Goal: Transaction & Acquisition: Purchase product/service

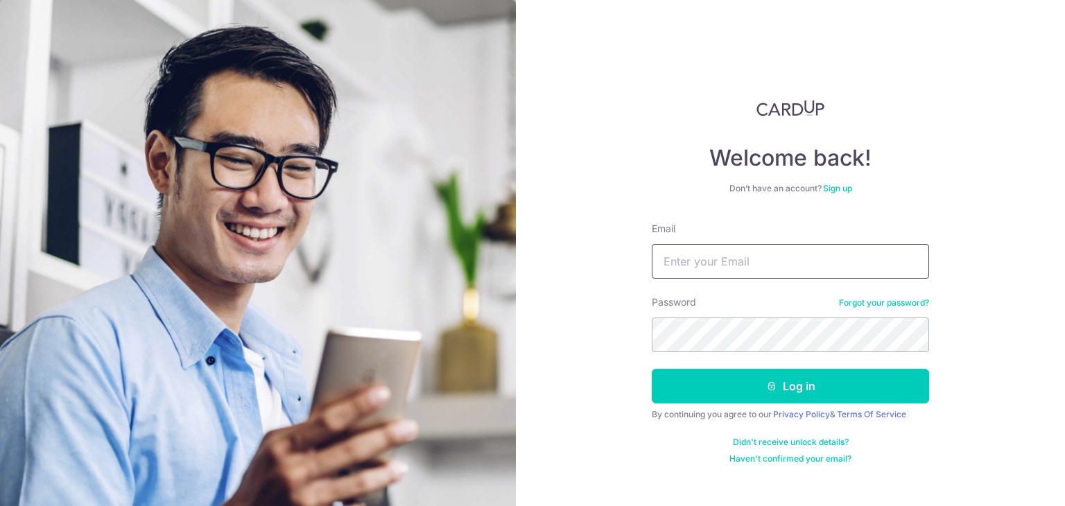
click at [766, 259] on input "Email" at bounding box center [790, 261] width 277 height 35
type input "[EMAIL_ADDRESS][DOMAIN_NAME]"
click at [480, 336] on section "Welcome back! Don’t have an account? Sign up Email icefrost_82@hotmail.com Pass…" at bounding box center [532, 253] width 1065 height 506
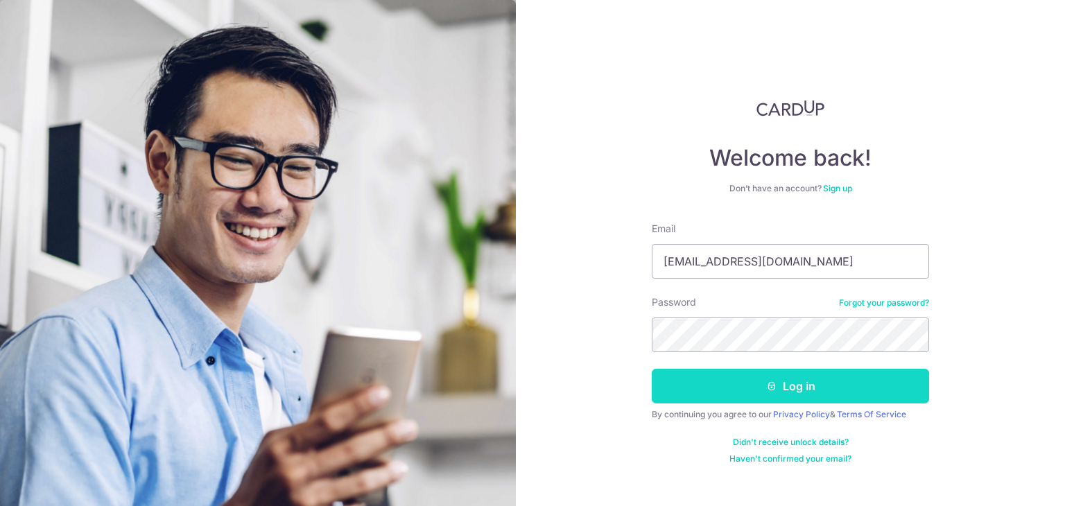
click at [819, 392] on button "Log in" at bounding box center [790, 386] width 277 height 35
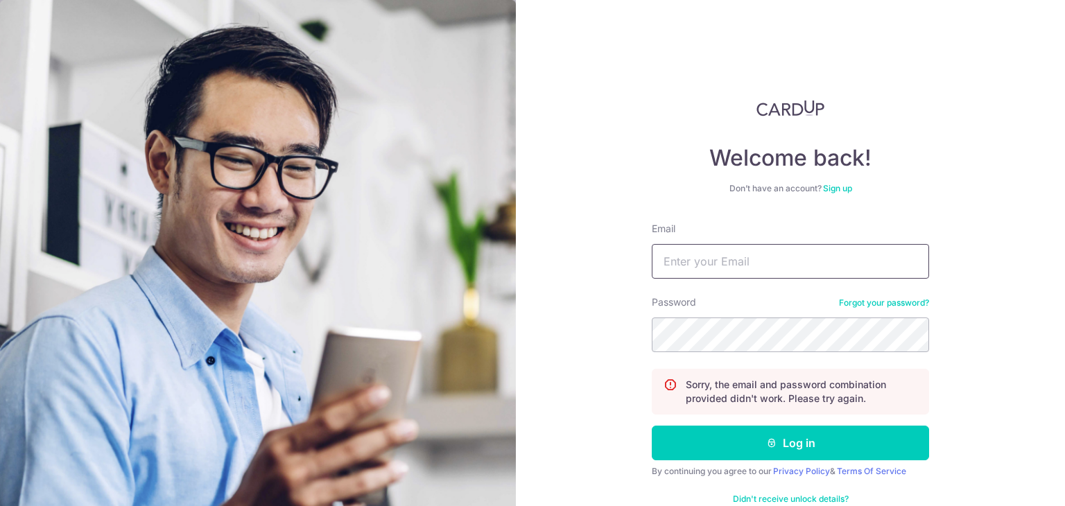
click at [745, 270] on input "Email" at bounding box center [790, 261] width 277 height 35
type input "[EMAIL_ADDRESS][DOMAIN_NAME]"
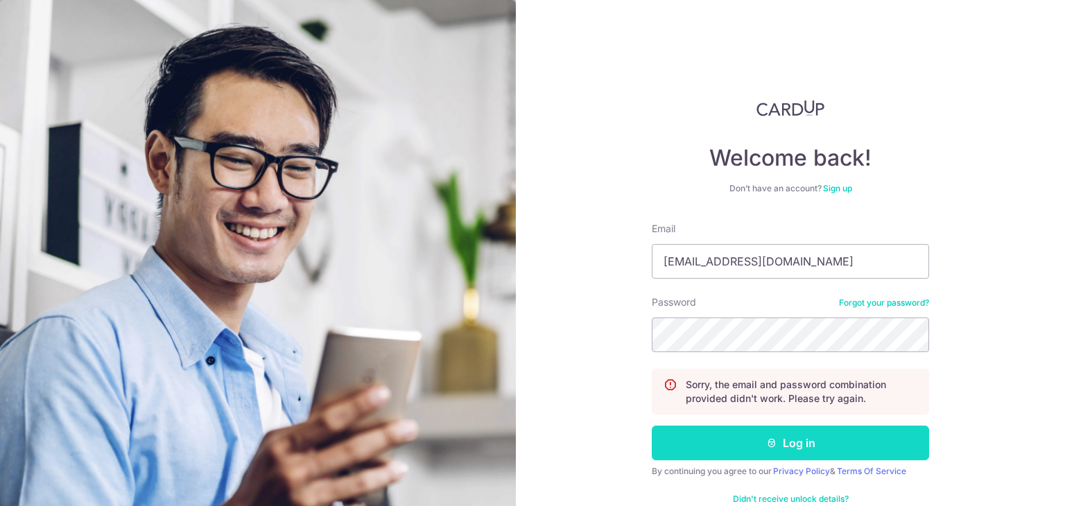
click at [804, 440] on button "Log in" at bounding box center [790, 443] width 277 height 35
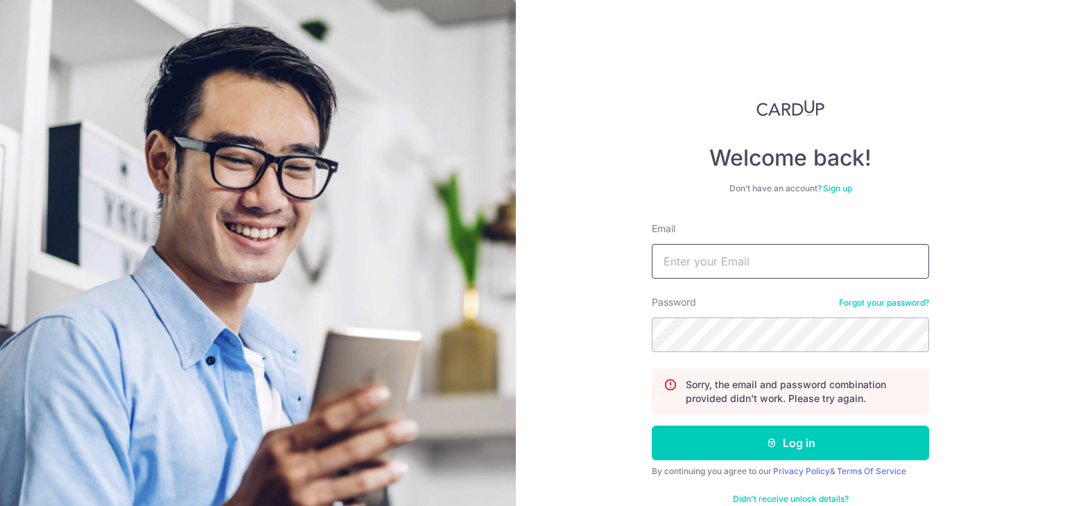
click at [856, 268] on input "Email" at bounding box center [790, 261] width 277 height 35
type input "[EMAIL_ADDRESS][DOMAIN_NAME]"
click at [652, 426] on button "Log in" at bounding box center [790, 443] width 277 height 35
click at [893, 297] on link "Forgot your password?" at bounding box center [884, 302] width 90 height 11
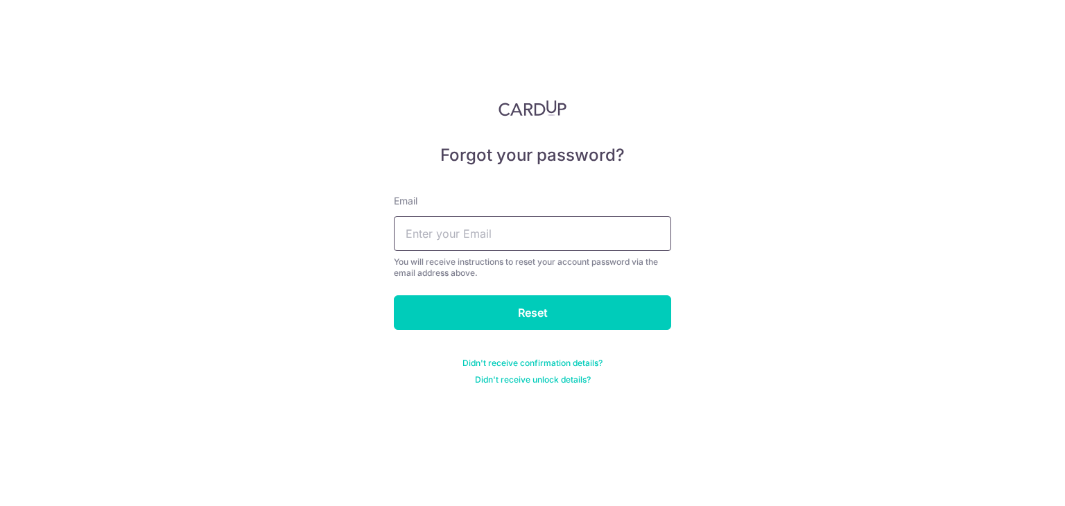
click at [580, 242] on input "text" at bounding box center [532, 233] width 277 height 35
type input "[EMAIL_ADDRESS][DOMAIN_NAME]"
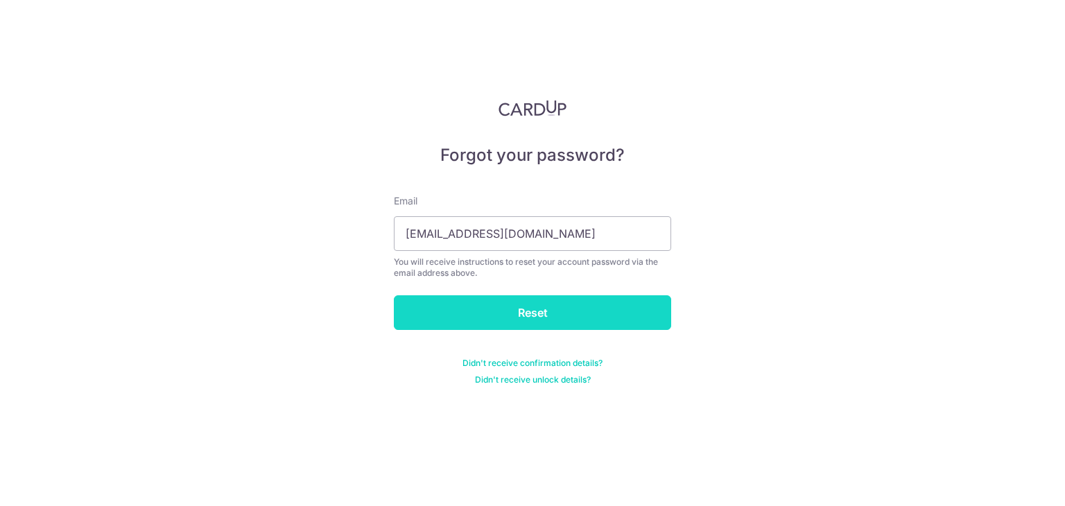
click at [558, 302] on input "Reset" at bounding box center [532, 312] width 277 height 35
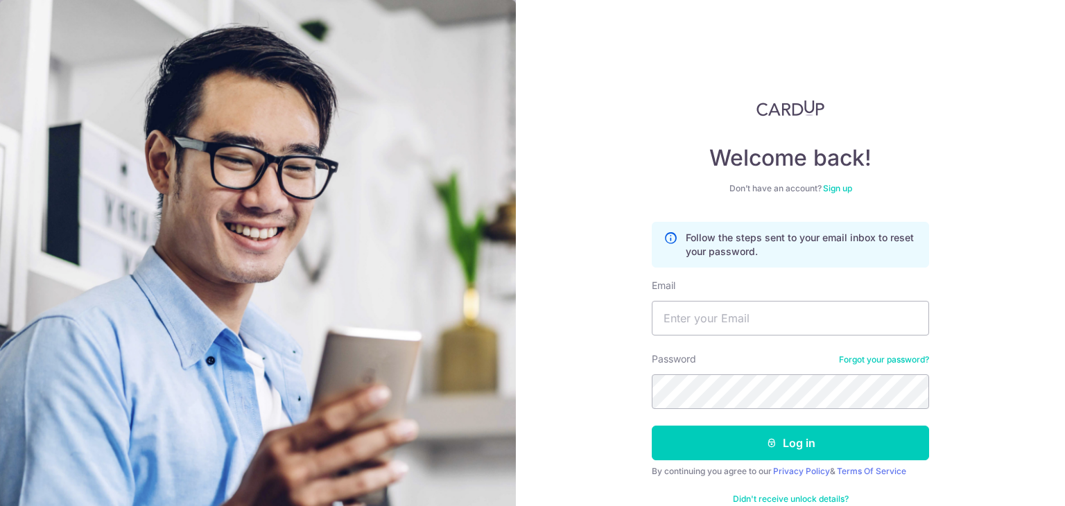
scroll to position [31, 0]
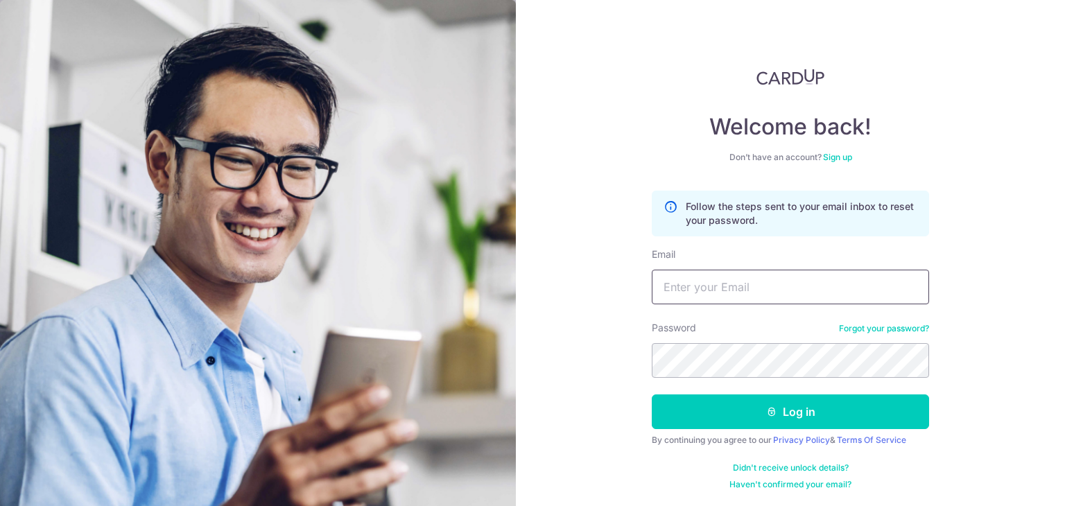
click at [785, 275] on input "Email" at bounding box center [790, 287] width 277 height 35
type input "icefrost_82@hotmail.com"
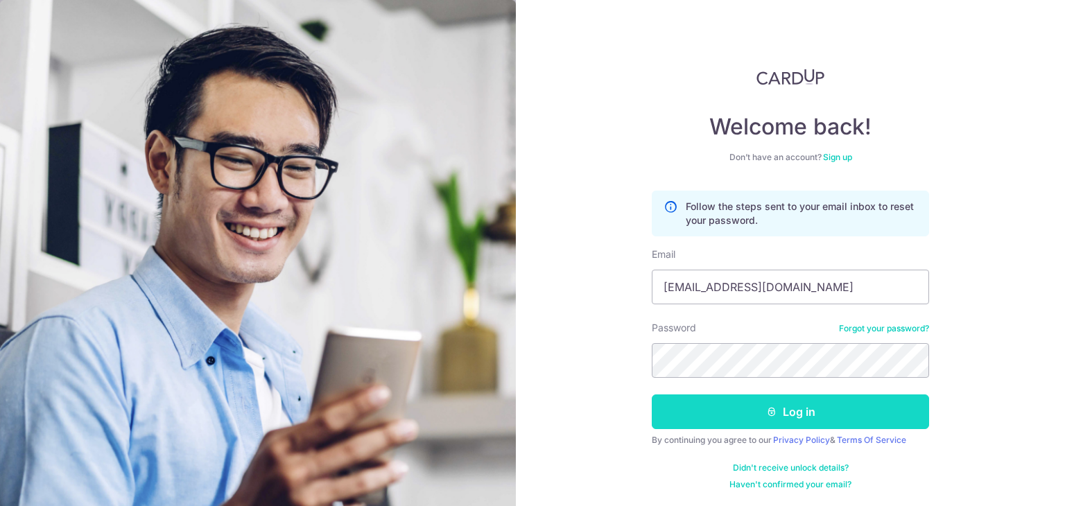
click at [793, 403] on button "Log in" at bounding box center [790, 411] width 277 height 35
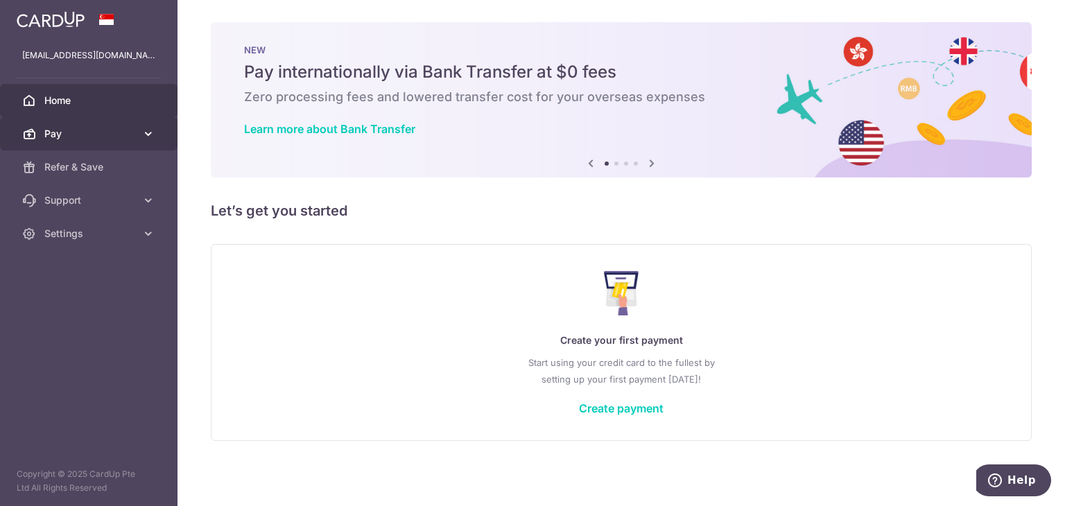
click at [90, 134] on span "Pay" at bounding box center [90, 134] width 92 height 14
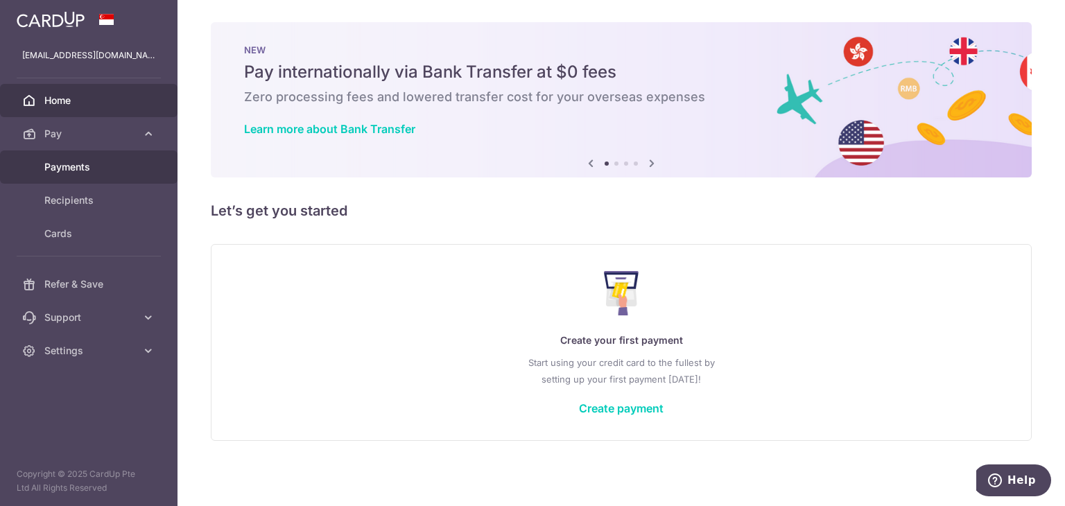
click at [92, 164] on span "Payments" at bounding box center [90, 167] width 92 height 14
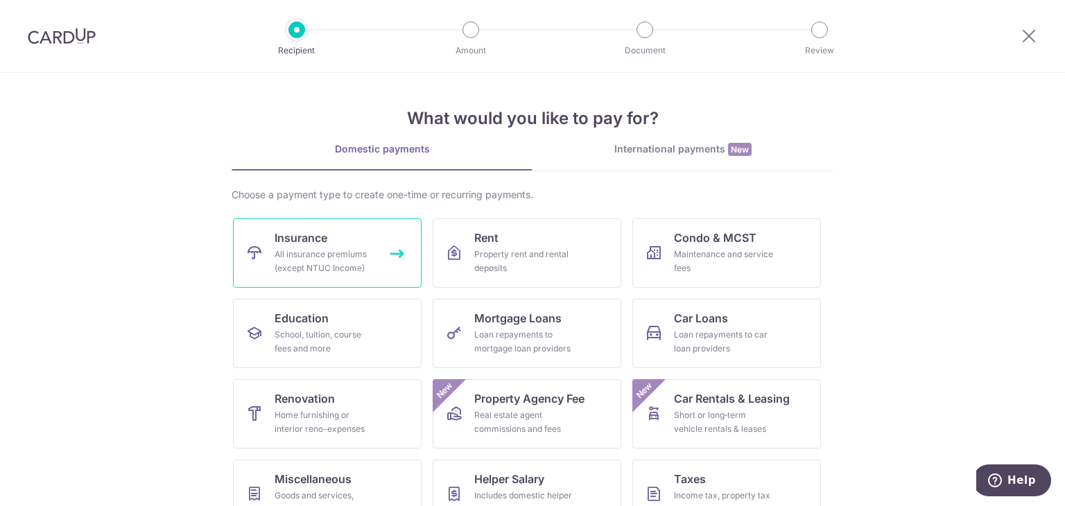
click at [297, 252] on div "All insurance premiums (except NTUC Income)" at bounding box center [325, 262] width 100 height 28
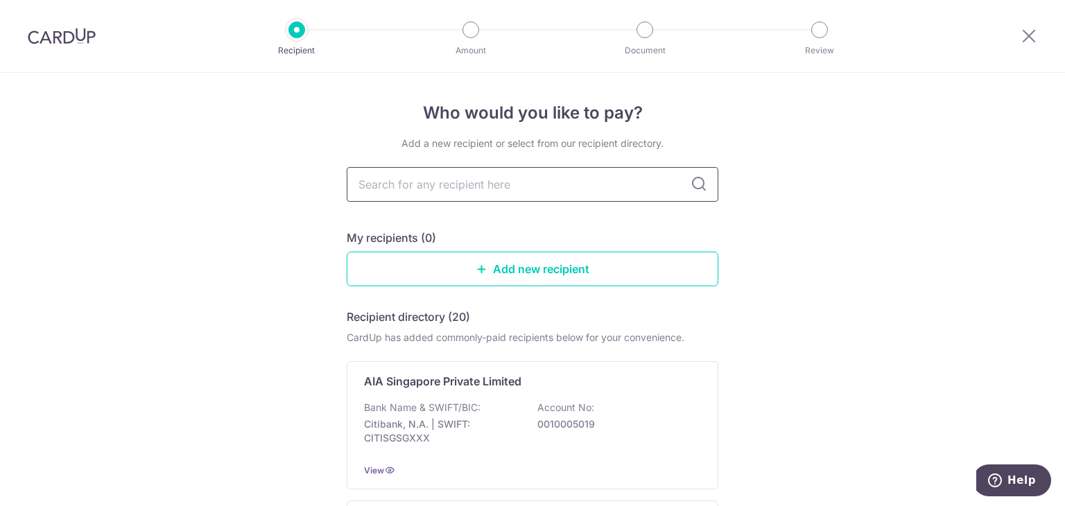
click at [508, 184] on input "text" at bounding box center [533, 184] width 372 height 35
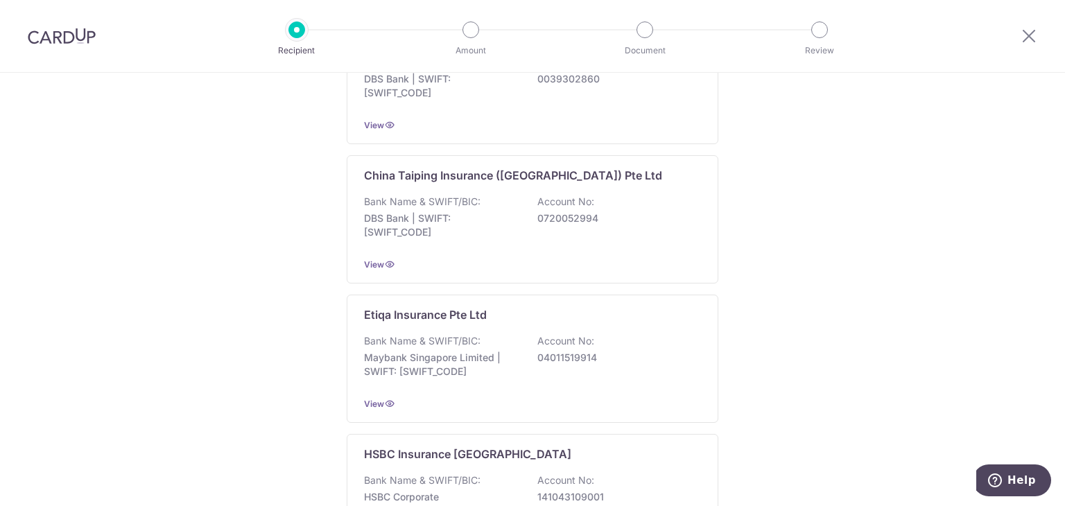
scroll to position [1383, 0]
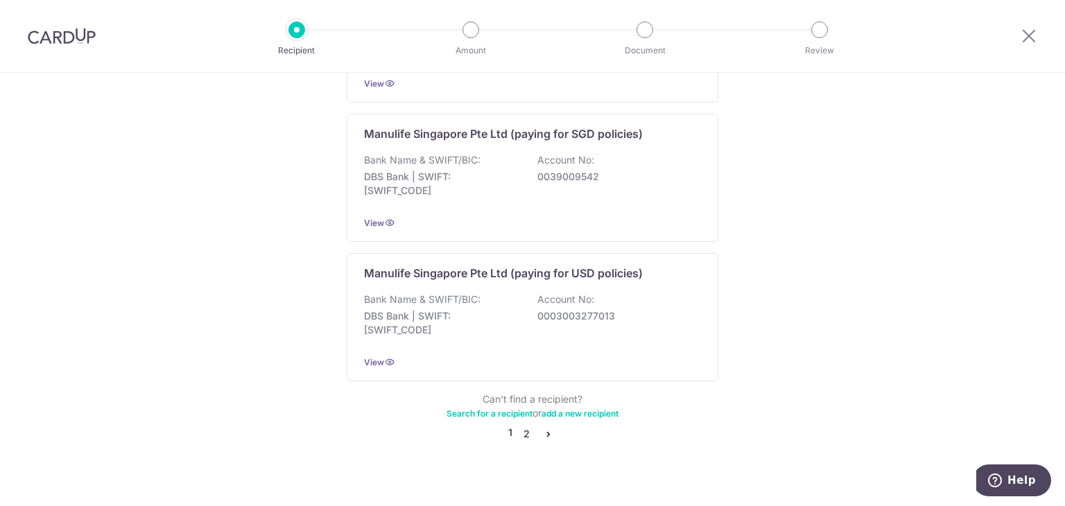
click at [523, 426] on link "2" at bounding box center [526, 434] width 17 height 17
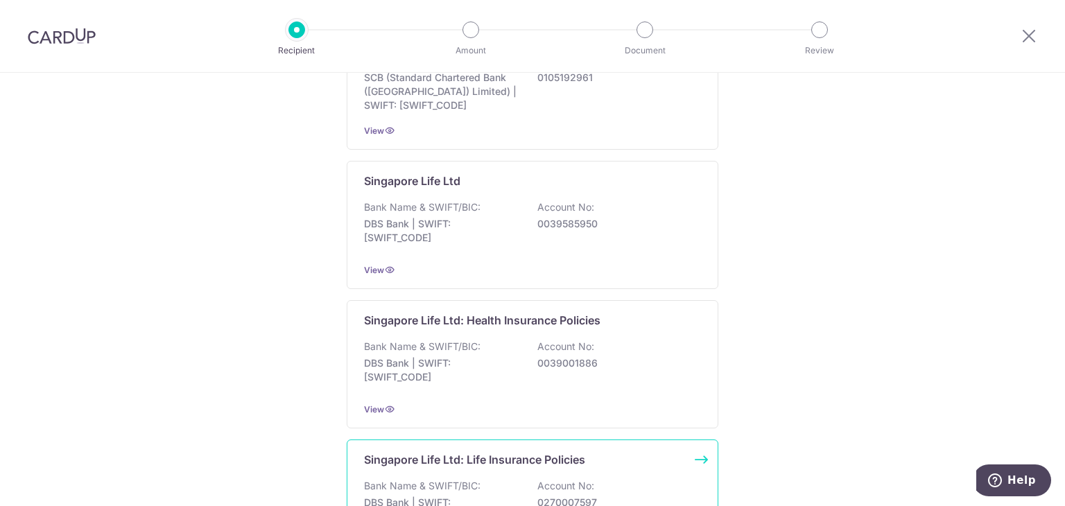
scroll to position [208, 0]
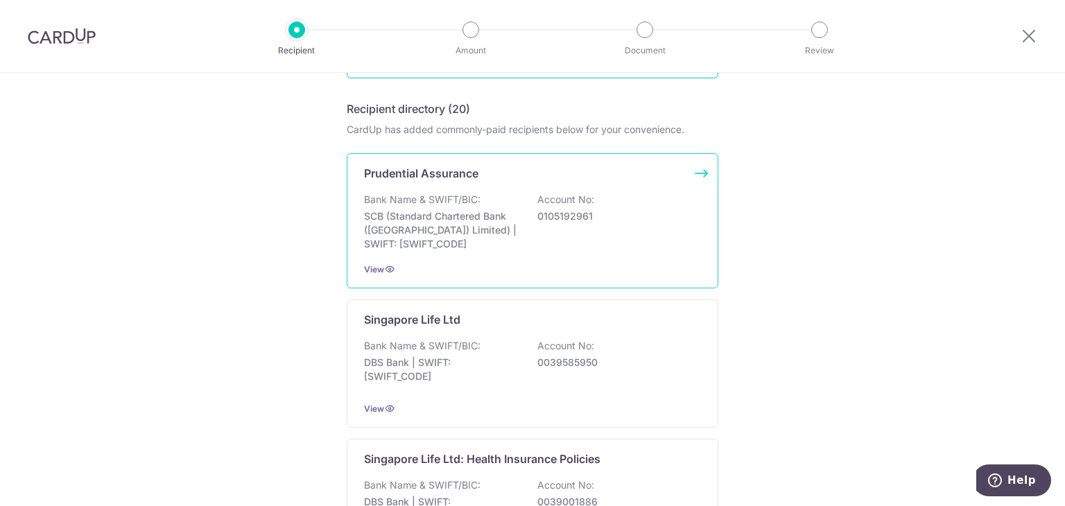
click at [490, 220] on p "SCB (Standard Chartered Bank (Singapore) Limited) | SWIFT: SCBLSG22XXX" at bounding box center [441, 230] width 155 height 42
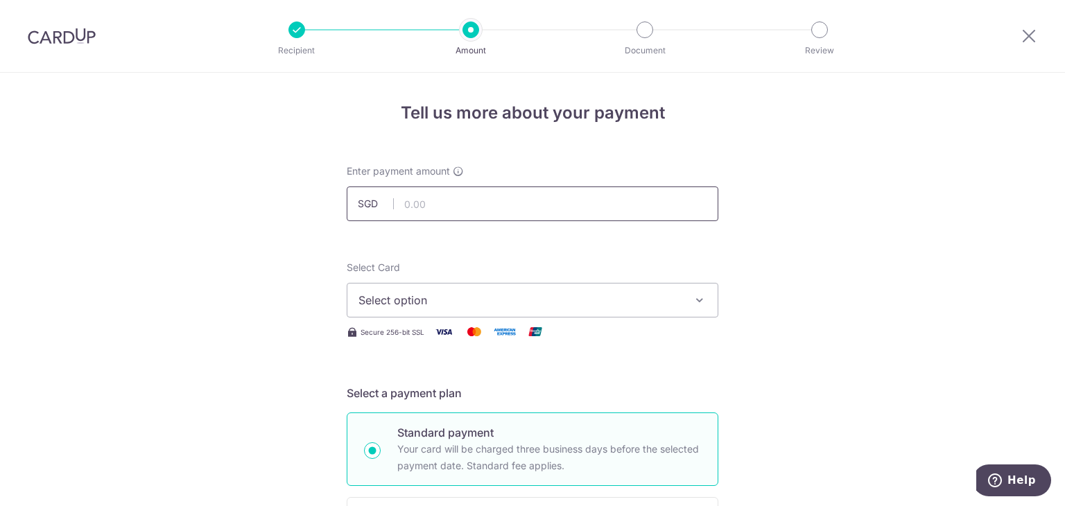
drag, startPoint x: 0, startPoint y: 0, endPoint x: 513, endPoint y: 203, distance: 551.8
click at [513, 203] on input "text" at bounding box center [533, 203] width 372 height 35
type input "1,000.00"
click at [486, 284] on button "Select option" at bounding box center [533, 300] width 372 height 35
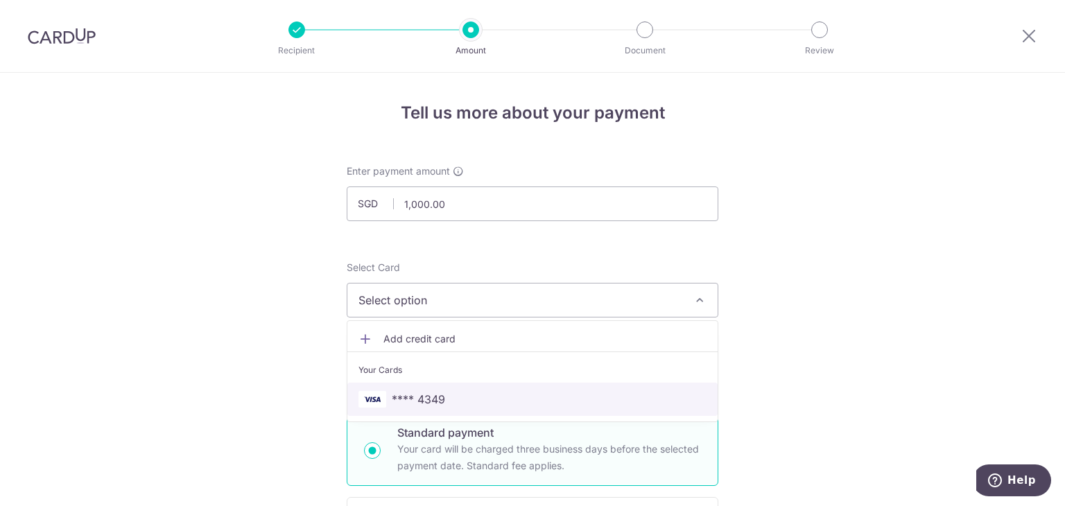
click at [476, 392] on span "**** 4349" at bounding box center [532, 399] width 348 height 17
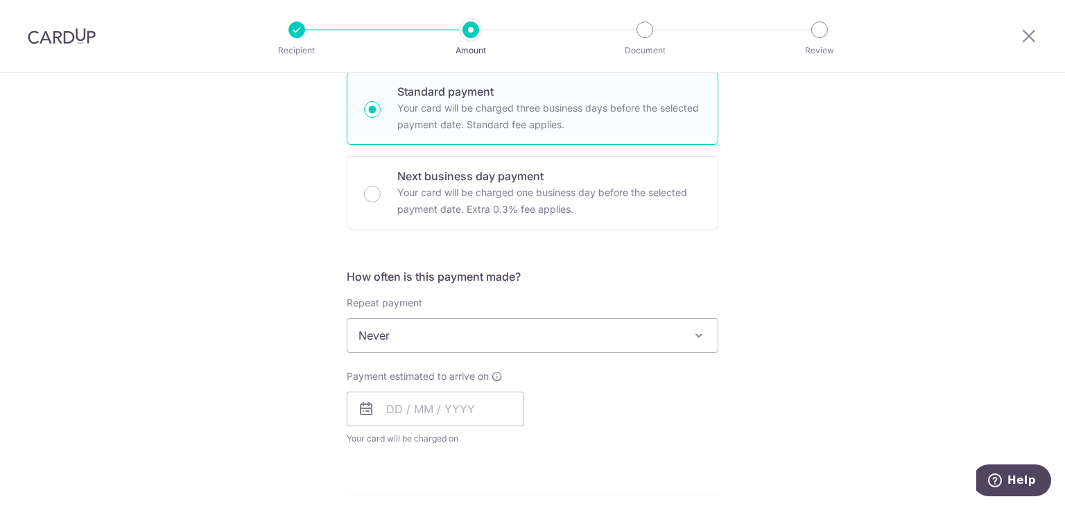
scroll to position [416, 0]
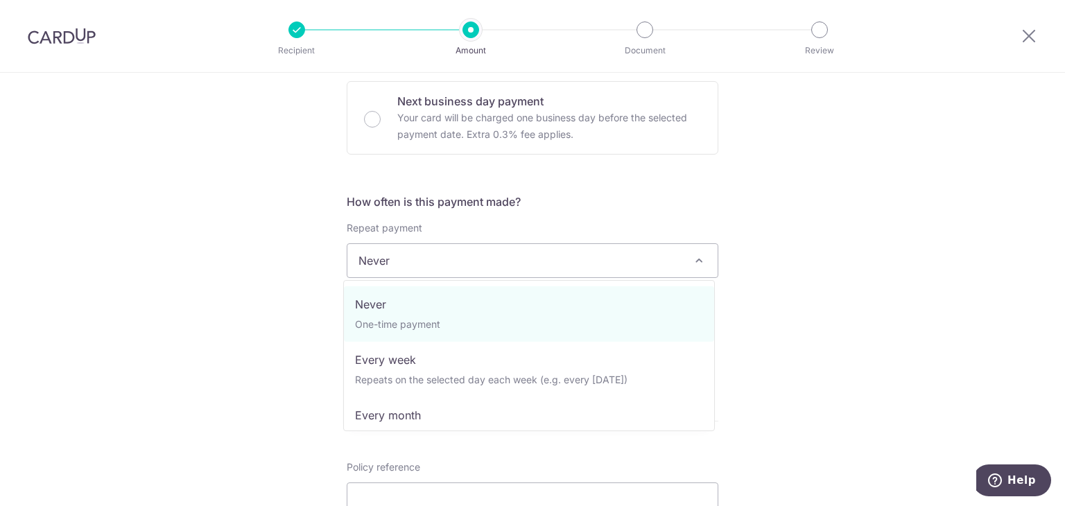
click at [566, 261] on span "Never" at bounding box center [532, 260] width 370 height 33
select select "3"
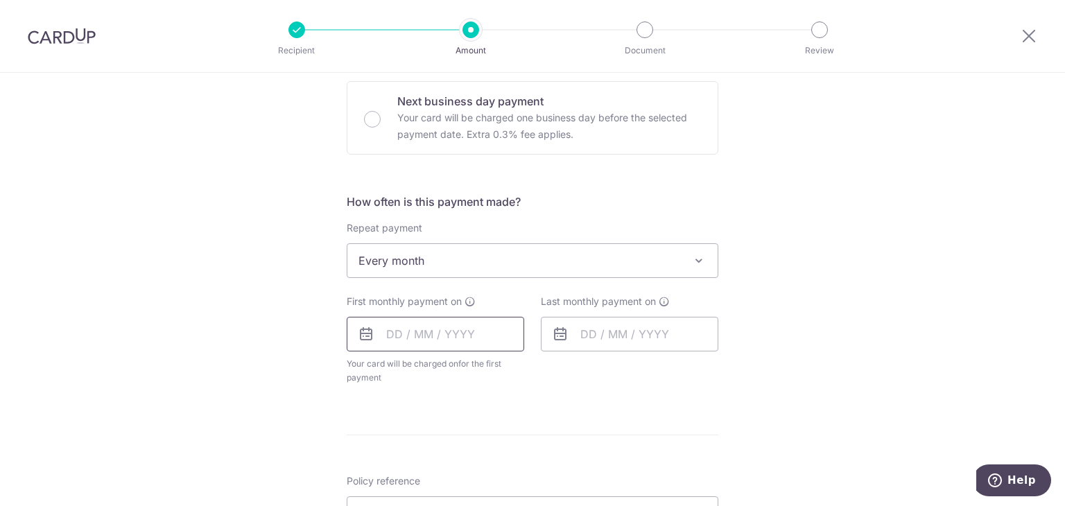
click at [403, 327] on input "text" at bounding box center [435, 334] width 177 height 35
click at [478, 428] on link "4" at bounding box center [486, 433] width 22 height 22
type input "04/09/2025"
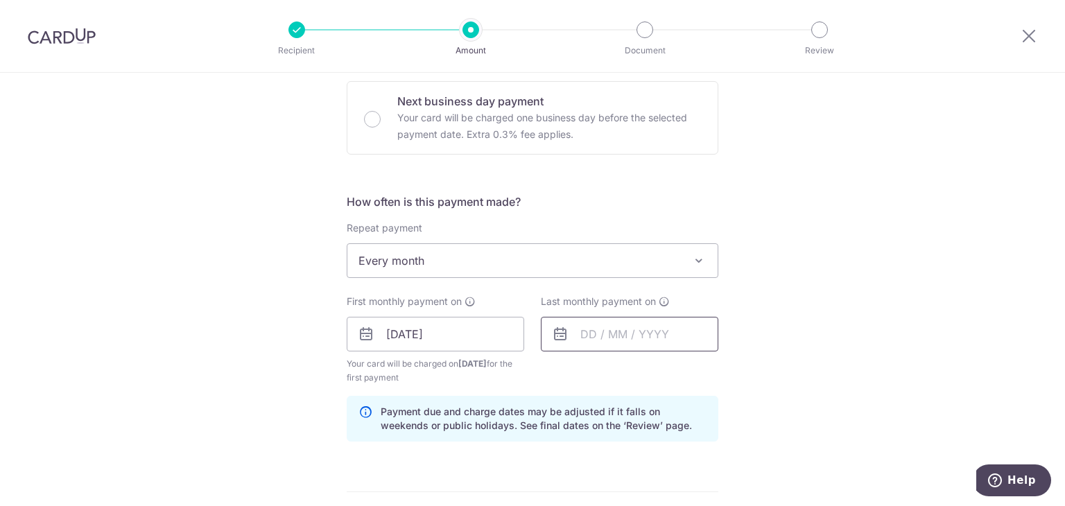
click at [579, 328] on input "text" at bounding box center [629, 334] width 177 height 35
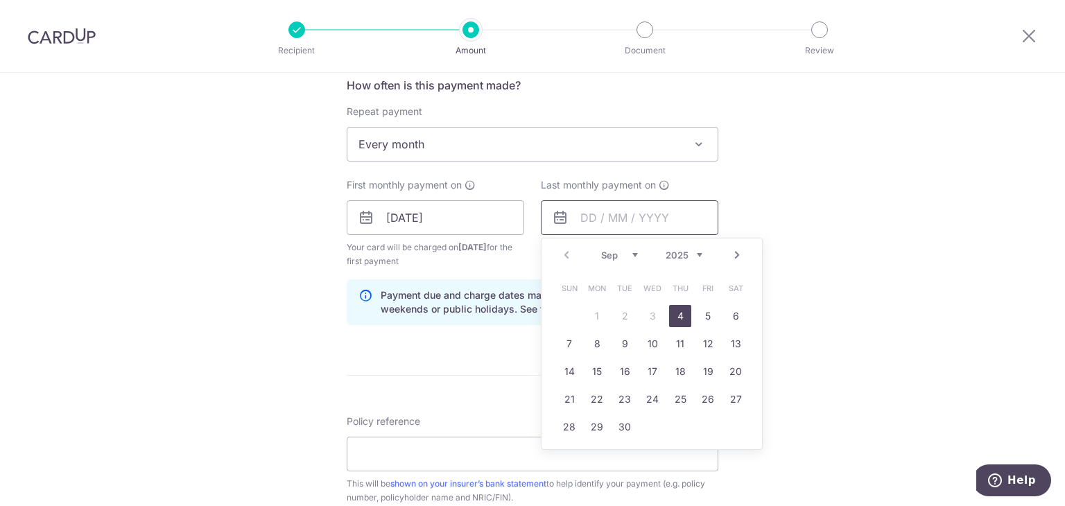
scroll to position [555, 0]
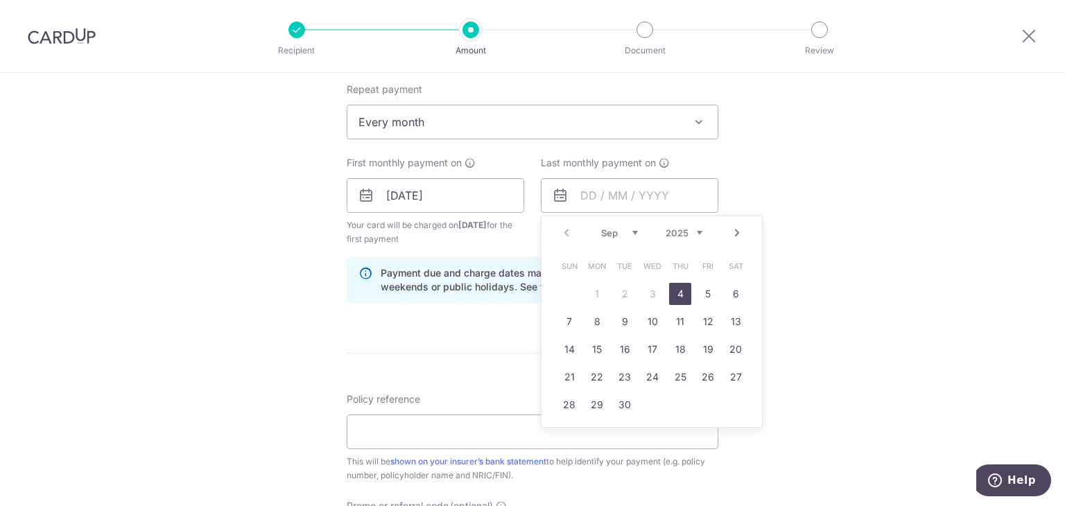
click at [695, 231] on select "2025 2026 2027 2028 2029 2030 2031 2032 2033 2034 2035" at bounding box center [684, 232] width 37 height 11
click at [618, 231] on select "Sep Oct Nov Dec" at bounding box center [619, 232] width 37 height 11
click at [677, 288] on link "4" at bounding box center [680, 294] width 22 height 22
type input "[DATE]"
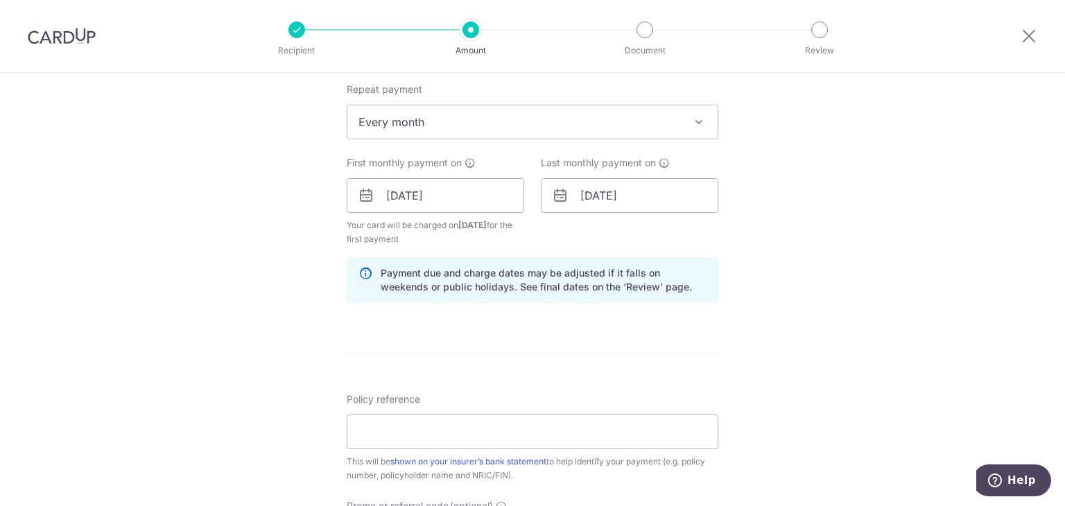
scroll to position [624, 0]
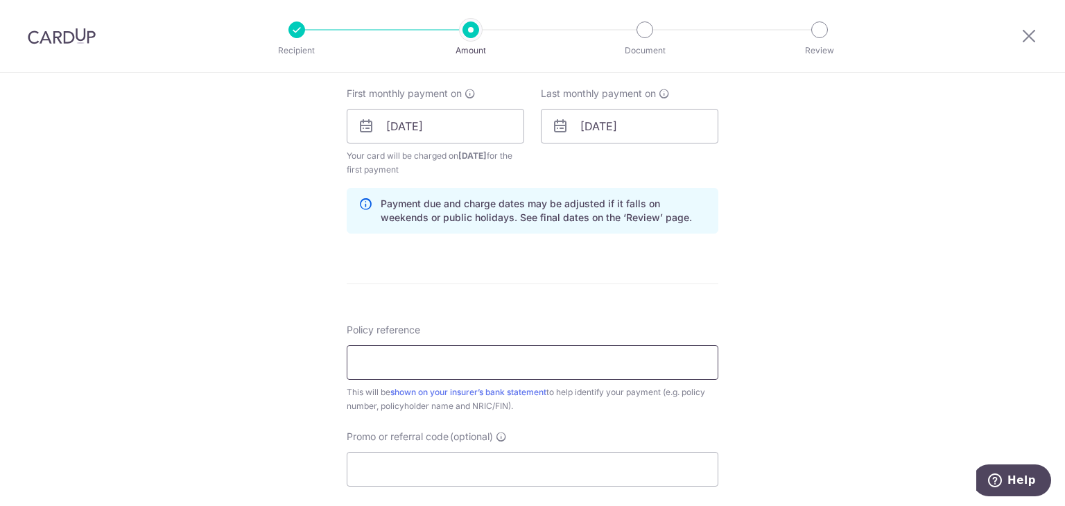
click at [672, 349] on input "Policy reference" at bounding box center [533, 362] width 372 height 35
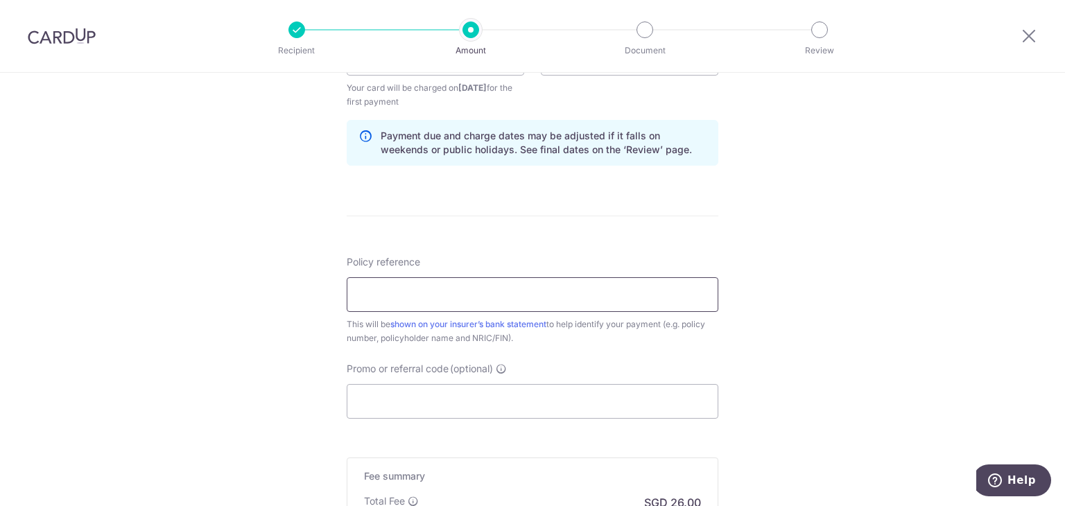
scroll to position [832, 0]
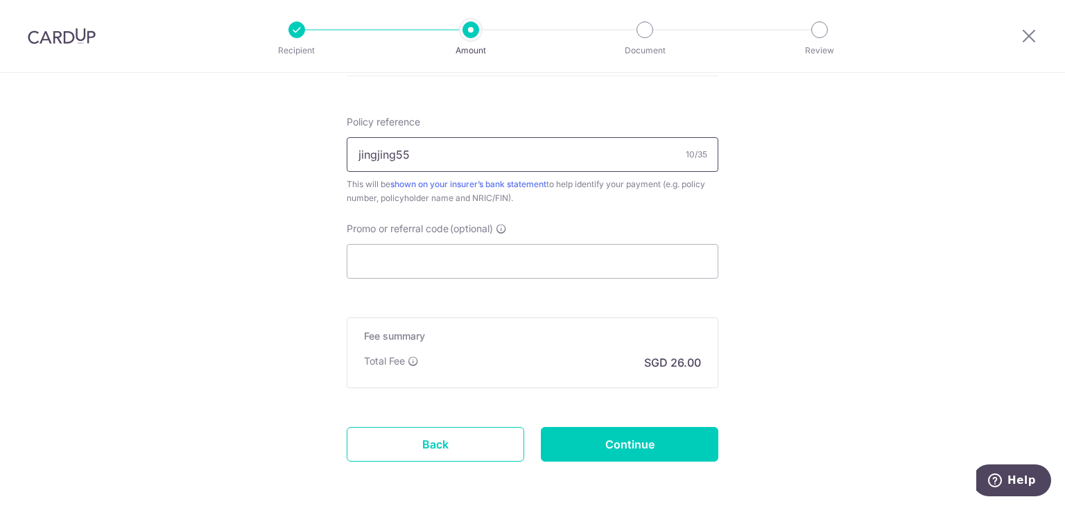
type input "jingjing551"
drag, startPoint x: 418, startPoint y: 140, endPoint x: 285, endPoint y: 149, distance: 133.4
click at [457, 250] on input "Promo or referral code (optional)" at bounding box center [533, 261] width 372 height 35
paste input "jingjing551"
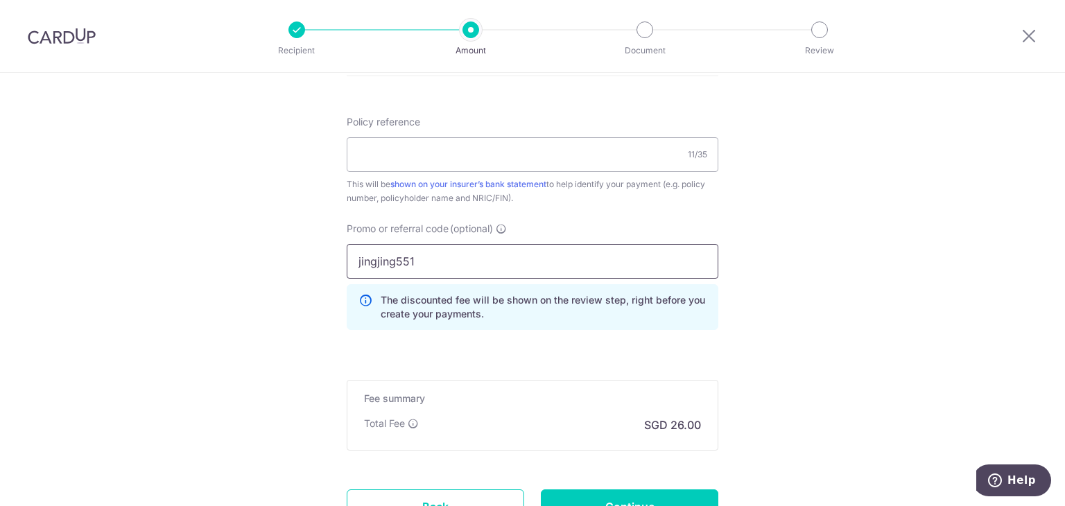
type input "jingjing551"
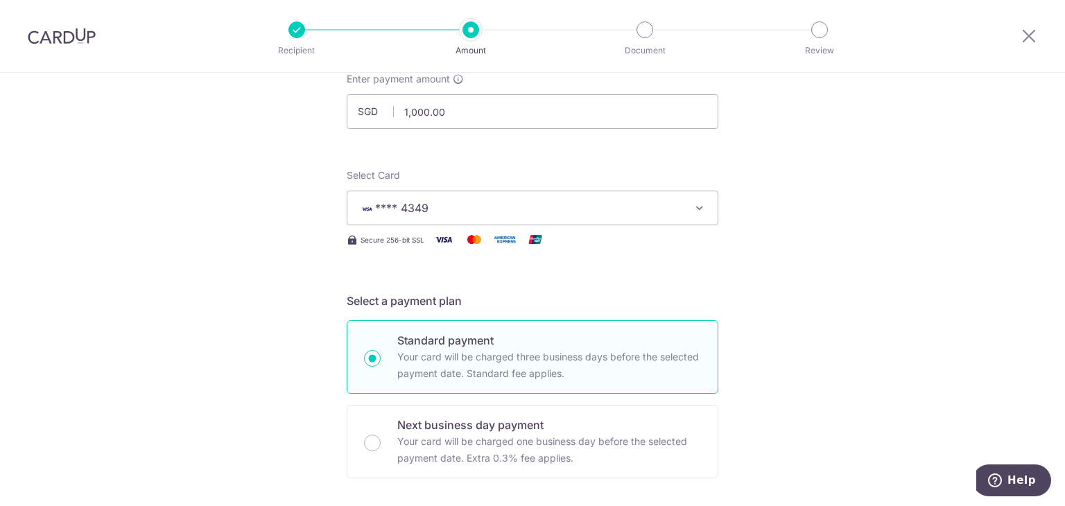
scroll to position [0, 0]
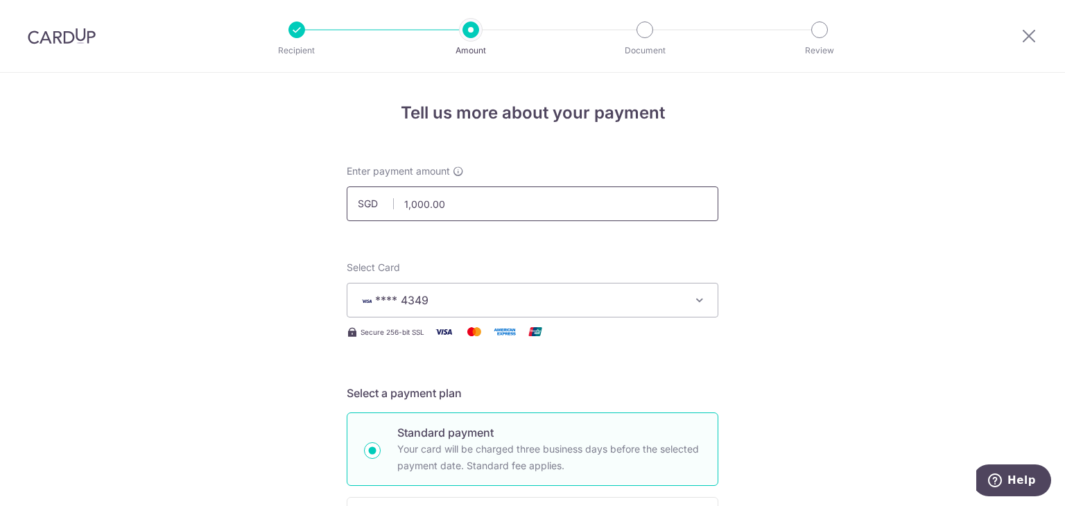
drag, startPoint x: 449, startPoint y: 202, endPoint x: 361, endPoint y: 200, distance: 88.8
click at [361, 200] on div "SGD 1,000.00 1000.00" at bounding box center [533, 203] width 372 height 35
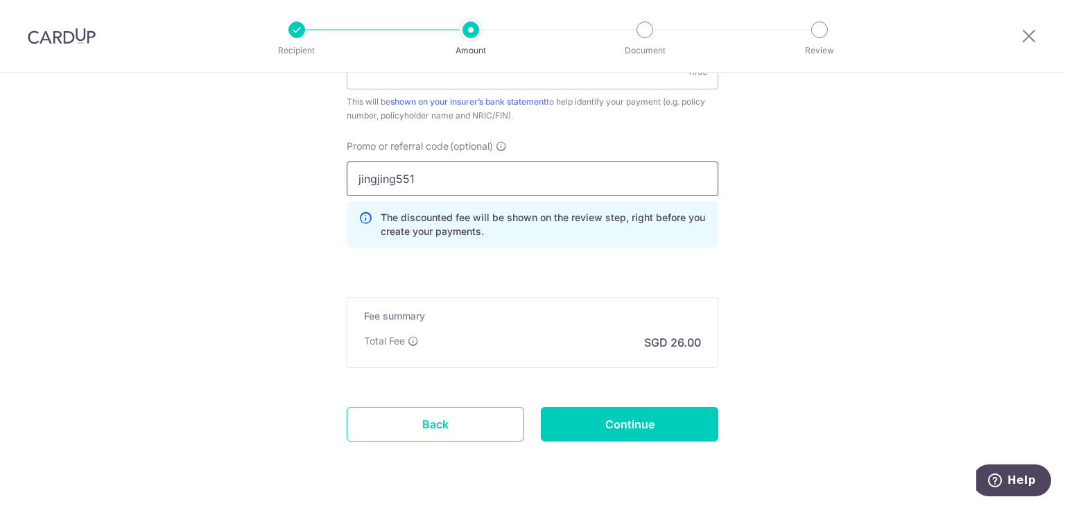
scroll to position [952, 0]
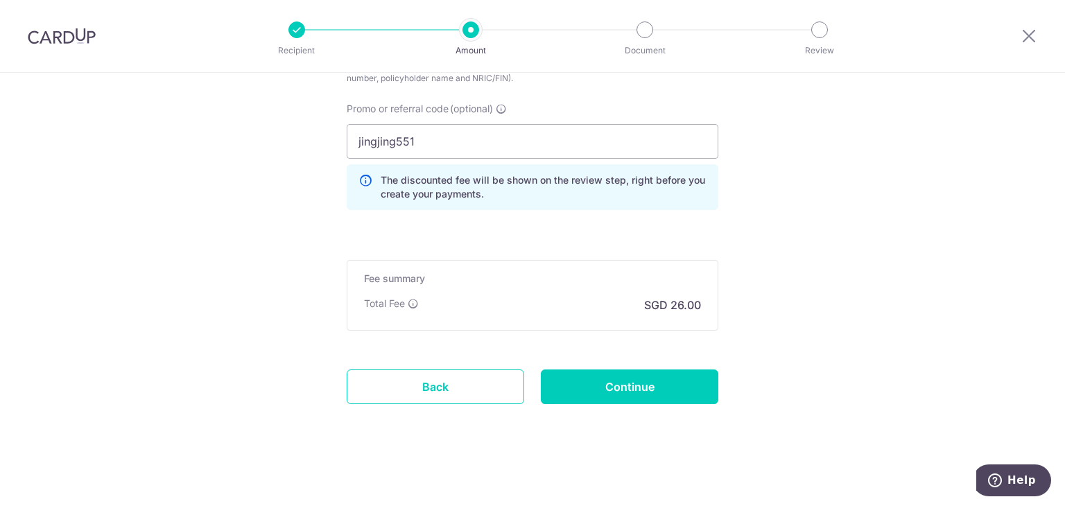
click at [474, 148] on input "jingjing551" at bounding box center [533, 141] width 372 height 35
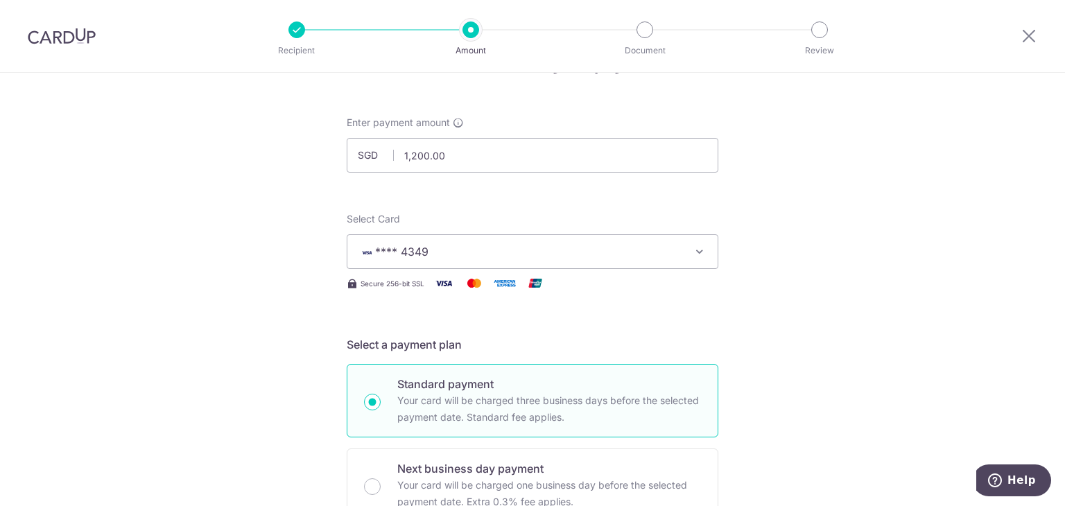
scroll to position [0, 0]
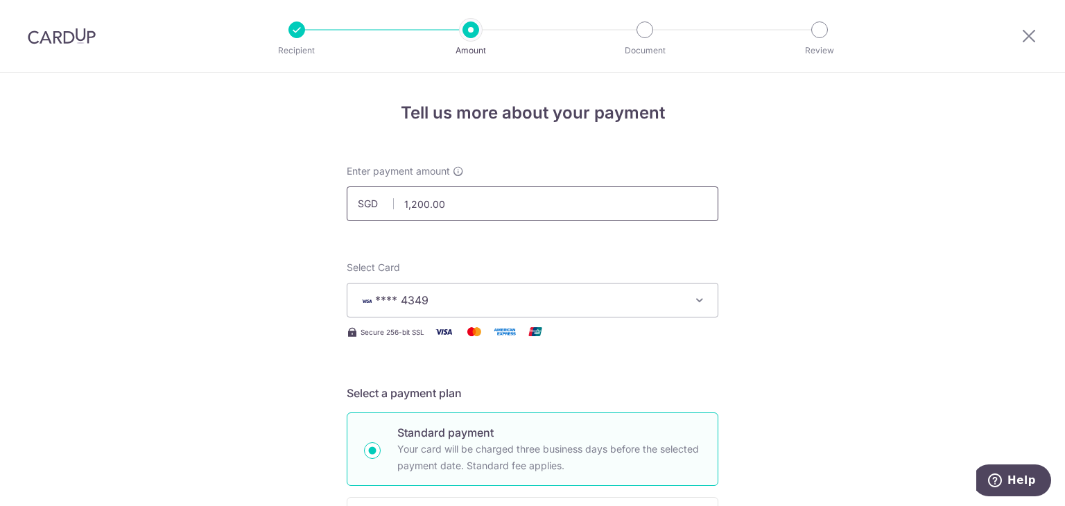
drag, startPoint x: 453, startPoint y: 209, endPoint x: 336, endPoint y: 175, distance: 122.8
click at [338, 193] on div "Enter payment amount SGD 1,200.00 1200.00" at bounding box center [532, 192] width 388 height 57
type input "2,000.00"
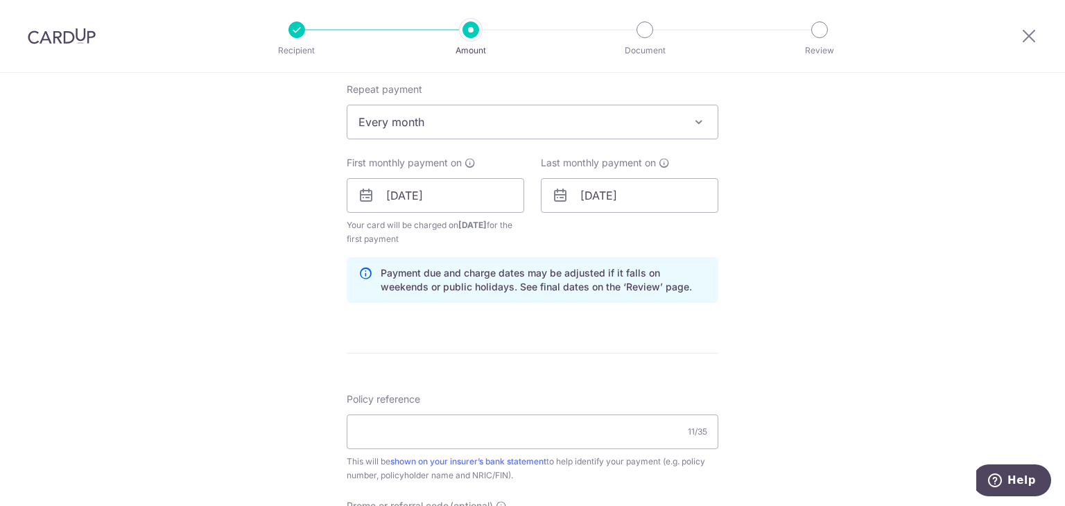
scroll to position [952, 0]
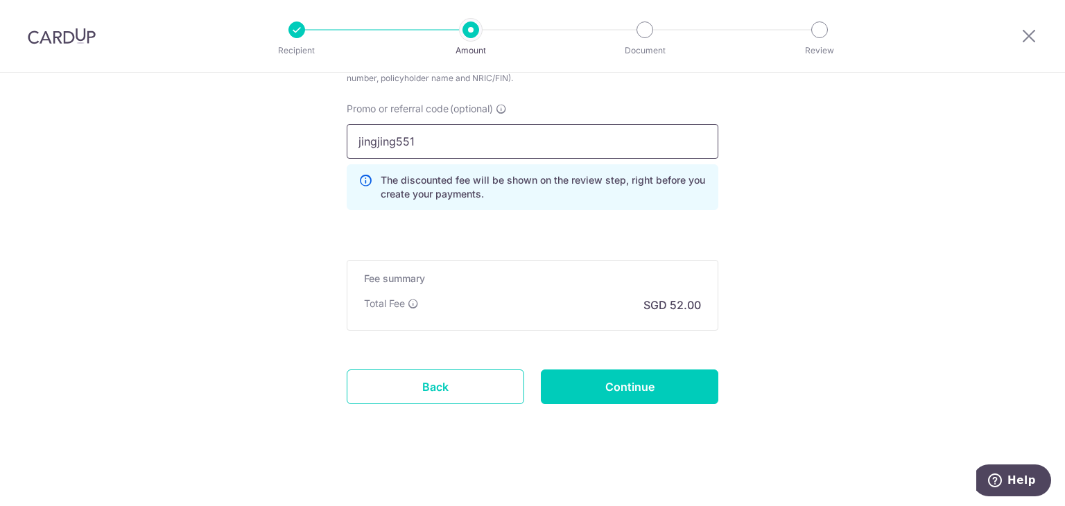
click at [499, 136] on input "jingjing551" at bounding box center [533, 141] width 372 height 35
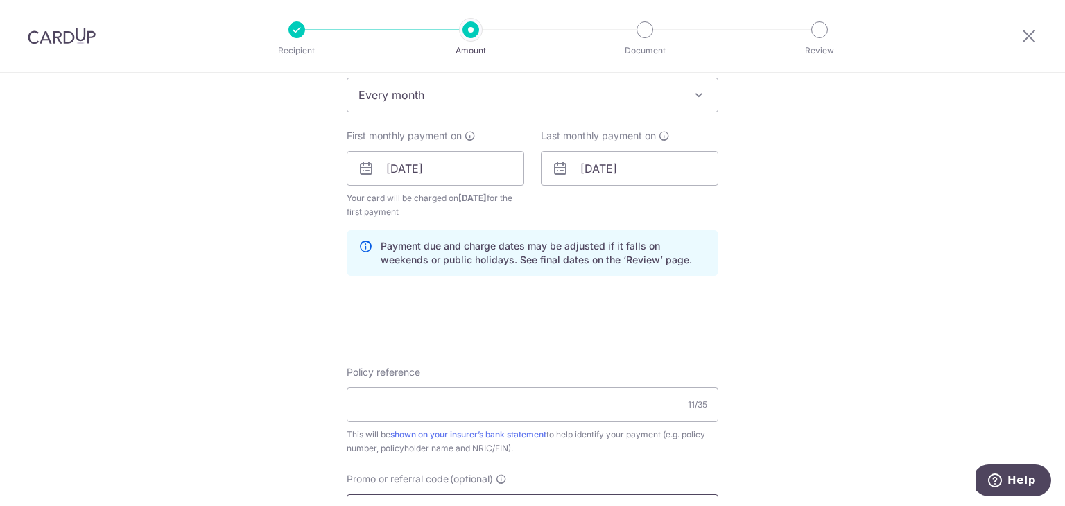
scroll to position [605, 0]
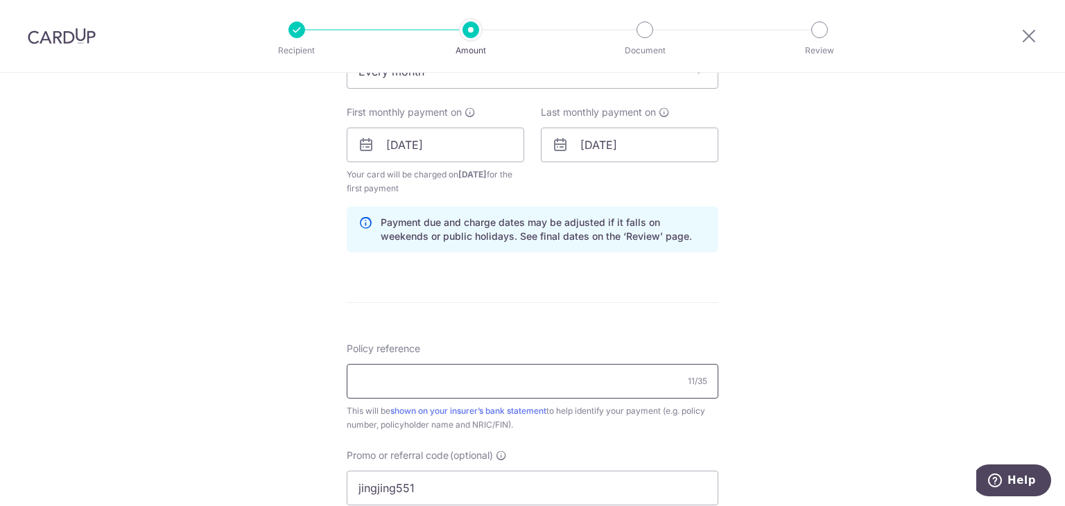
click at [535, 381] on input "Policy reference" at bounding box center [533, 381] width 372 height 35
paste input "57670419"
click at [535, 381] on input "57670419" at bounding box center [533, 381] width 372 height 35
click at [399, 381] on input "57670419" at bounding box center [533, 381] width 372 height 35
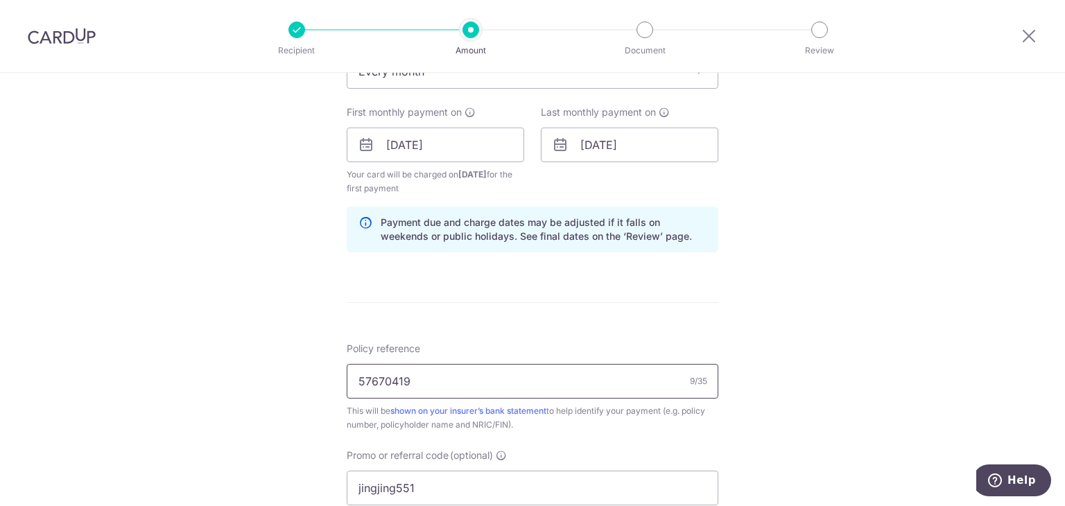
click at [385, 381] on input "57670419" at bounding box center [533, 381] width 372 height 35
click at [381, 381] on input "57670419" at bounding box center [533, 381] width 372 height 35
type input "57670419"
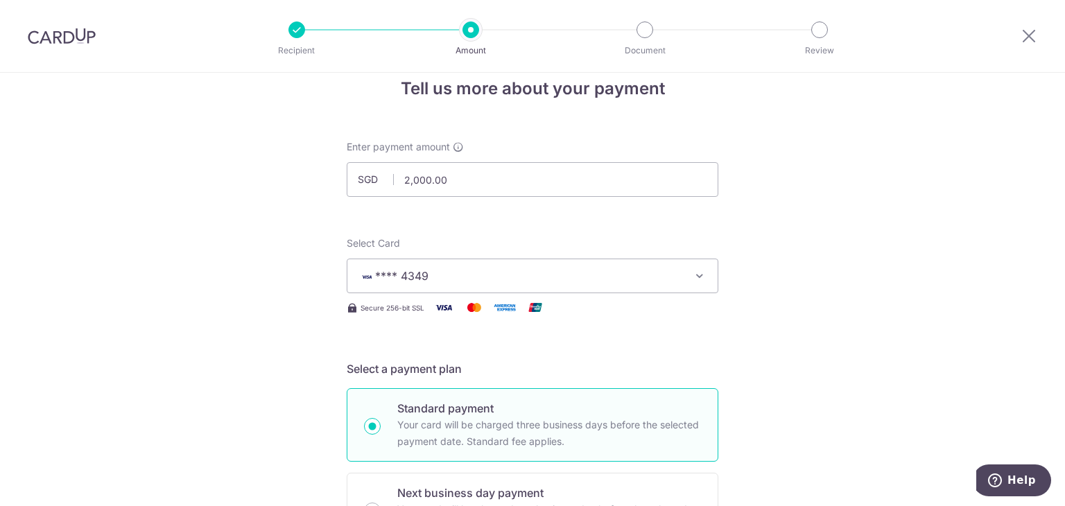
scroll to position [0, 0]
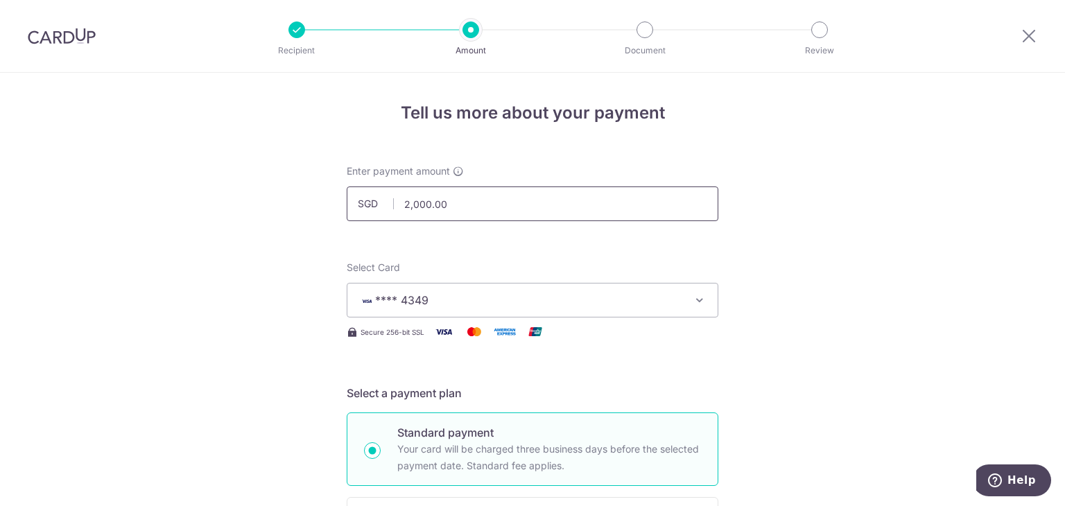
drag, startPoint x: 449, startPoint y: 206, endPoint x: 355, endPoint y: 198, distance: 94.6
click at [354, 200] on div "SGD 2,000.00 2000.00" at bounding box center [533, 203] width 372 height 35
type input "1,500.00"
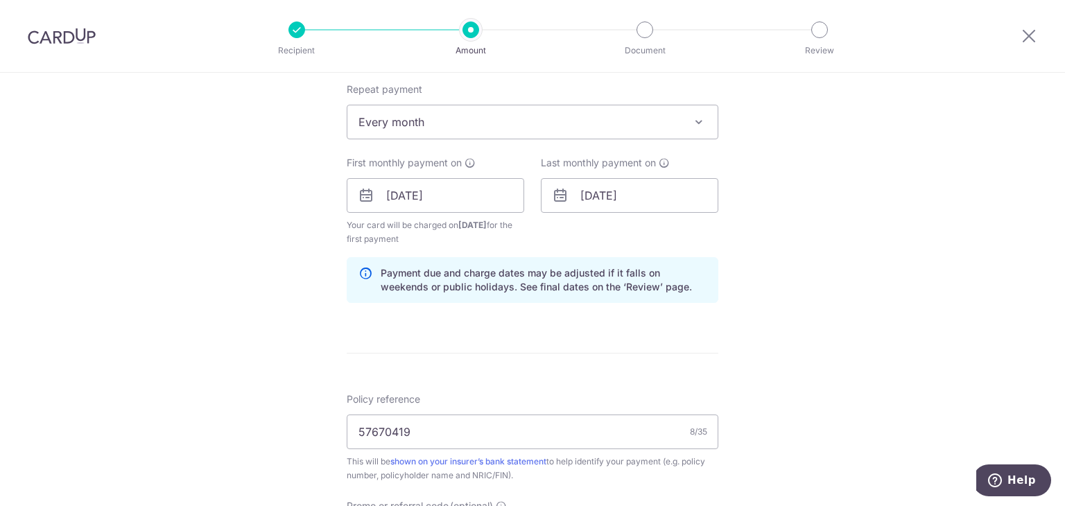
scroll to position [952, 0]
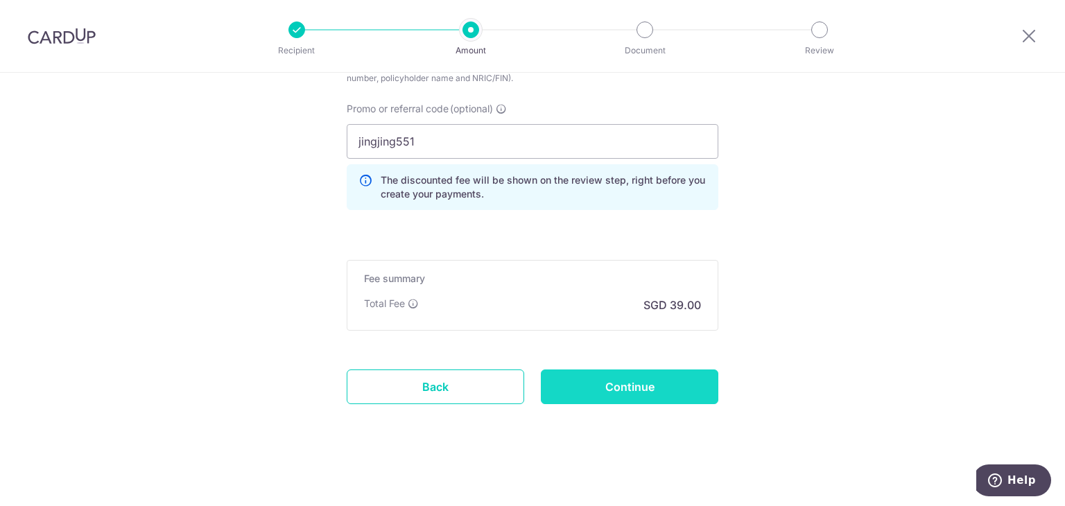
click at [677, 378] on input "Continue" at bounding box center [629, 387] width 177 height 35
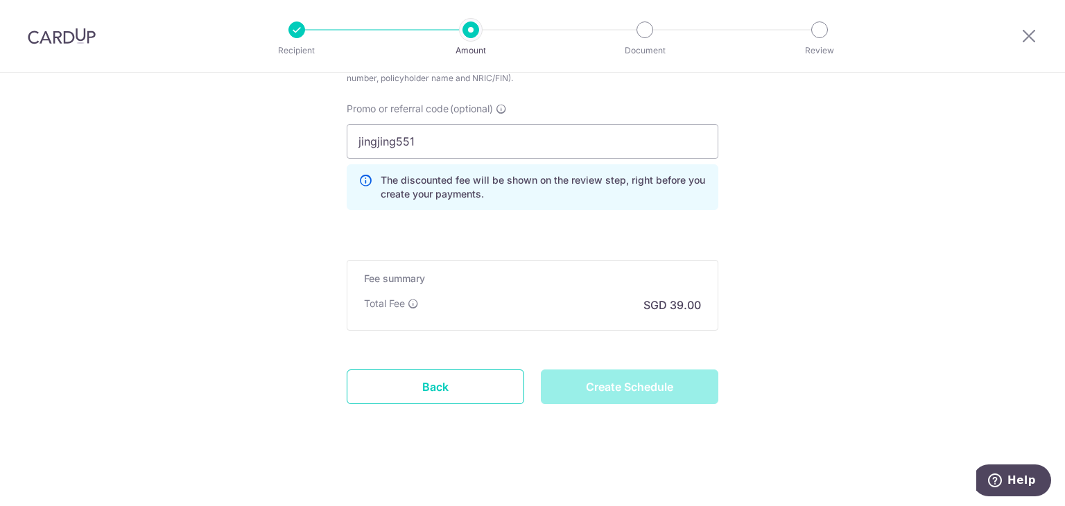
type input "Create Schedule"
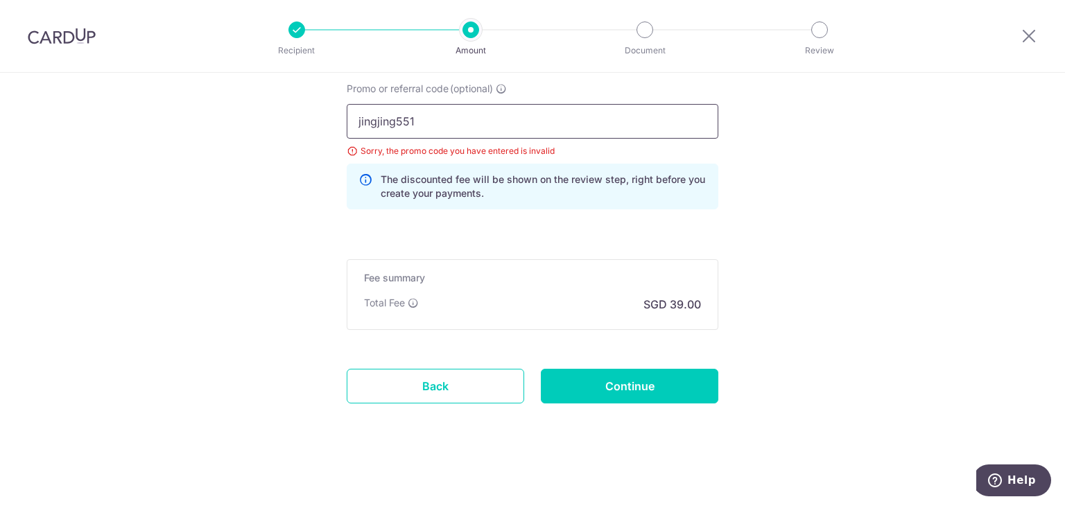
drag, startPoint x: 390, startPoint y: 121, endPoint x: 230, endPoint y: 84, distance: 164.5
click at [392, 115] on input "jingjing551" at bounding box center [533, 121] width 372 height 35
type input "jingjingk551"
click at [667, 371] on input "Continue" at bounding box center [629, 386] width 177 height 35
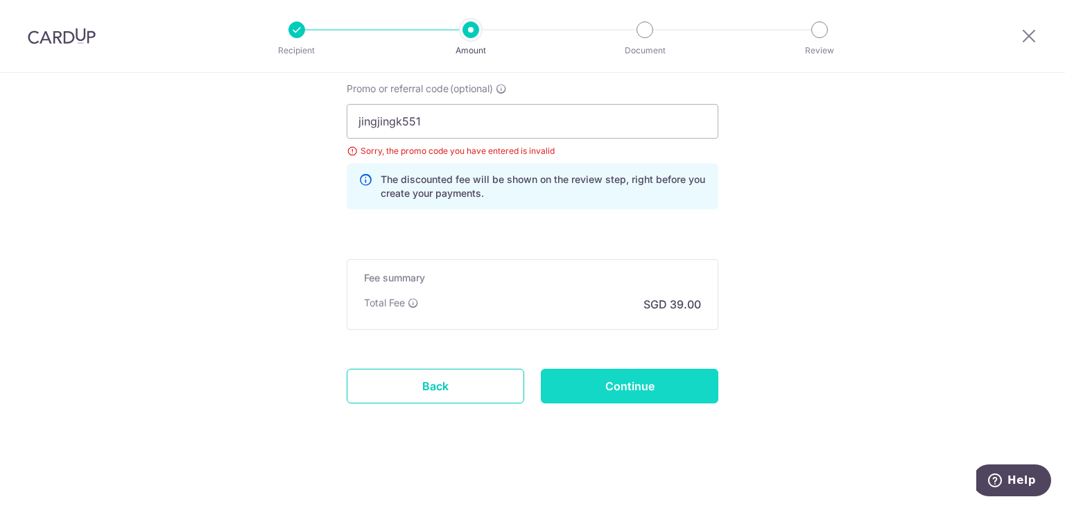
type input "Update Schedule"
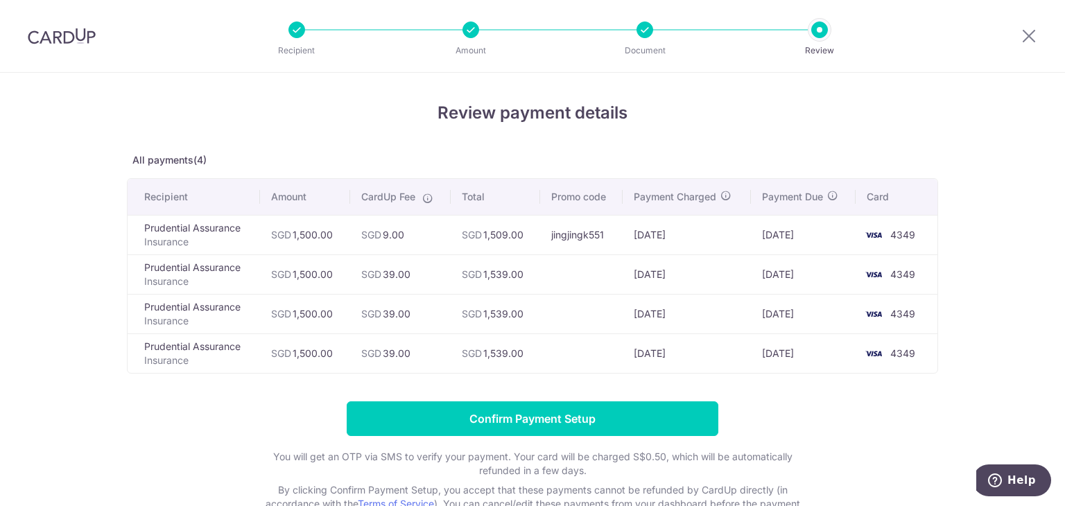
click at [649, 37] on div at bounding box center [644, 29] width 17 height 17
click at [646, 31] on div at bounding box center [644, 29] width 17 height 17
click at [58, 35] on img at bounding box center [62, 36] width 68 height 17
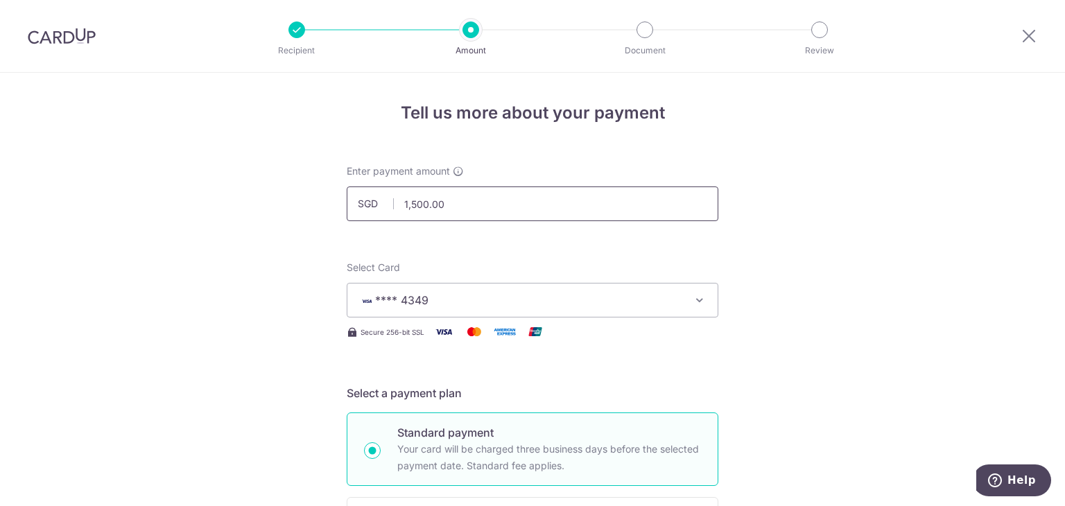
drag, startPoint x: 485, startPoint y: 203, endPoint x: 241, endPoint y: 203, distance: 244.0
type input "1,000.00"
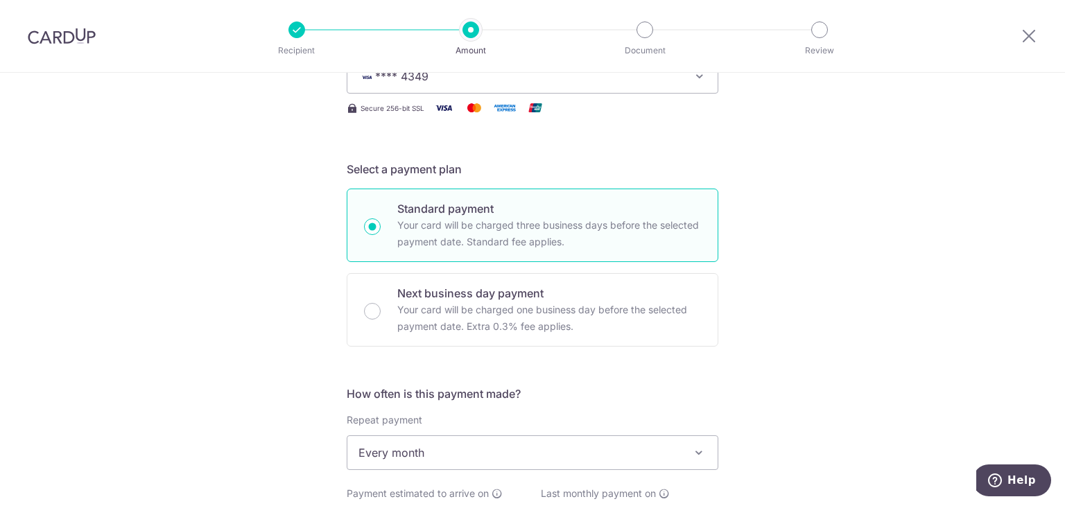
scroll to position [416, 0]
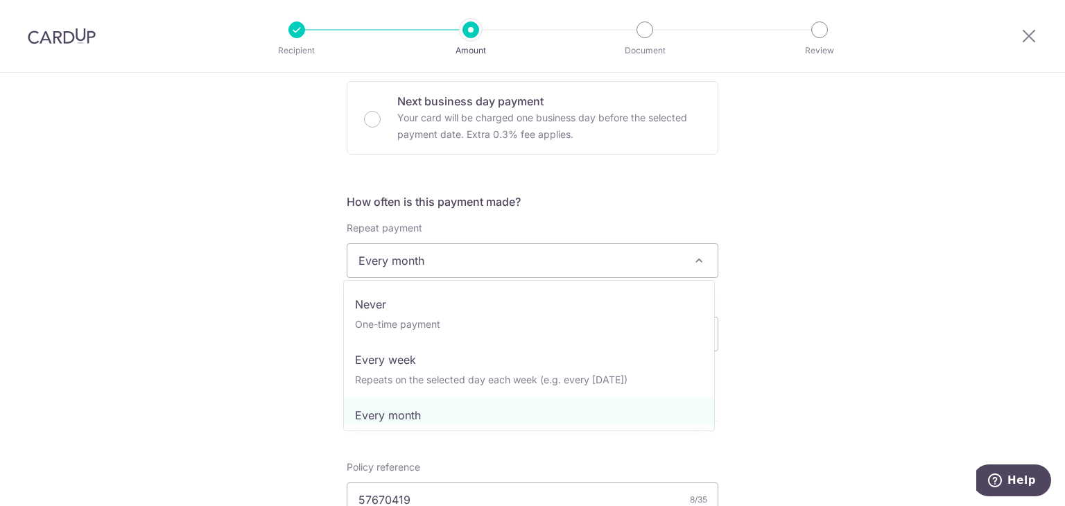
click at [478, 273] on span "Every month" at bounding box center [532, 260] width 370 height 33
click at [738, 271] on div "Tell us more about your payment Enter payment amount SGD 1,000.00 1000.00 Selec…" at bounding box center [532, 315] width 1065 height 1317
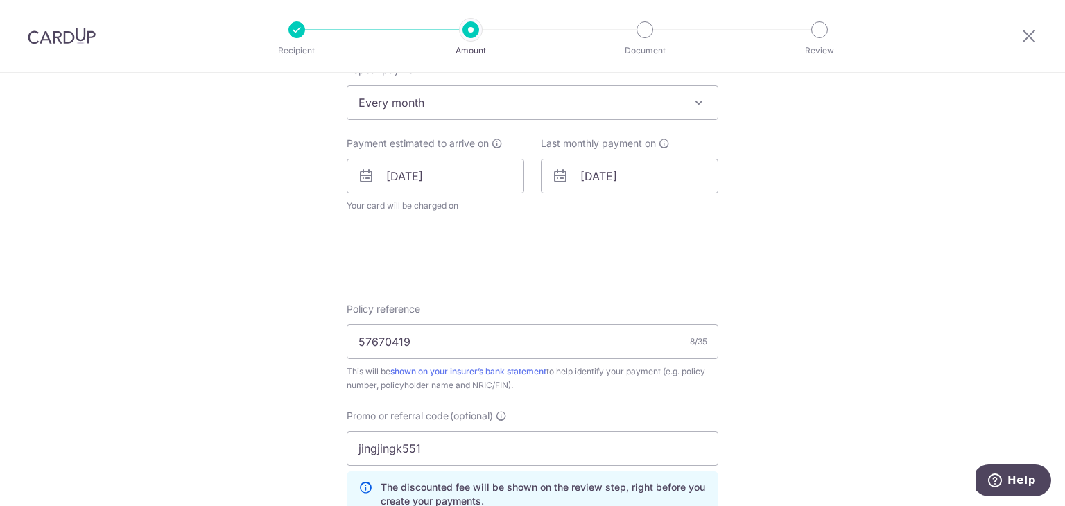
scroll to position [485, 0]
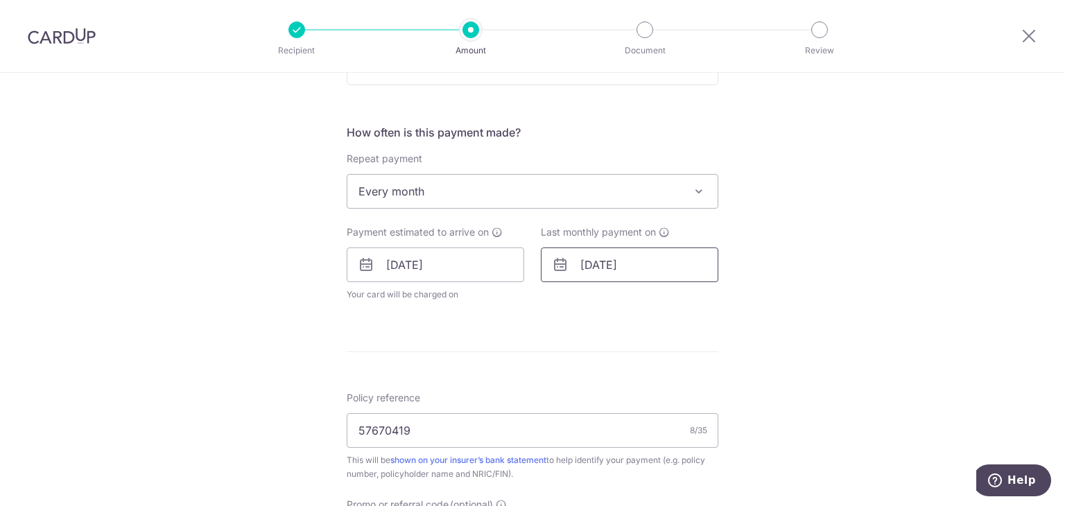
click at [597, 267] on input "04/12/2025" at bounding box center [629, 265] width 177 height 35
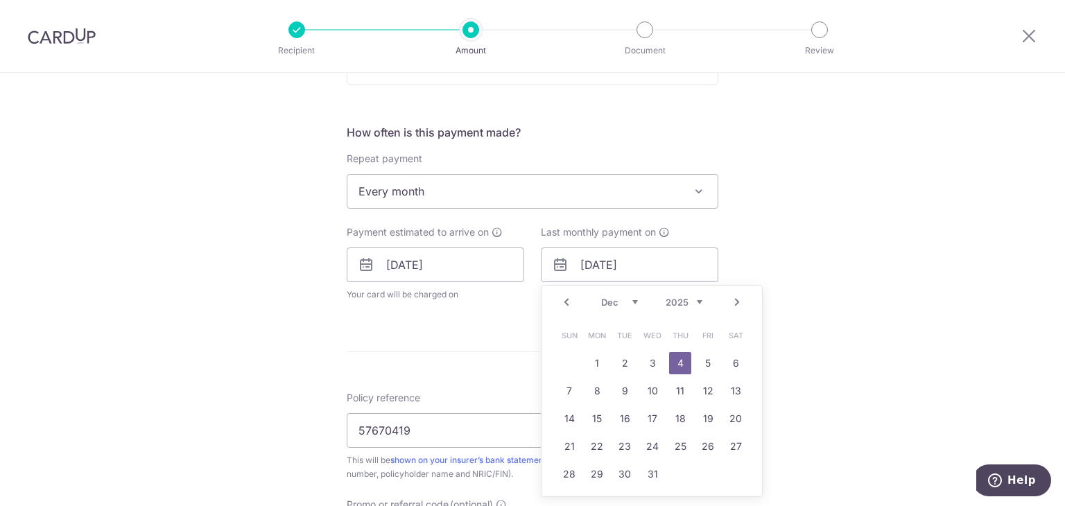
click at [540, 180] on span "Every month" at bounding box center [532, 191] width 370 height 33
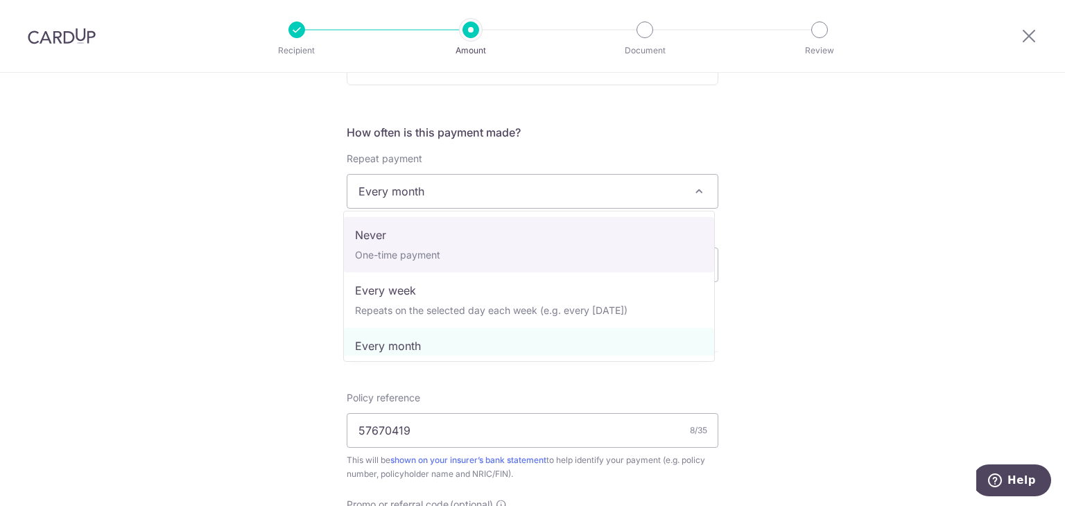
select select "1"
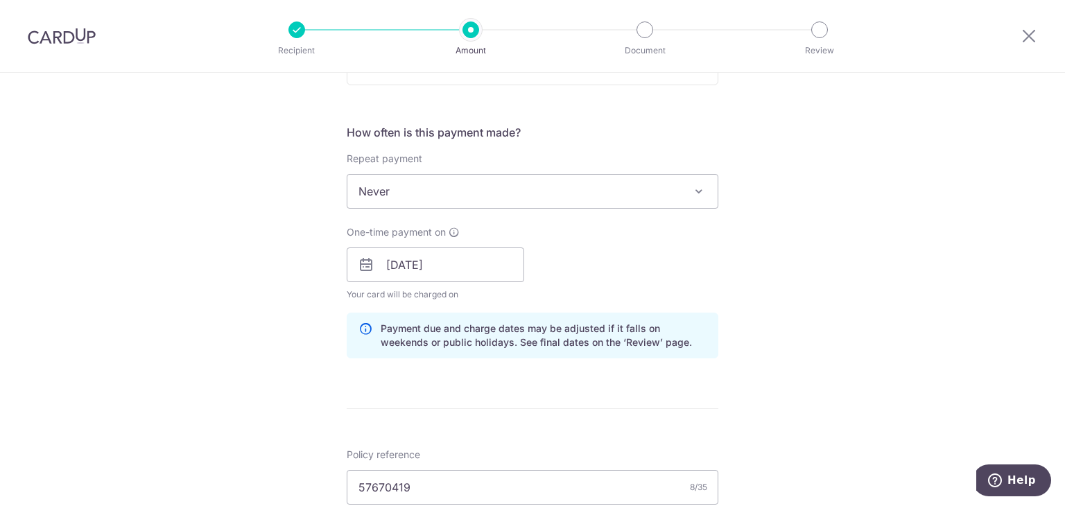
click at [799, 235] on div "Tell us more about your payment Enter payment amount SGD 1,000.00 1000.00 Selec…" at bounding box center [532, 273] width 1065 height 1373
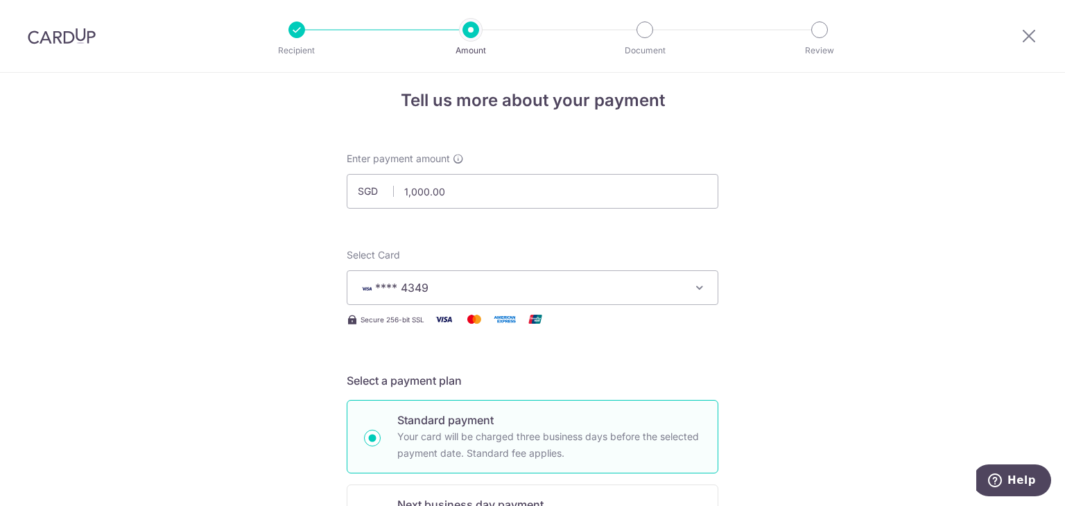
scroll to position [0, 0]
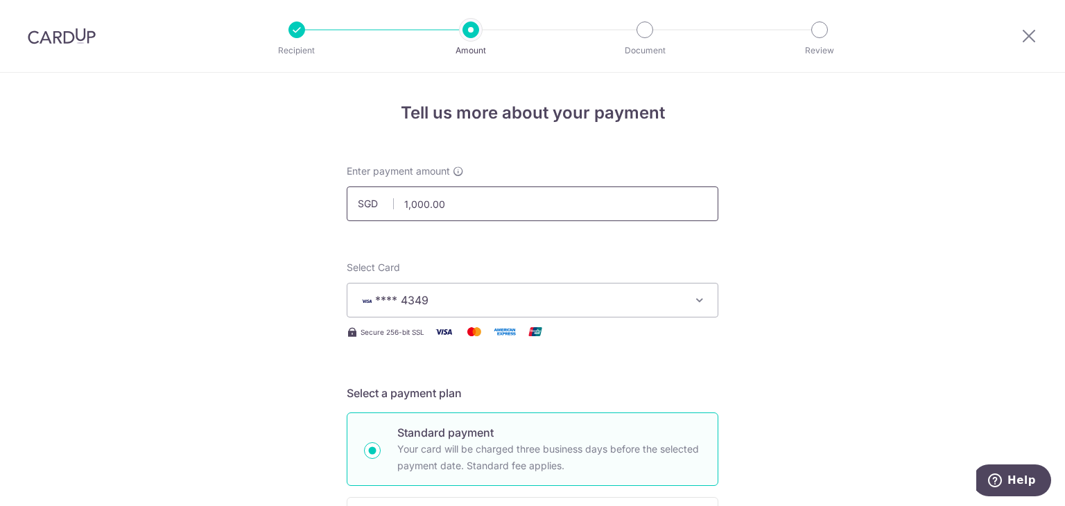
drag, startPoint x: 416, startPoint y: 202, endPoint x: 388, endPoint y: 198, distance: 28.0
click at [388, 198] on div "SGD 1,000.00 1000.00" at bounding box center [533, 203] width 372 height 35
drag, startPoint x: 460, startPoint y: 206, endPoint x: 214, endPoint y: 149, distance: 252.6
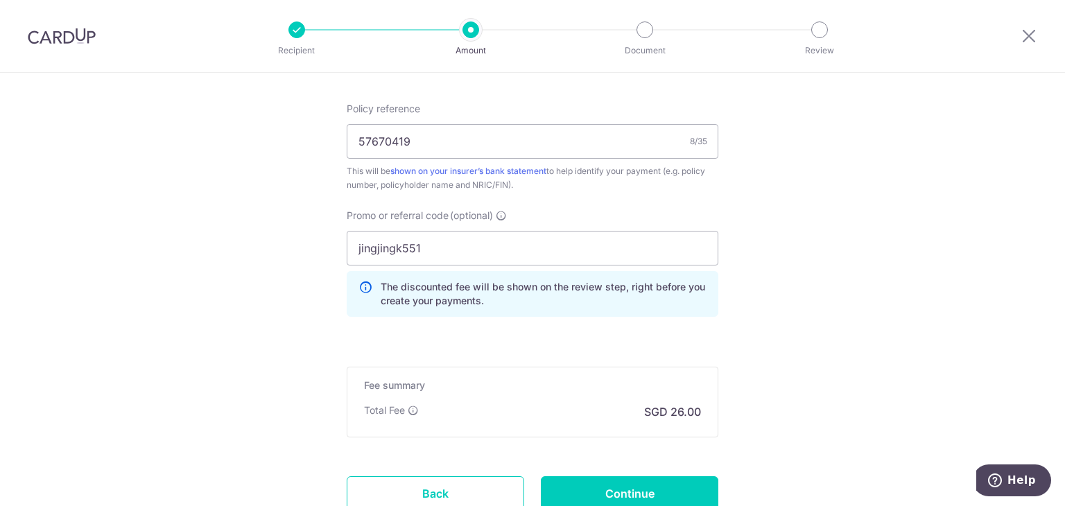
scroll to position [832, 0]
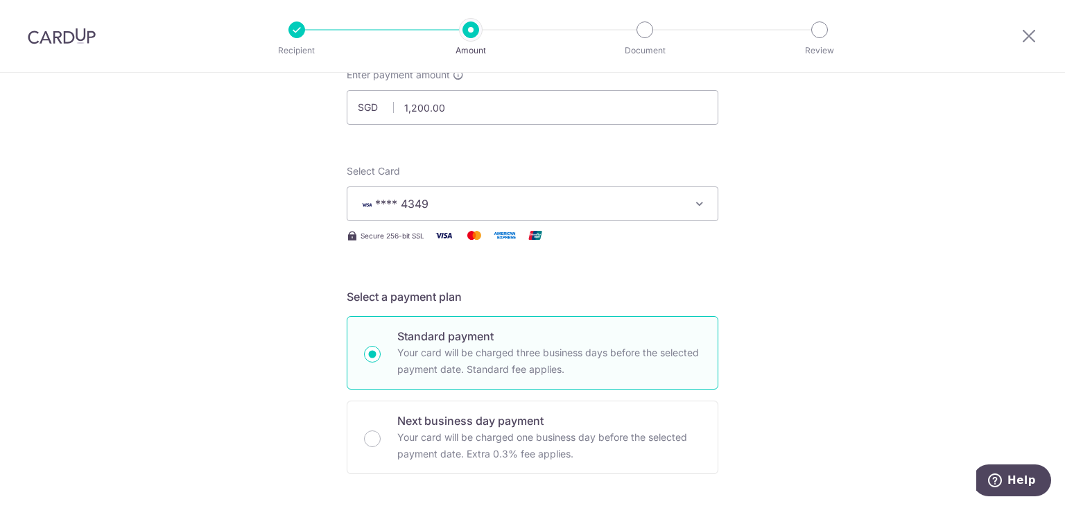
scroll to position [0, 0]
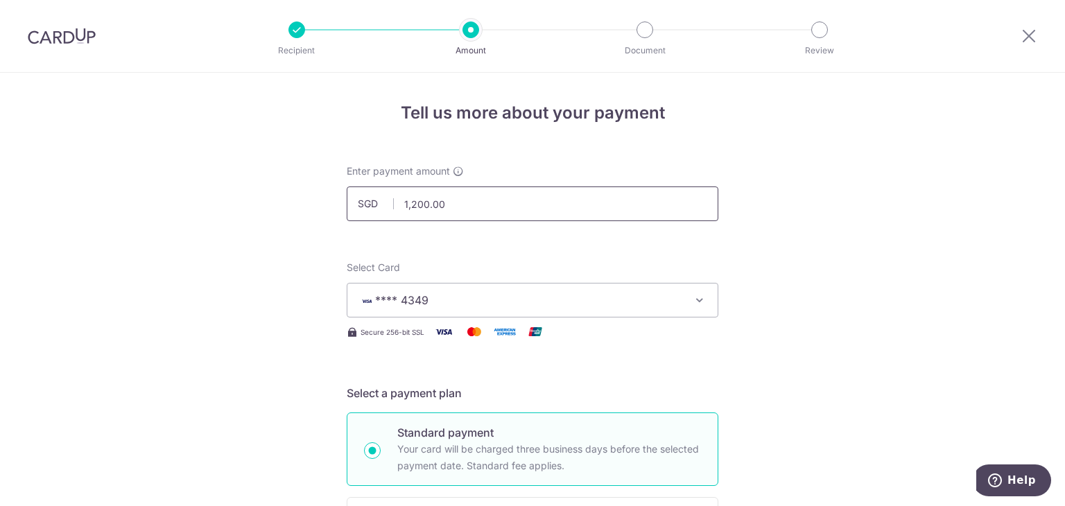
click at [410, 207] on input "1,200.00" at bounding box center [533, 203] width 372 height 35
click at [414, 200] on input "1,100.00" at bounding box center [533, 203] width 372 height 35
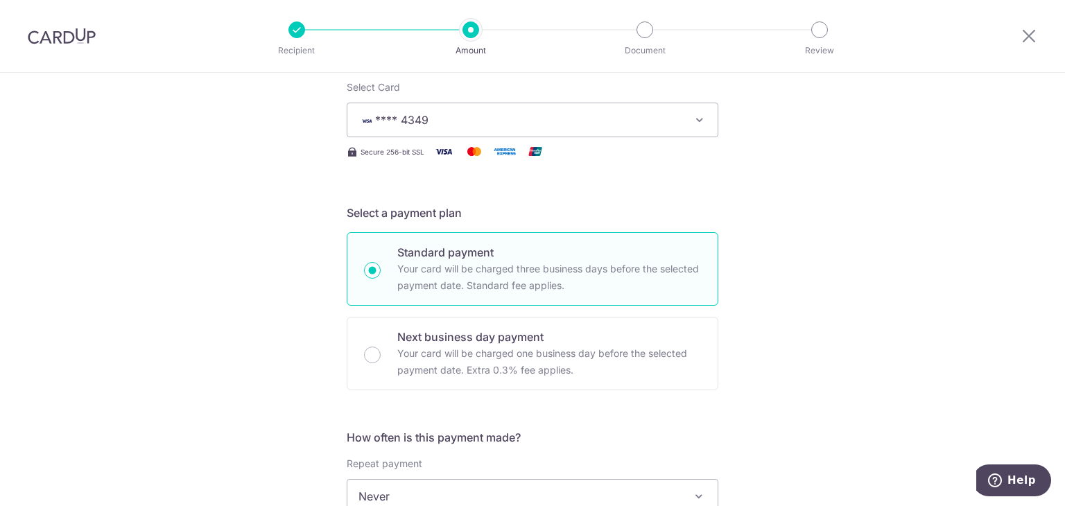
scroll to position [69, 0]
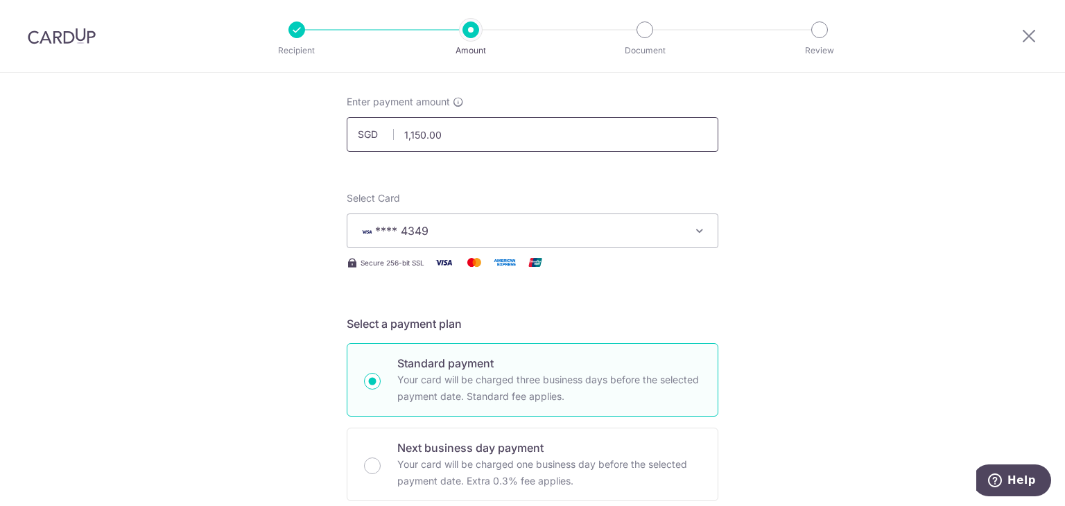
click at [419, 132] on input "1,150.00" at bounding box center [533, 134] width 372 height 35
click at [410, 133] on input "1,150.00" at bounding box center [533, 134] width 372 height 35
type input "1,160.00"
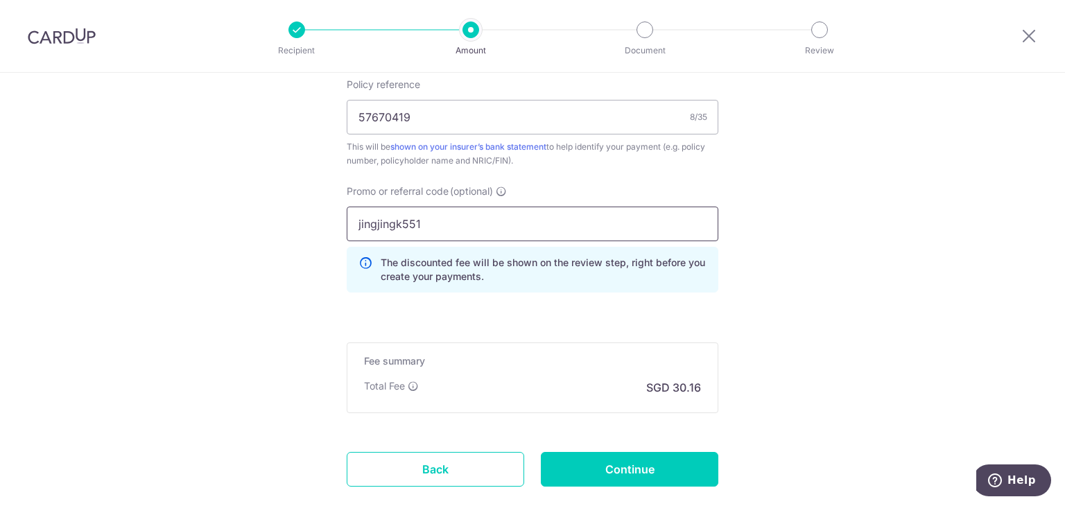
scroll to position [938, 0]
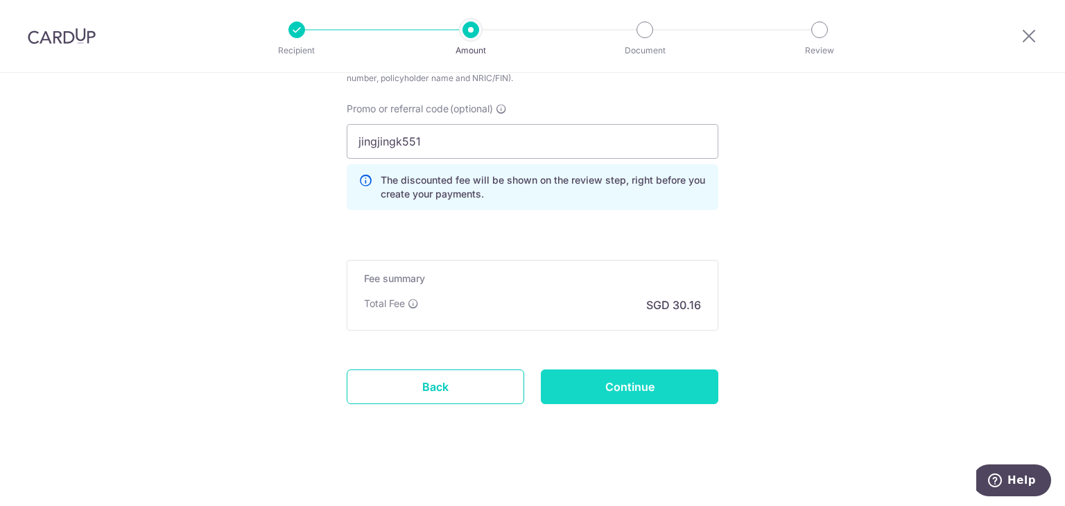
click at [645, 386] on input "Continue" at bounding box center [629, 387] width 177 height 35
type input "Update Schedule"
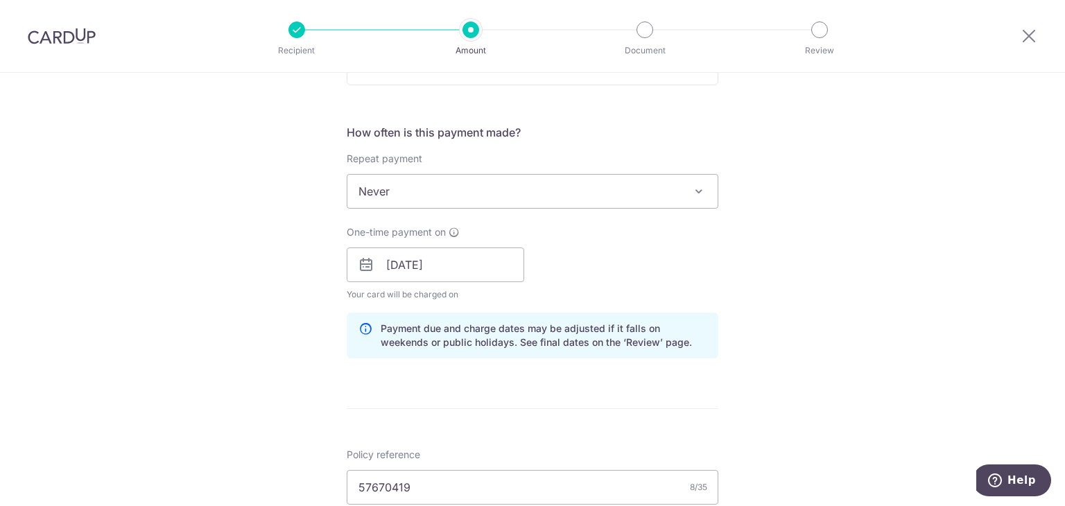
scroll to position [832, 0]
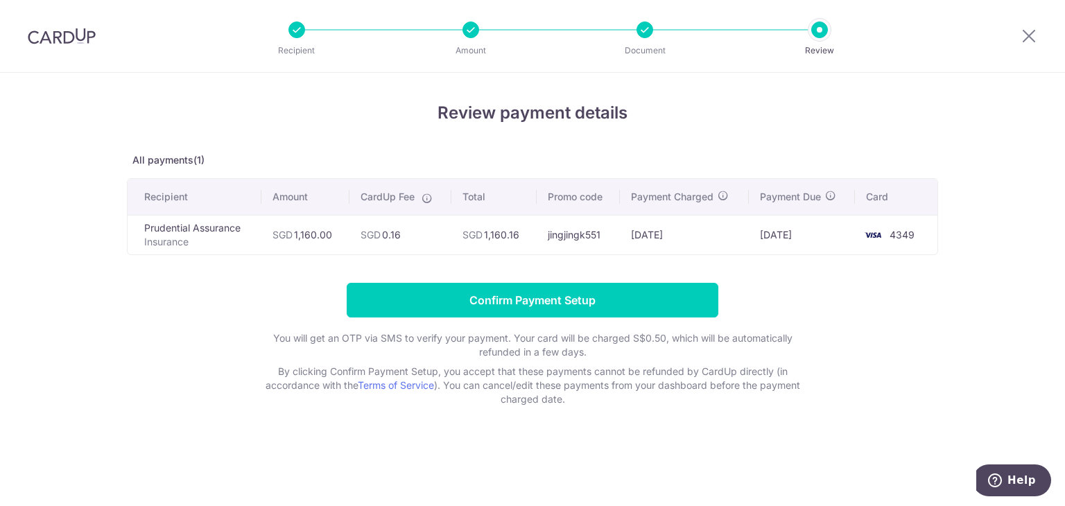
click at [585, 272] on div "Review payment details All payments(1) Recipient Amount CardUp Fee Total Promo …" at bounding box center [532, 254] width 811 height 306
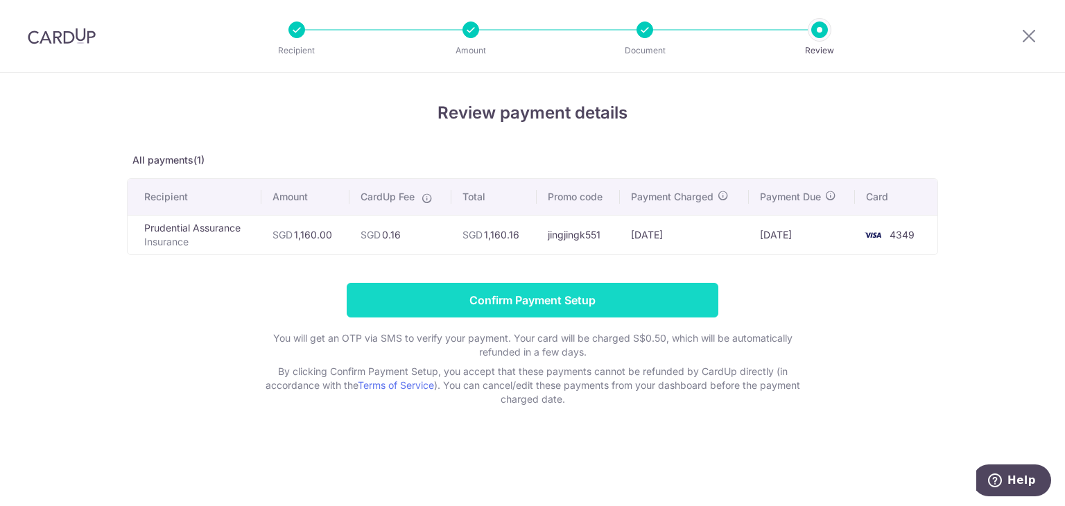
click at [594, 302] on input "Confirm Payment Setup" at bounding box center [533, 300] width 372 height 35
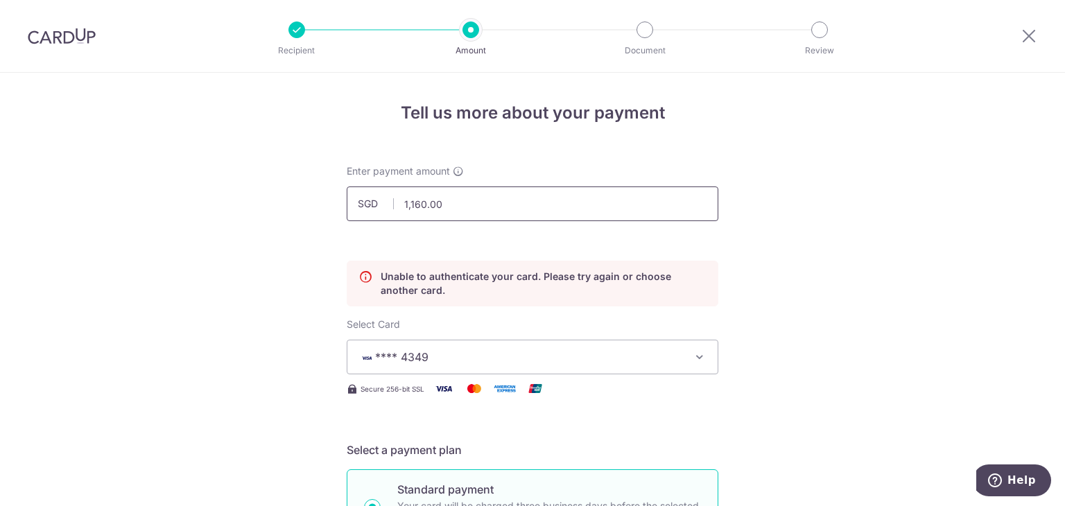
click at [412, 204] on input "1,160.00" at bounding box center [533, 203] width 372 height 35
click at [703, 217] on input "1150.00" at bounding box center [533, 203] width 372 height 35
type input "1,150.00"
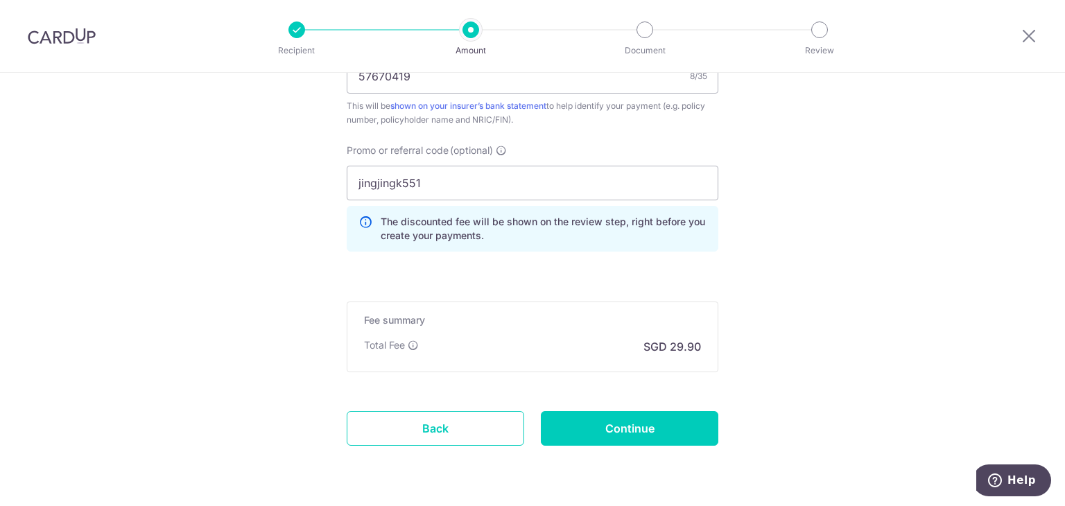
scroll to position [995, 0]
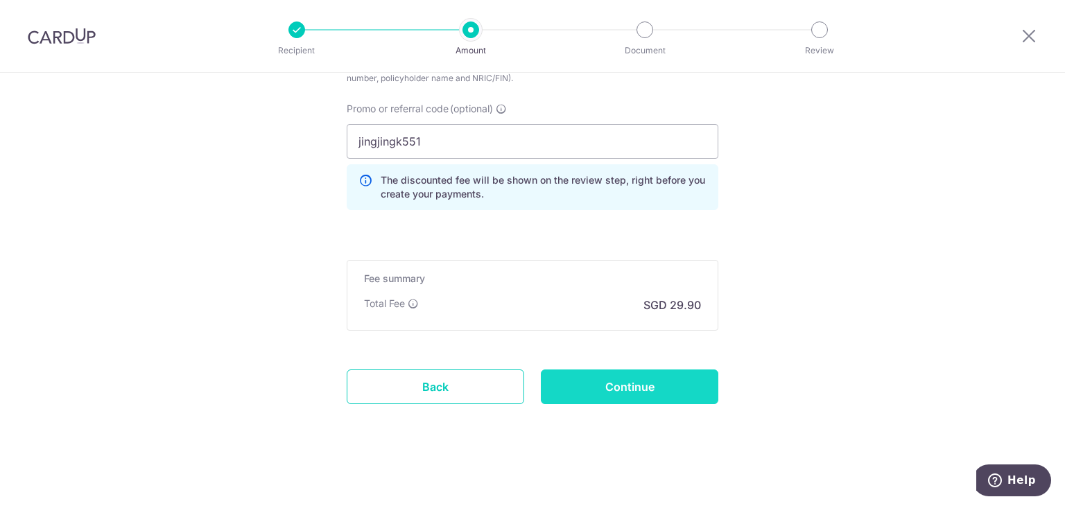
click at [668, 381] on input "Continue" at bounding box center [629, 387] width 177 height 35
type input "Update Schedule"
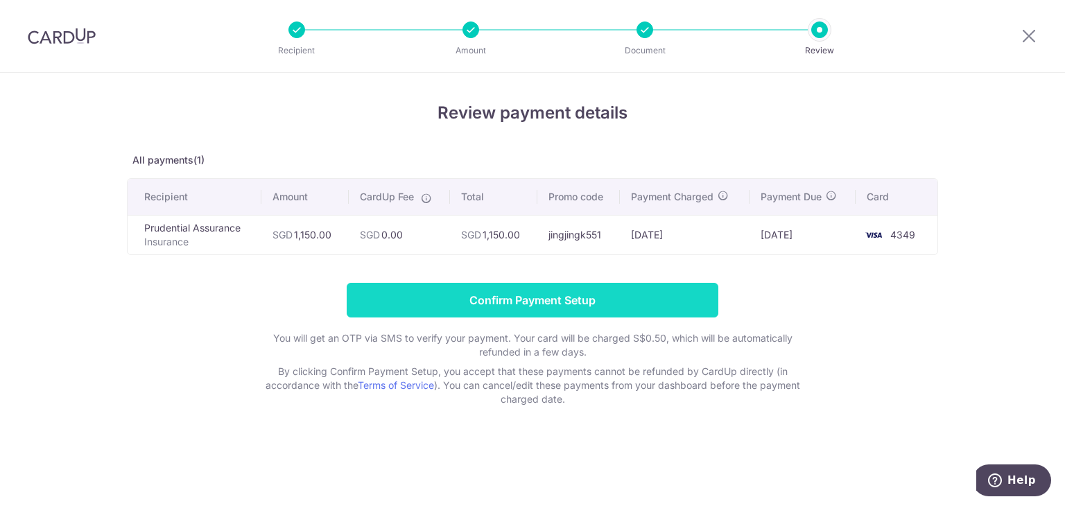
click at [602, 308] on input "Confirm Payment Setup" at bounding box center [533, 300] width 372 height 35
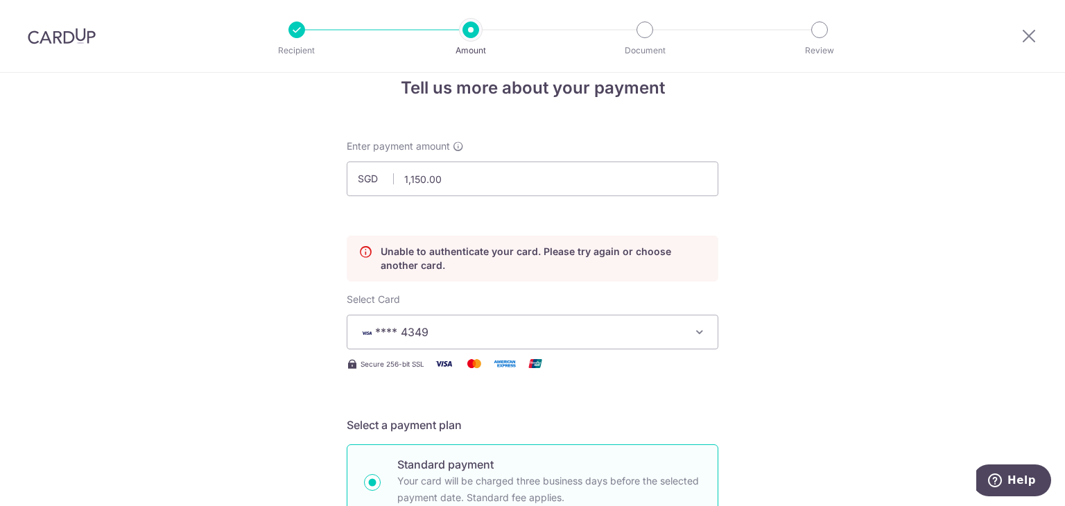
scroll to position [24, 0]
drag, startPoint x: 418, startPoint y: 181, endPoint x: 410, endPoint y: 181, distance: 7.6
click at [410, 181] on input "1,150.00" at bounding box center [533, 179] width 372 height 35
type input "1,160.00"
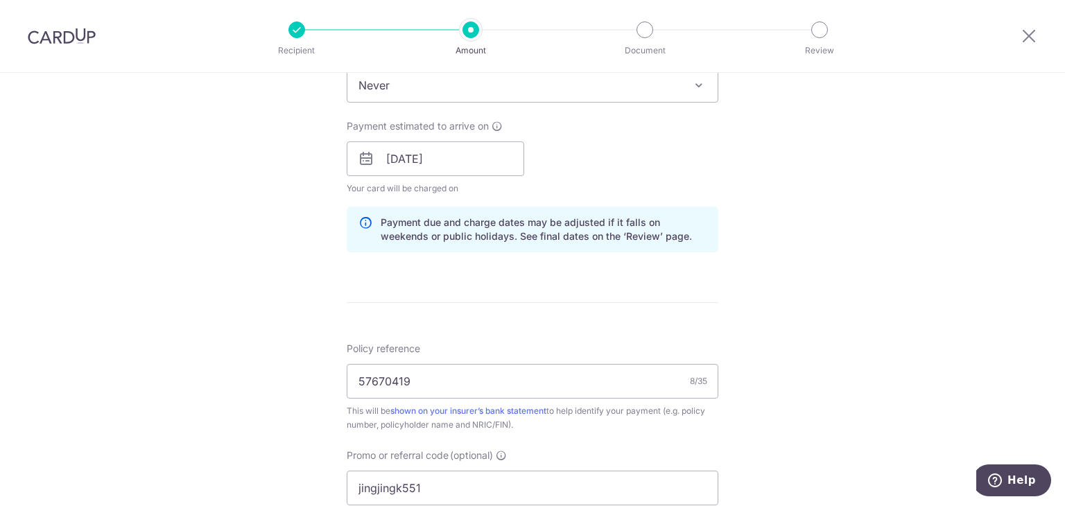
scroll to position [510, 0]
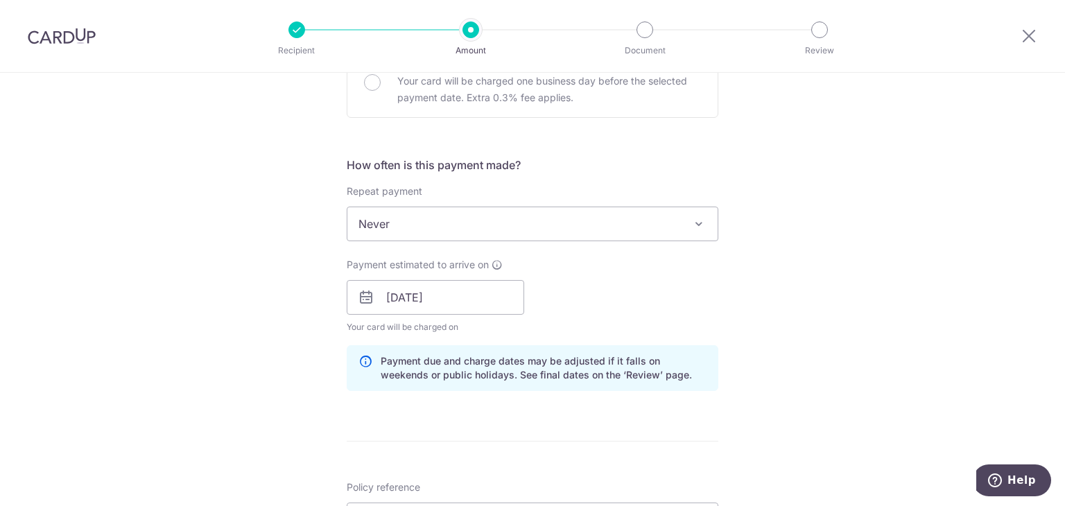
click at [593, 227] on span "Never" at bounding box center [532, 223] width 370 height 33
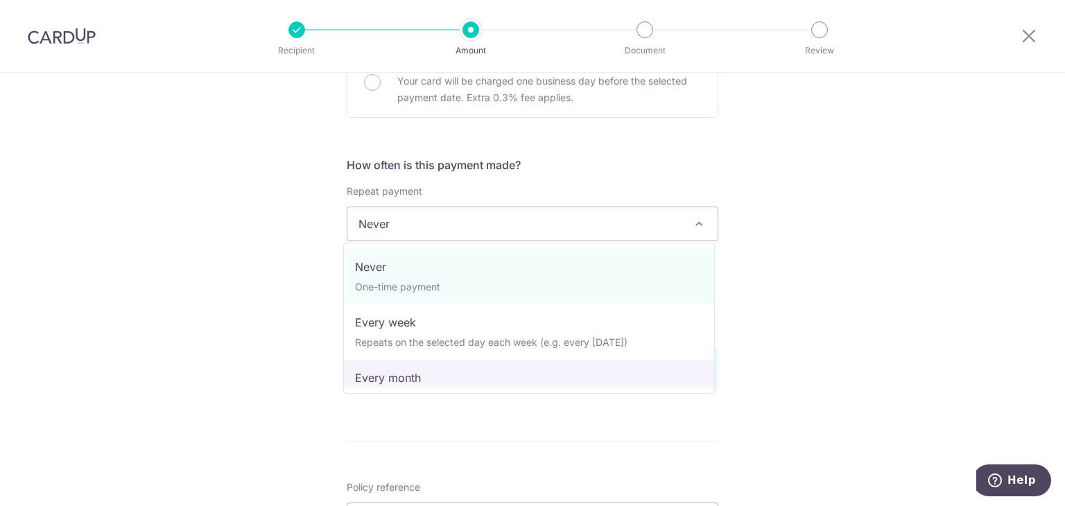
select select "3"
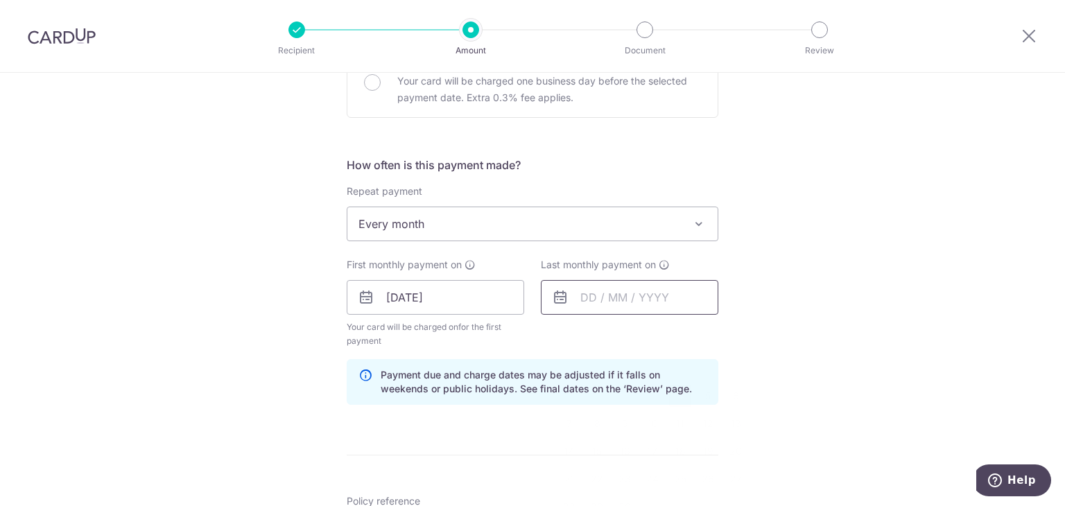
click at [580, 295] on input "text" at bounding box center [629, 297] width 177 height 35
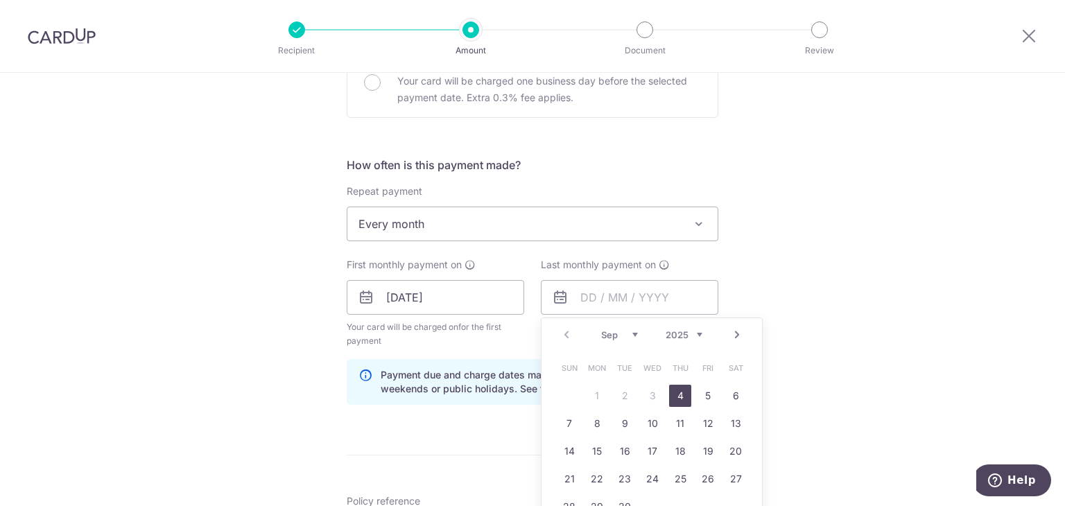
click at [632, 329] on select "Sep Oct Nov Dec" at bounding box center [619, 334] width 37 height 11
click at [627, 333] on select "Sep Oct Nov Dec" at bounding box center [619, 334] width 37 height 11
click at [629, 333] on select "Sep Oct Nov Dec" at bounding box center [619, 334] width 37 height 11
click at [623, 416] on link "4" at bounding box center [625, 424] width 22 height 22
type input "04/11/2025"
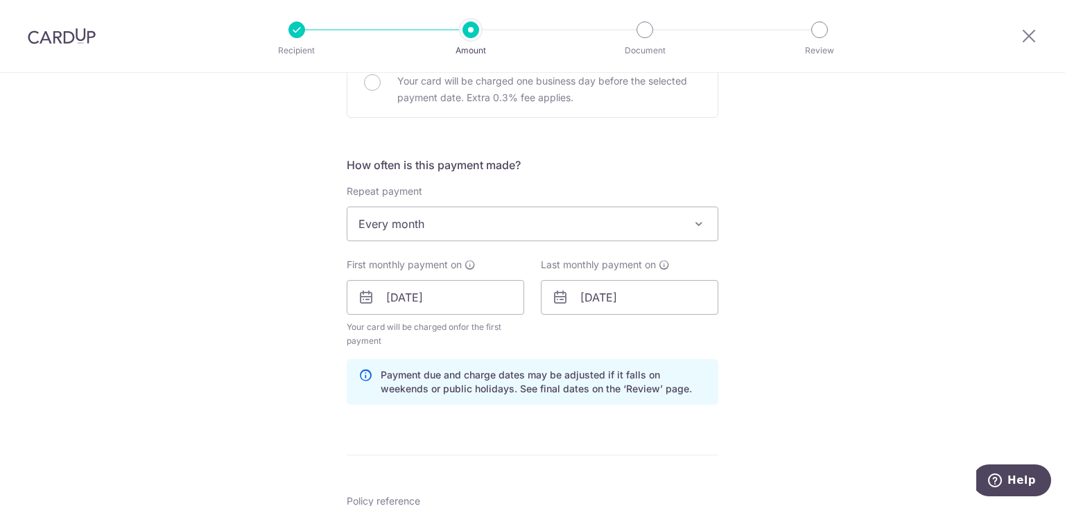
click at [837, 292] on div "Tell us more about your payment Enter payment amount SGD 1,160.00 1160.00 Unabl…" at bounding box center [532, 285] width 1065 height 1444
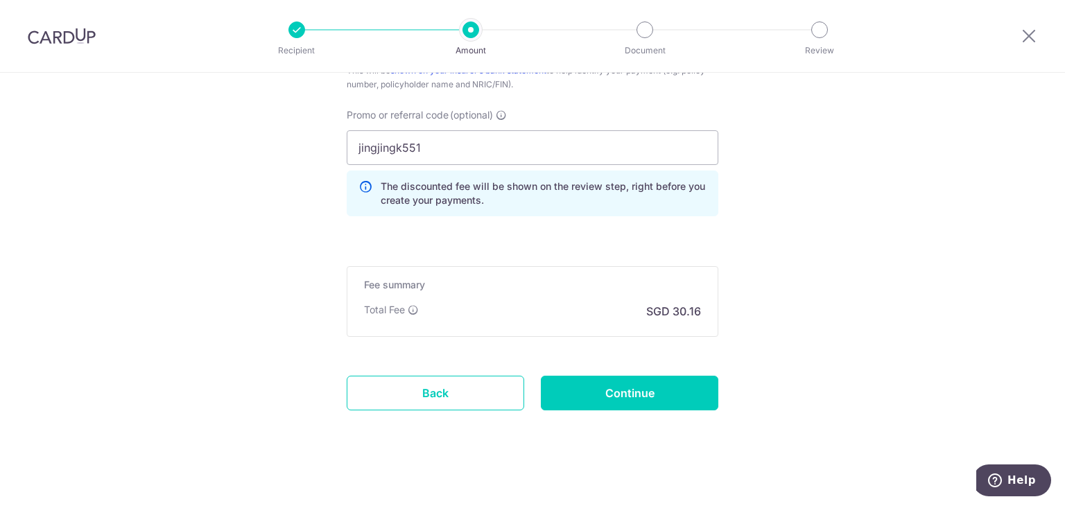
scroll to position [1009, 0]
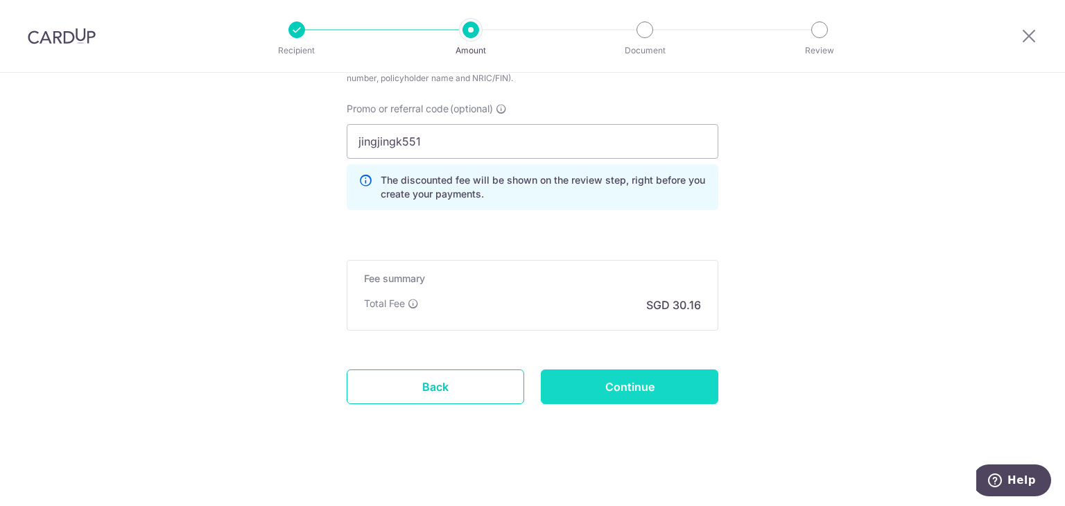
click at [636, 381] on input "Continue" at bounding box center [629, 387] width 177 height 35
type input "Update Schedule"
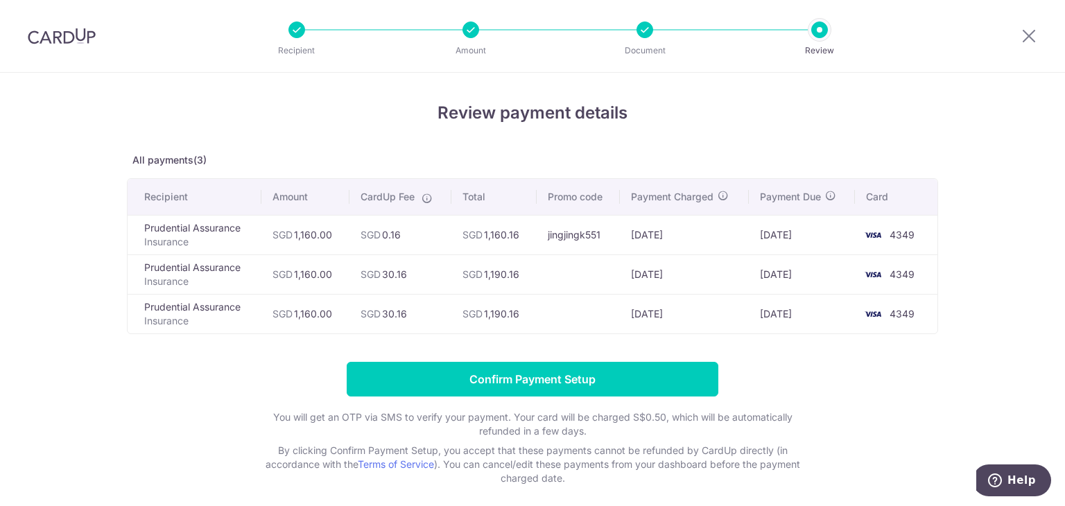
click at [643, 37] on div at bounding box center [644, 29] width 17 height 17
click at [1032, 42] on icon at bounding box center [1029, 35] width 17 height 17
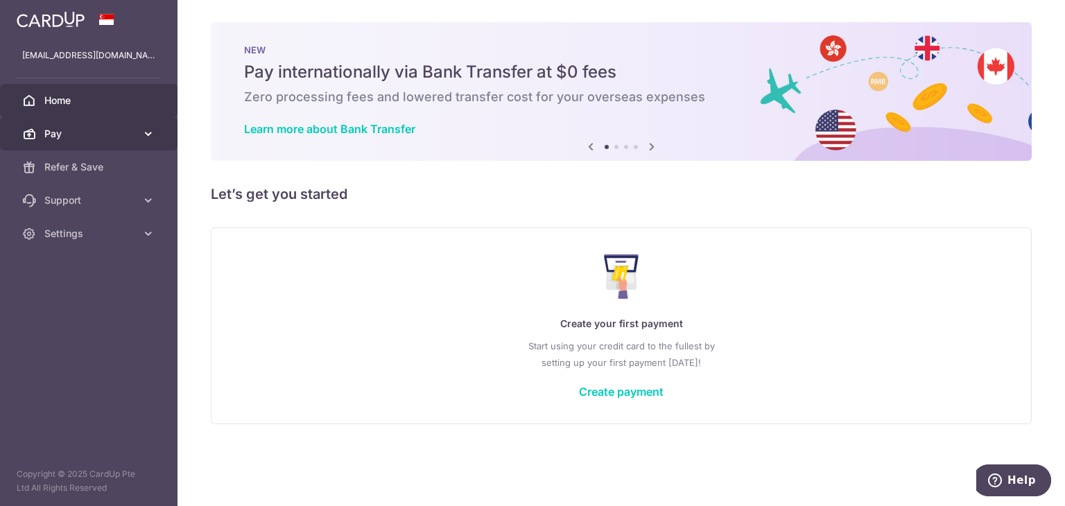
click at [47, 137] on span "Pay" at bounding box center [90, 134] width 92 height 14
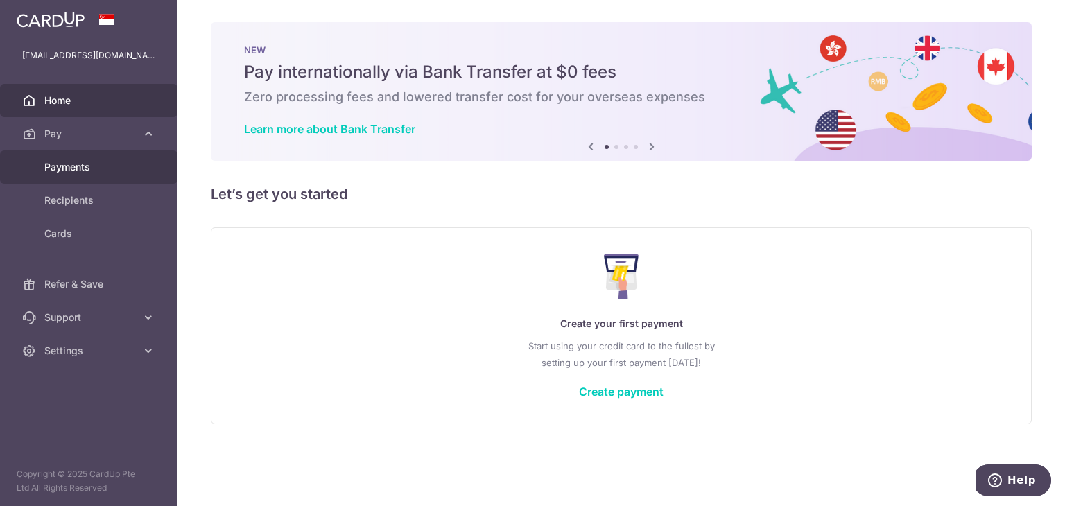
click at [67, 163] on span "Payments" at bounding box center [90, 167] width 92 height 14
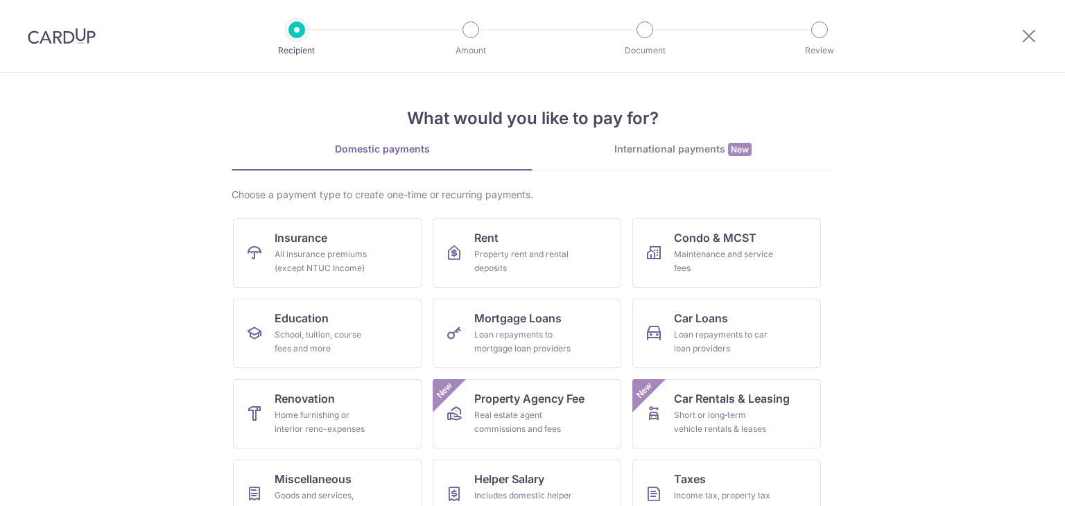
click at [383, 246] on link "Insurance All insurance premiums (except NTUC Income)" at bounding box center [327, 252] width 189 height 69
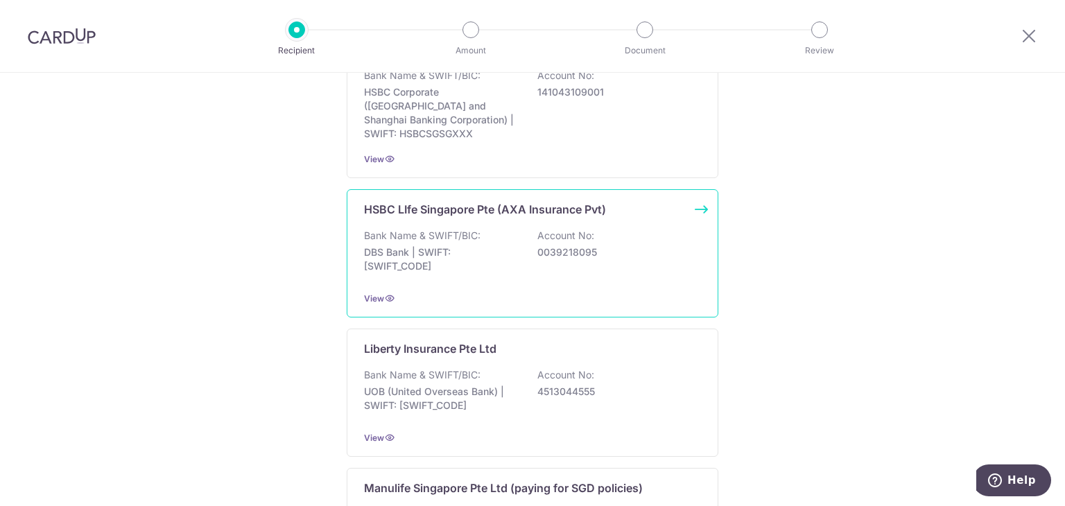
scroll to position [1383, 0]
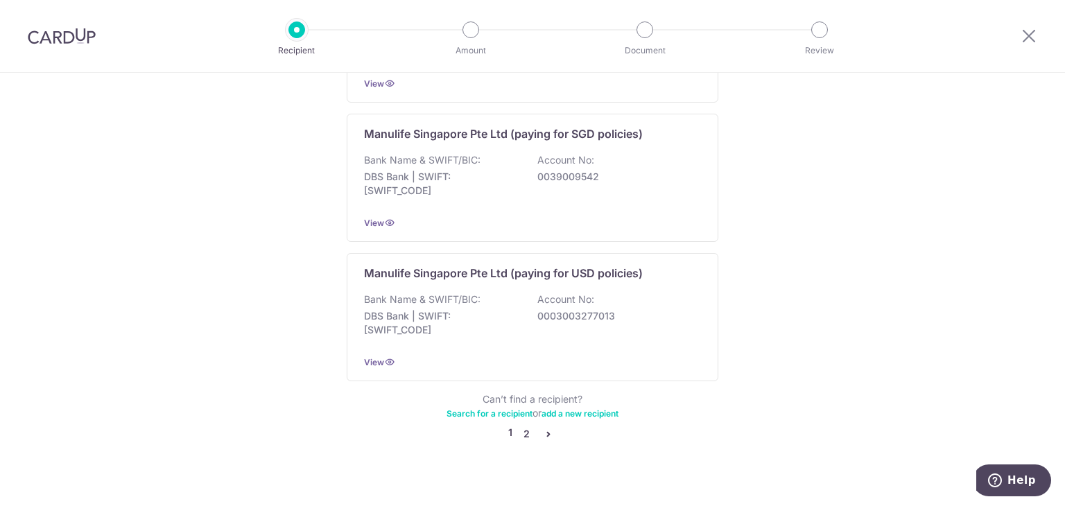
click at [518, 426] on link "2" at bounding box center [526, 434] width 17 height 17
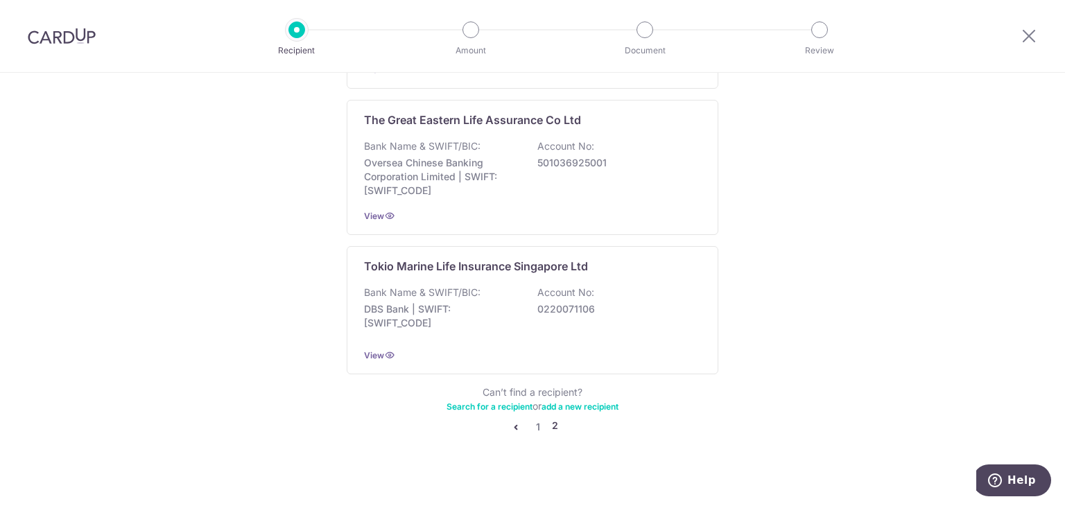
scroll to position [0, 0]
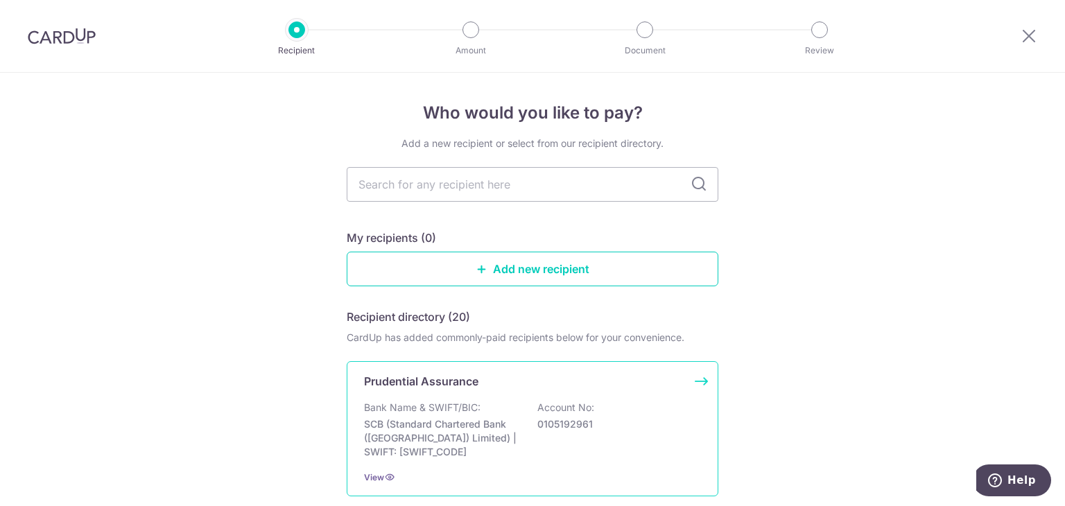
click at [449, 406] on p "Bank Name & SWIFT/BIC:" at bounding box center [422, 408] width 116 height 14
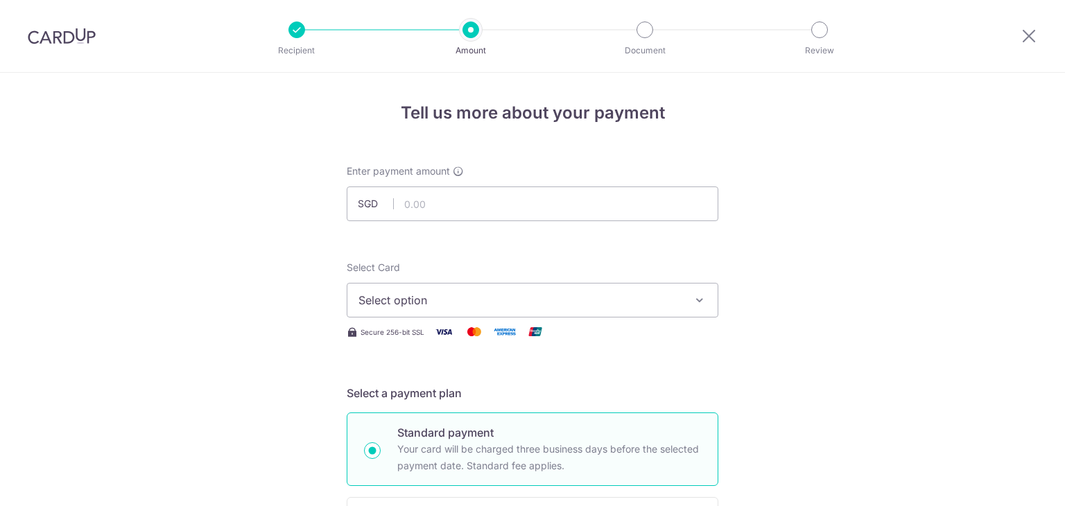
click at [449, 200] on input "text" at bounding box center [533, 203] width 372 height 35
type input "1,160.00"
click at [576, 298] on span "Select option" at bounding box center [519, 300] width 323 height 17
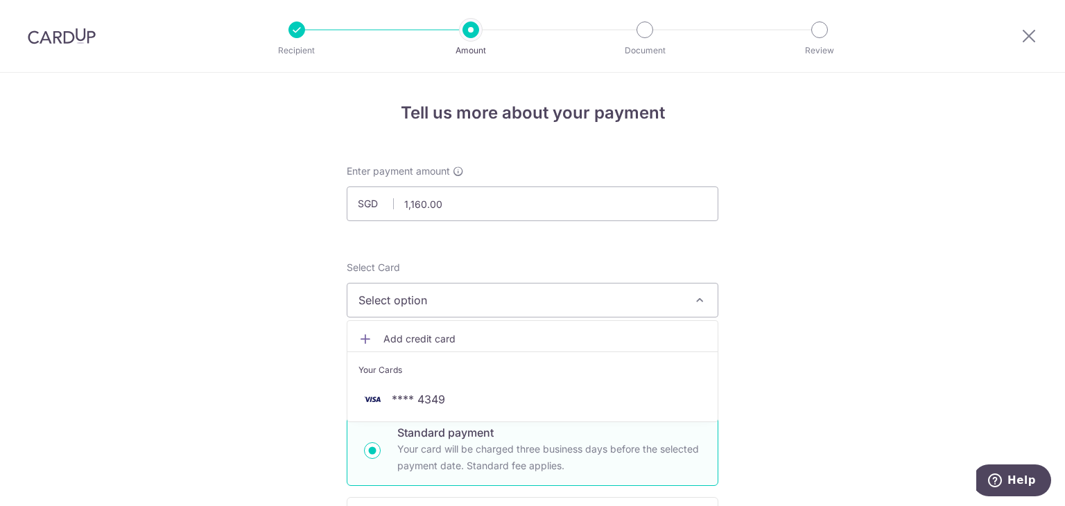
click at [520, 375] on div "Your Cards" at bounding box center [532, 370] width 348 height 14
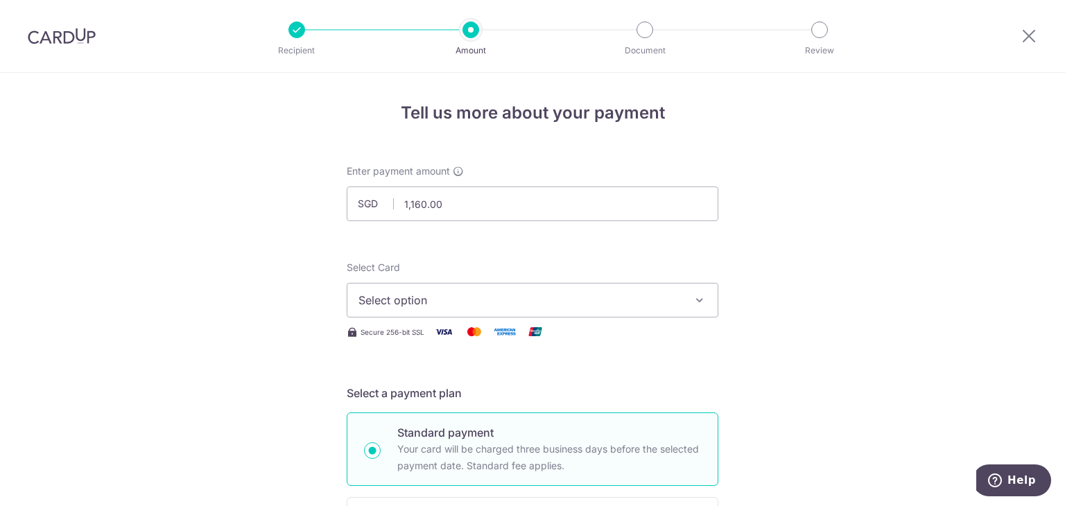
click at [528, 300] on span "Select option" at bounding box center [519, 300] width 323 height 17
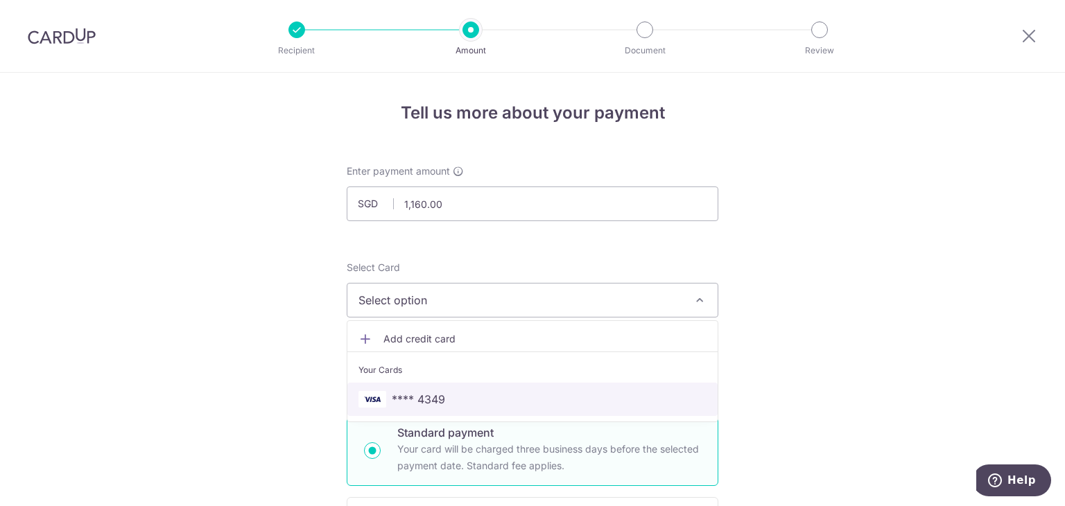
click at [514, 407] on link "**** 4349" at bounding box center [532, 399] width 370 height 33
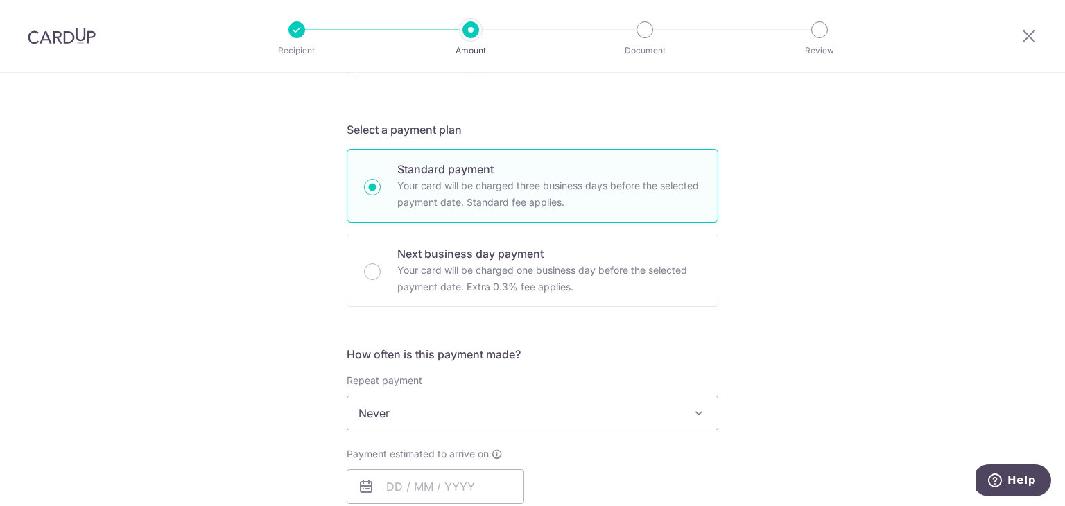
scroll to position [416, 0]
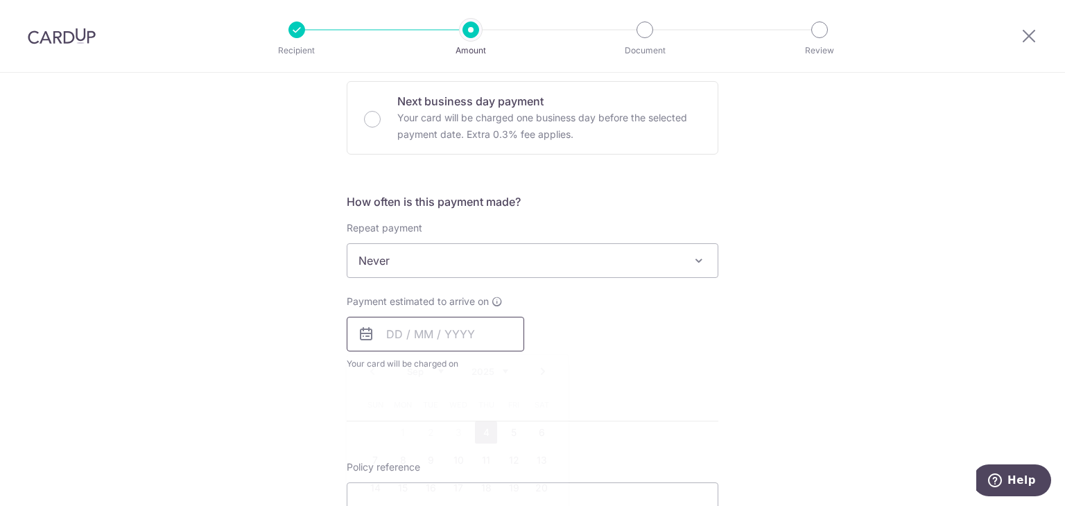
click at [470, 326] on input "text" at bounding box center [435, 334] width 177 height 35
click at [480, 427] on link "4" at bounding box center [486, 433] width 22 height 22
type input "04/09/2025"
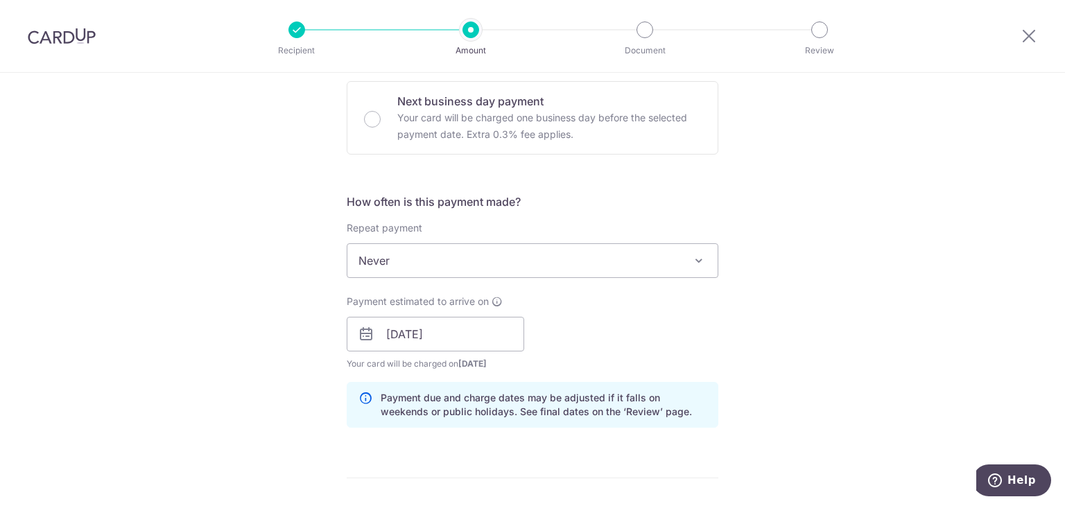
click at [843, 272] on div "Tell us more about your payment Enter payment amount SGD 1,160.00 1160.00 Selec…" at bounding box center [532, 312] width 1065 height 1311
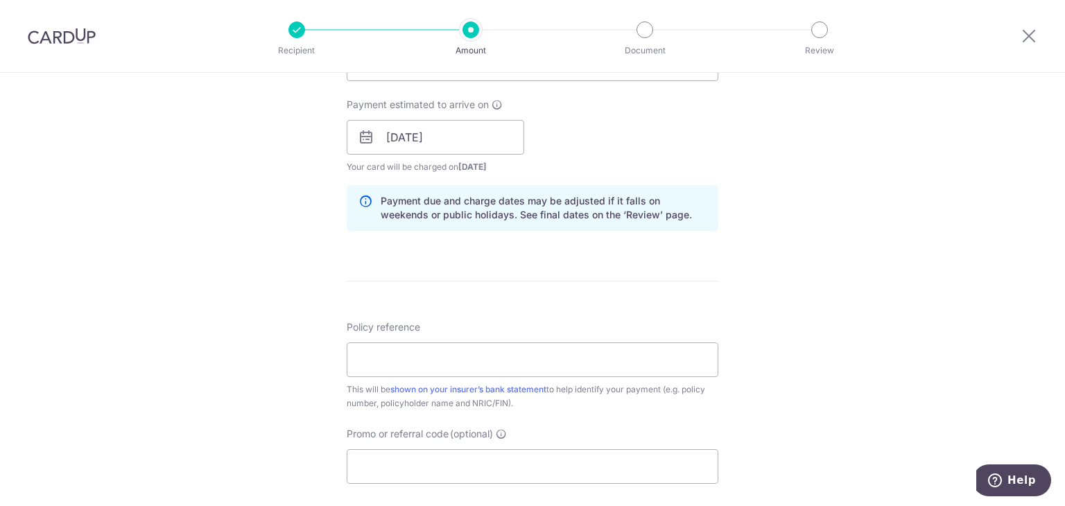
scroll to position [599, 0]
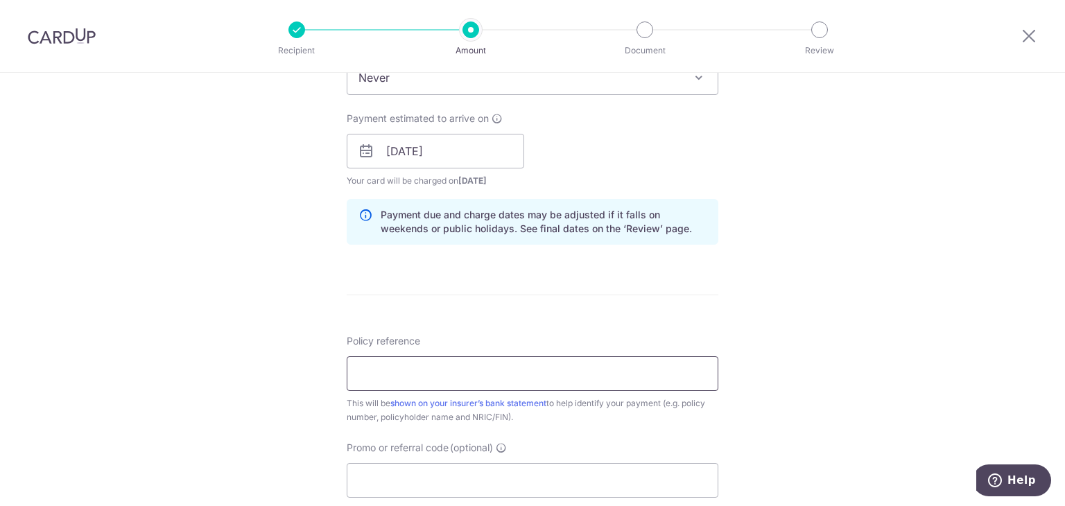
click at [395, 378] on input "Policy reference" at bounding box center [533, 373] width 372 height 35
type input "57670419"
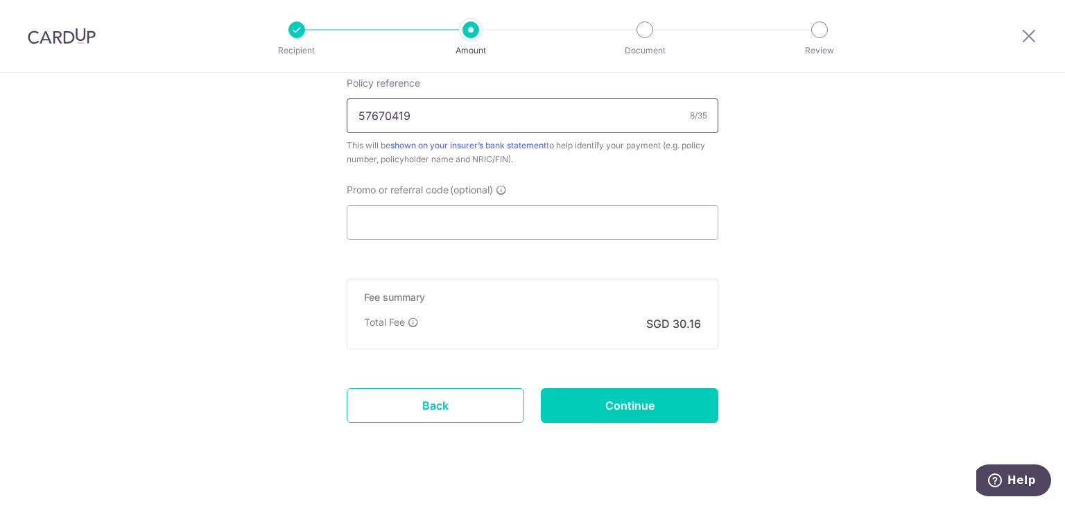
scroll to position [876, 0]
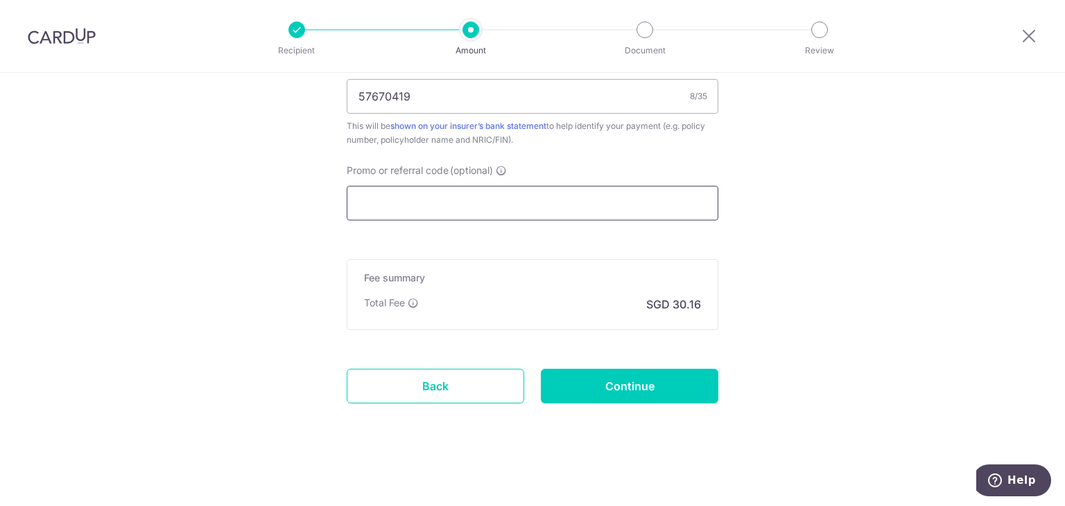
click at [436, 210] on input "Promo or referral code (optional)" at bounding box center [533, 203] width 372 height 35
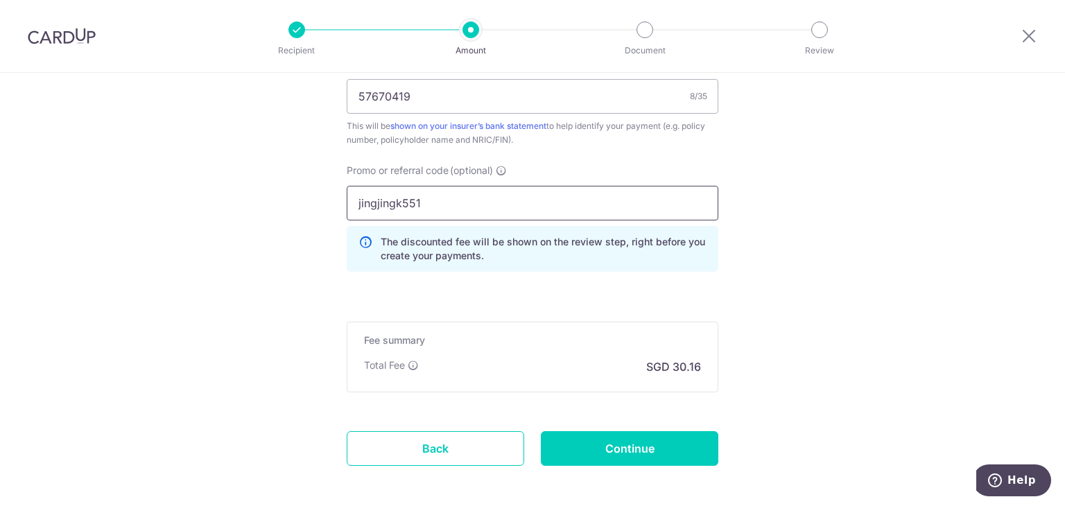
type input "jingjingk551"
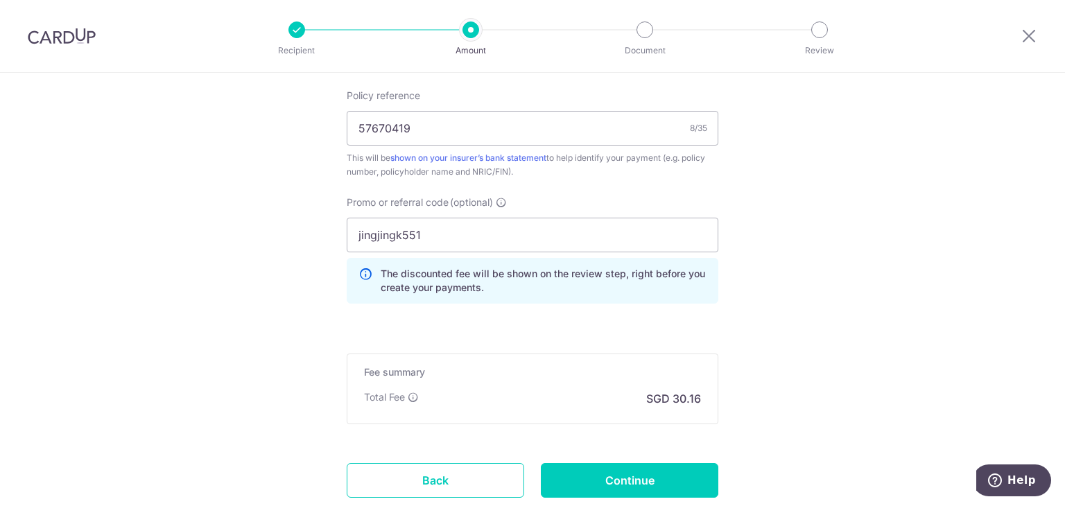
scroll to position [938, 0]
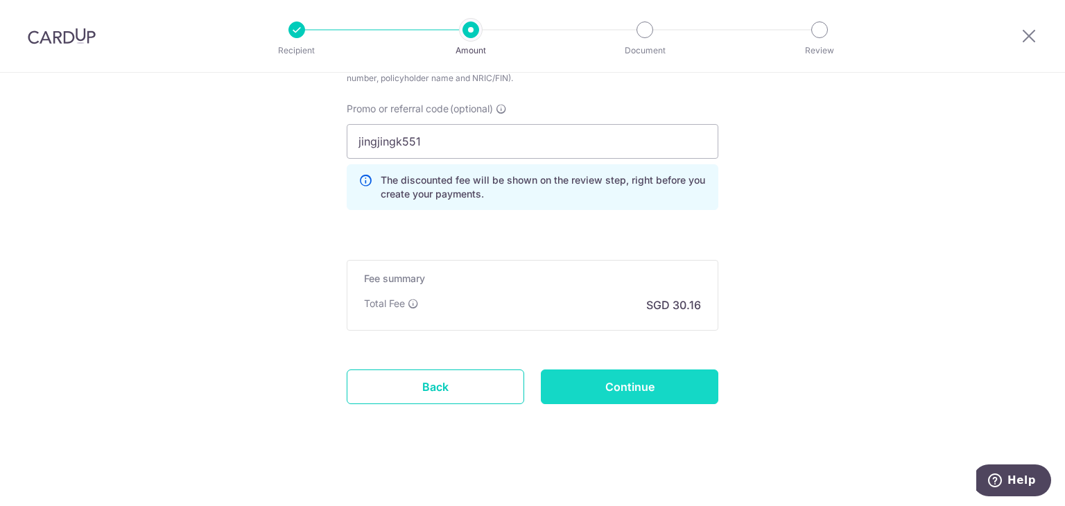
click at [672, 380] on input "Continue" at bounding box center [629, 387] width 177 height 35
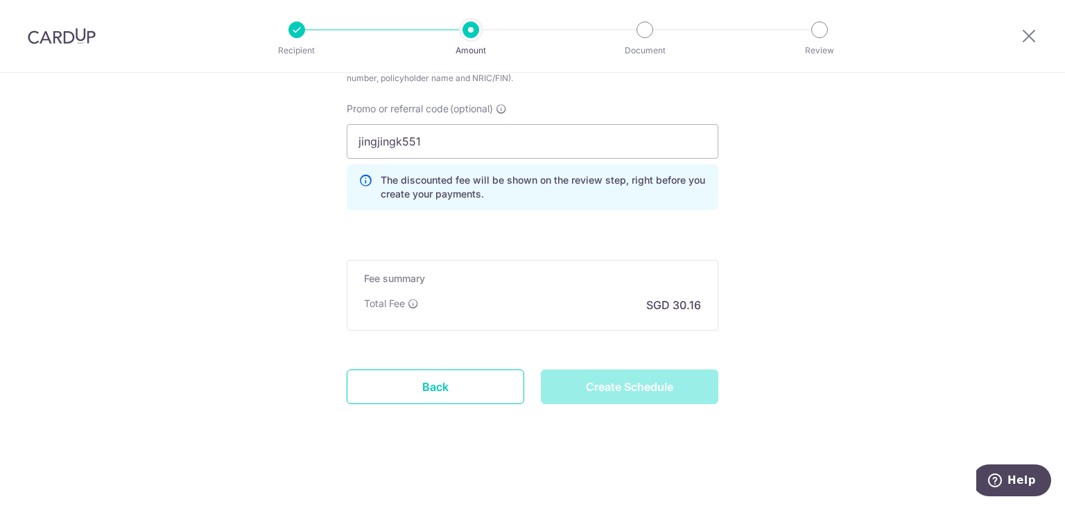
type input "Create Schedule"
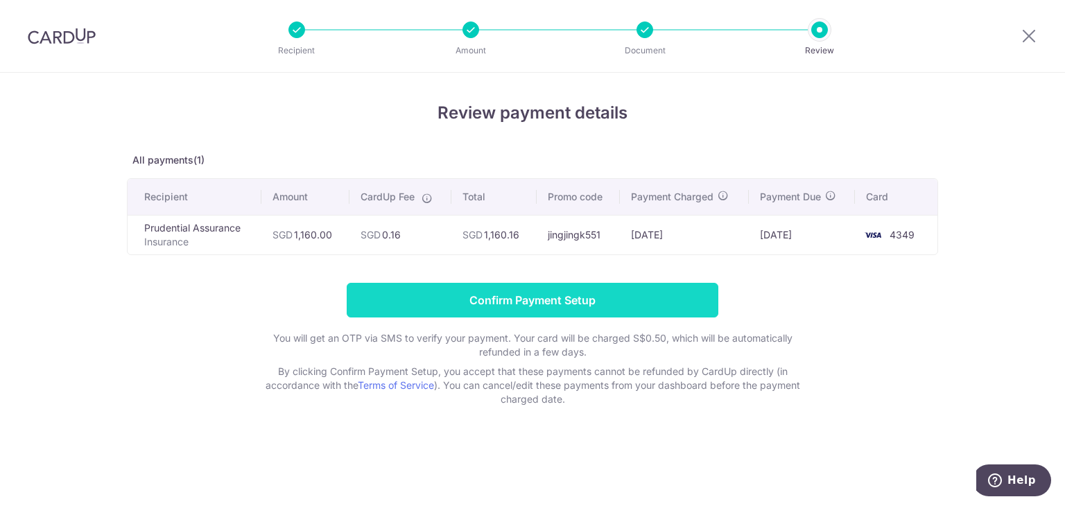
click at [577, 292] on input "Confirm Payment Setup" at bounding box center [533, 300] width 372 height 35
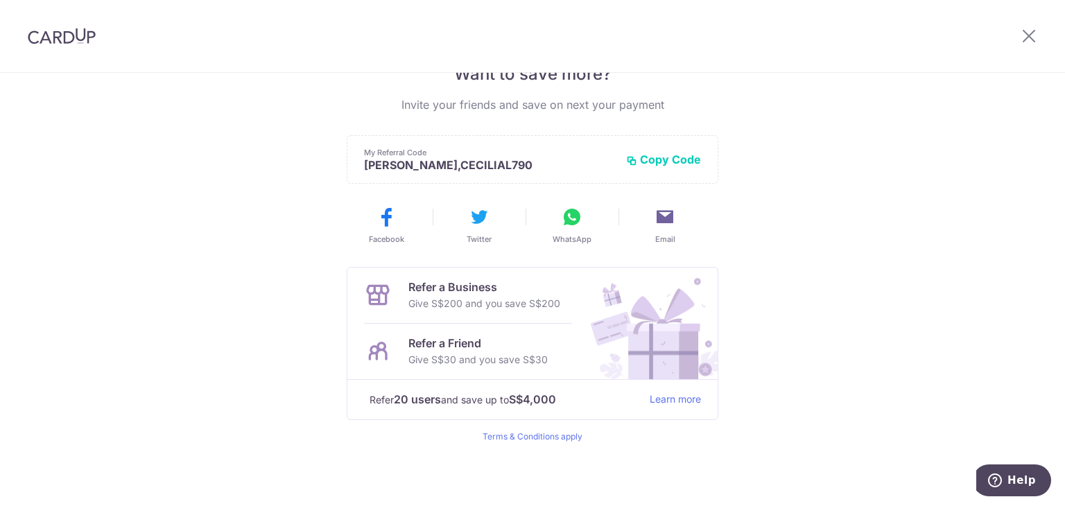
scroll to position [236, 0]
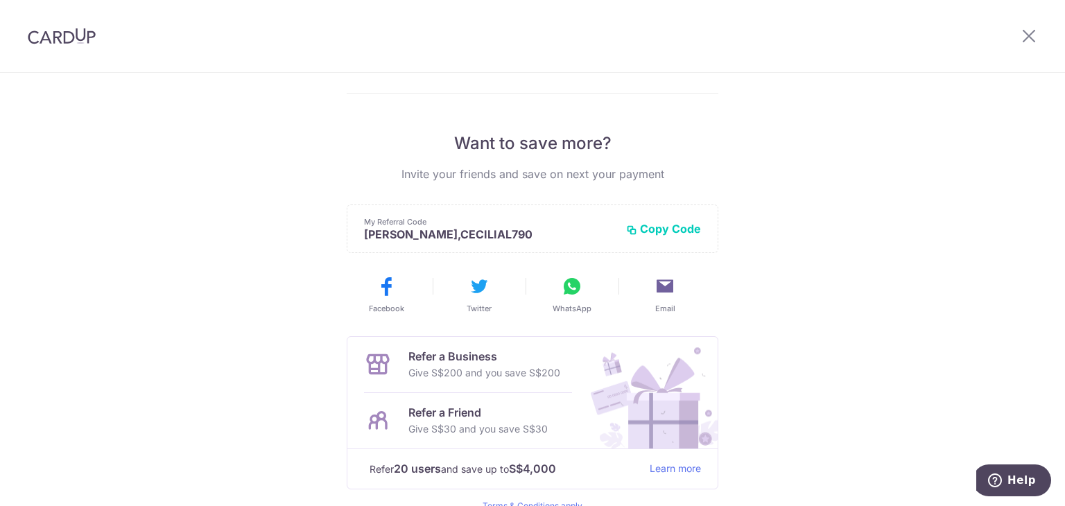
click at [568, 296] on button "WhatsApp" at bounding box center [572, 294] width 82 height 39
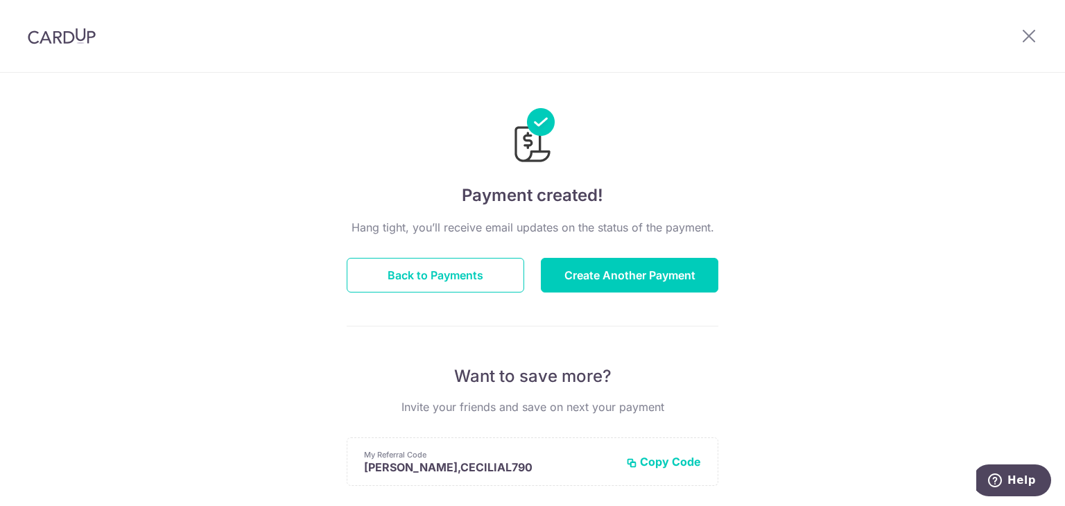
scroll to position [0, 0]
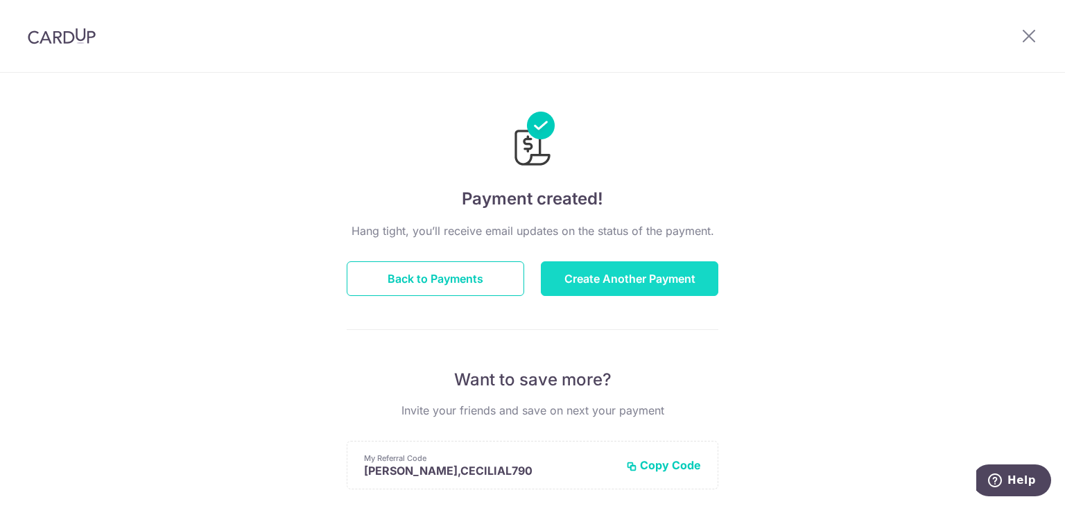
click at [688, 281] on button "Create Another Payment" at bounding box center [629, 278] width 177 height 35
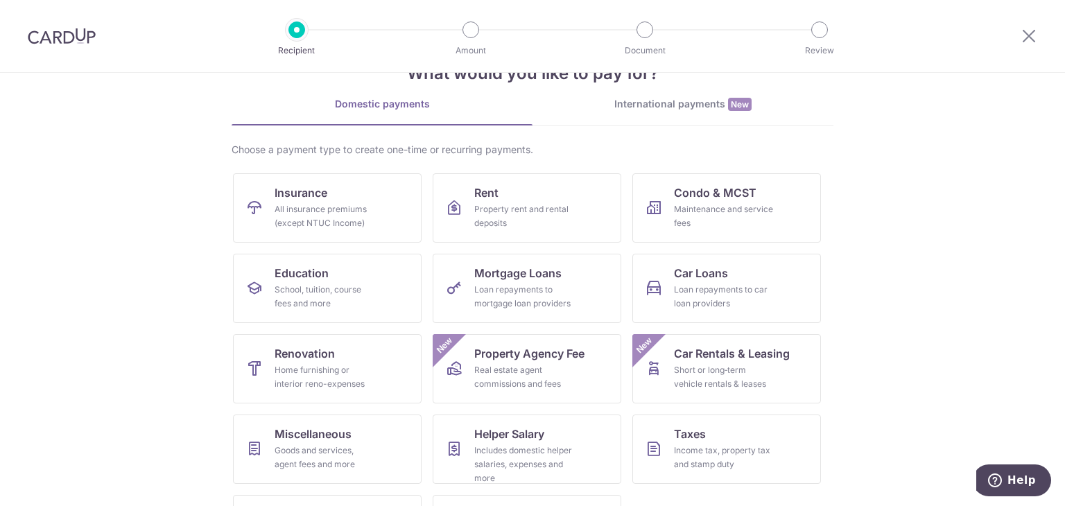
scroll to position [69, 0]
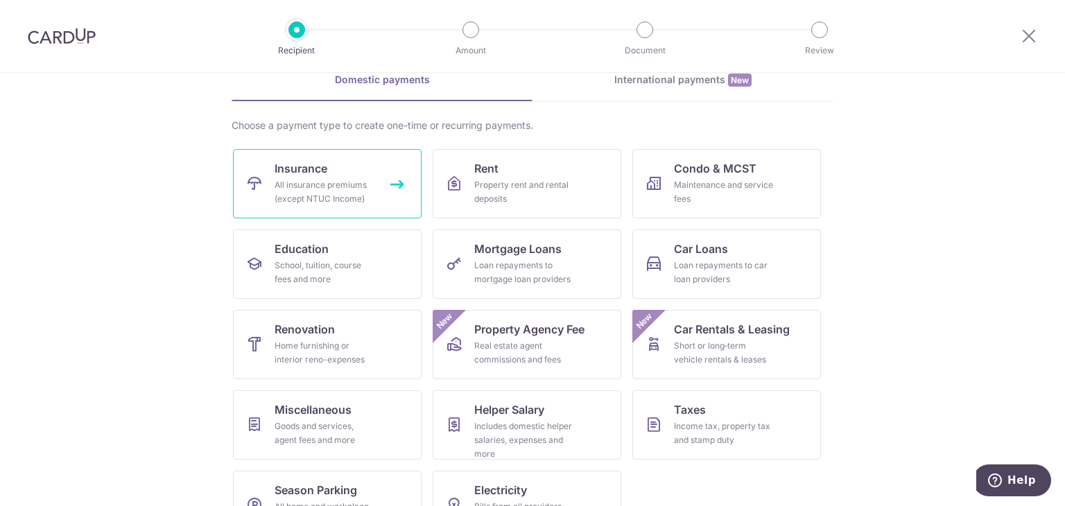
click at [372, 166] on link "Insurance All insurance premiums (except NTUC Income)" at bounding box center [327, 183] width 189 height 69
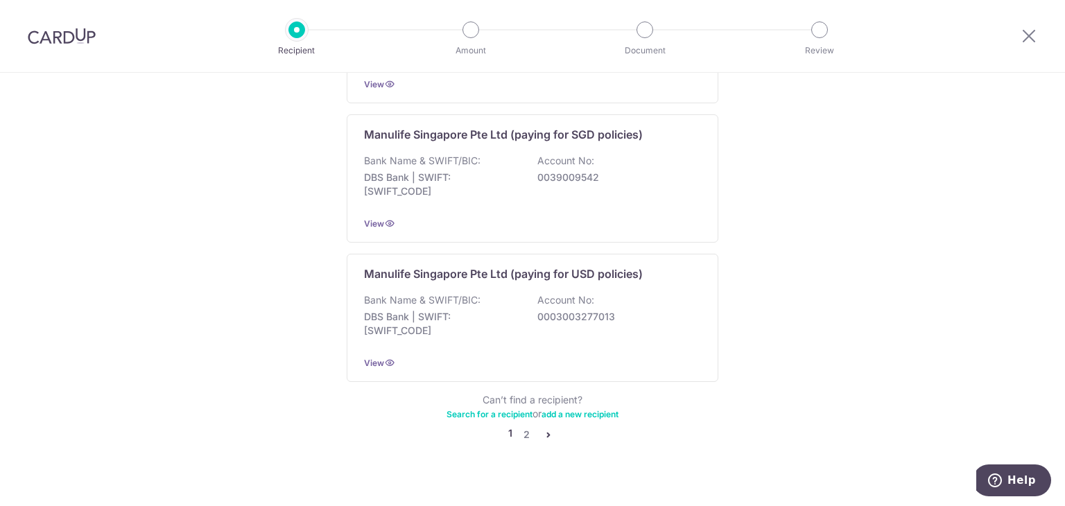
scroll to position [1383, 0]
click at [521, 426] on link "2" at bounding box center [526, 434] width 17 height 17
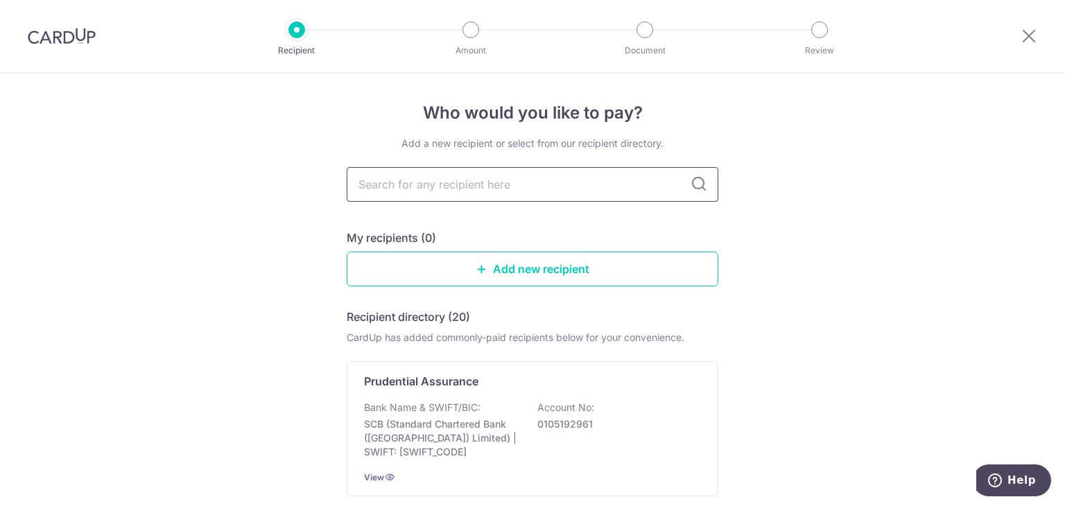
click at [490, 180] on input "text" at bounding box center [533, 184] width 372 height 35
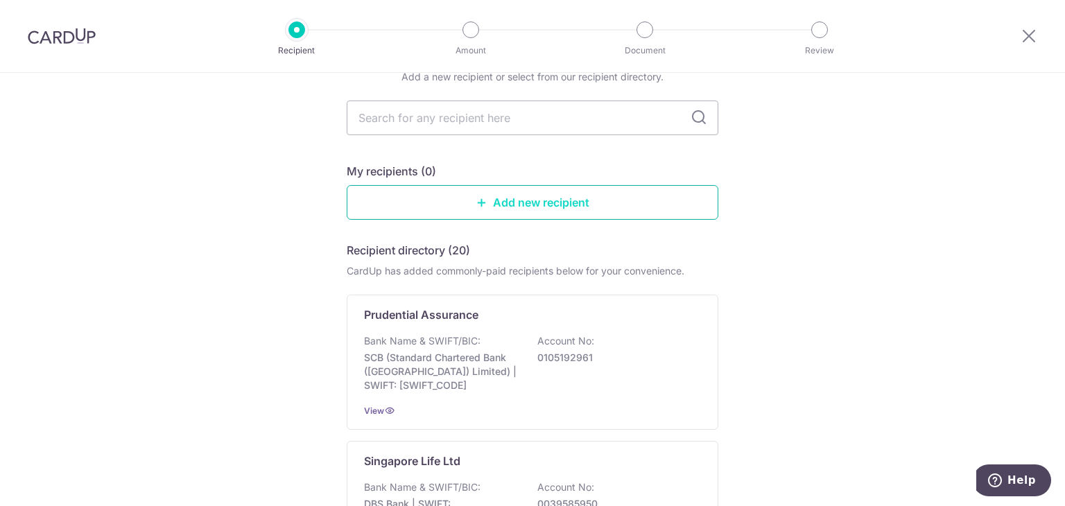
scroll to position [139, 0]
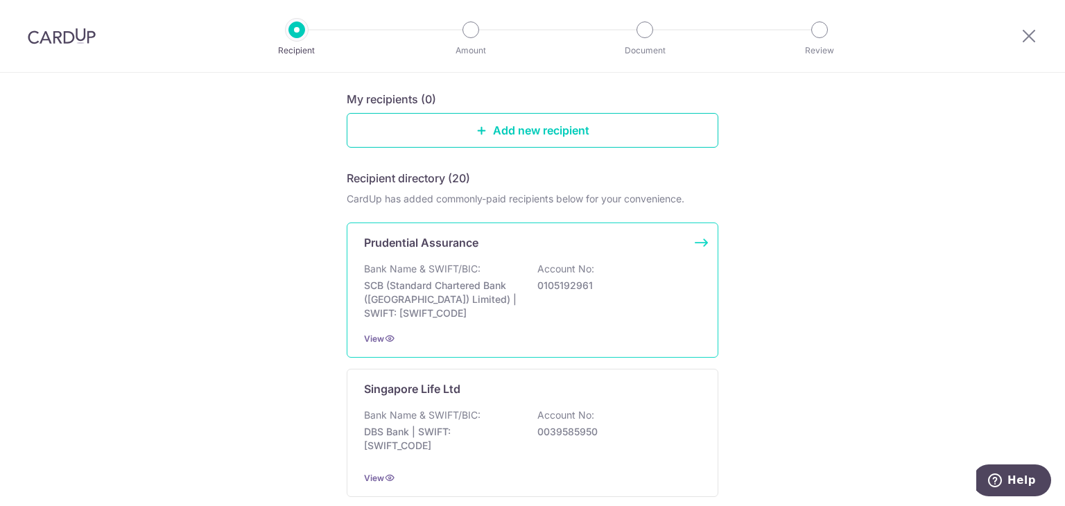
click at [476, 279] on p "SCB (Standard Chartered Bank (Singapore) Limited) | SWIFT: SCBLSG22XXX" at bounding box center [441, 300] width 155 height 42
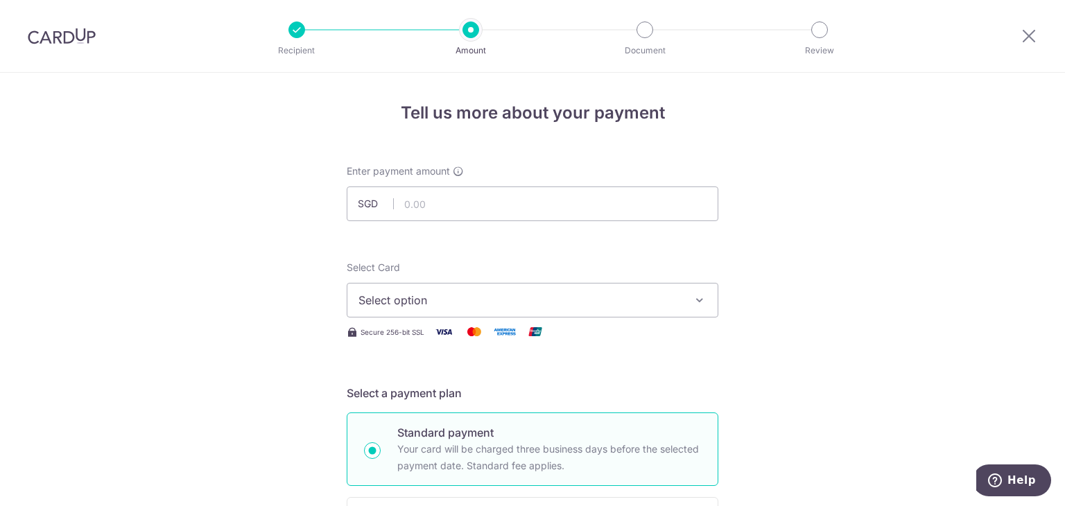
click at [452, 295] on span "Select option" at bounding box center [519, 300] width 323 height 17
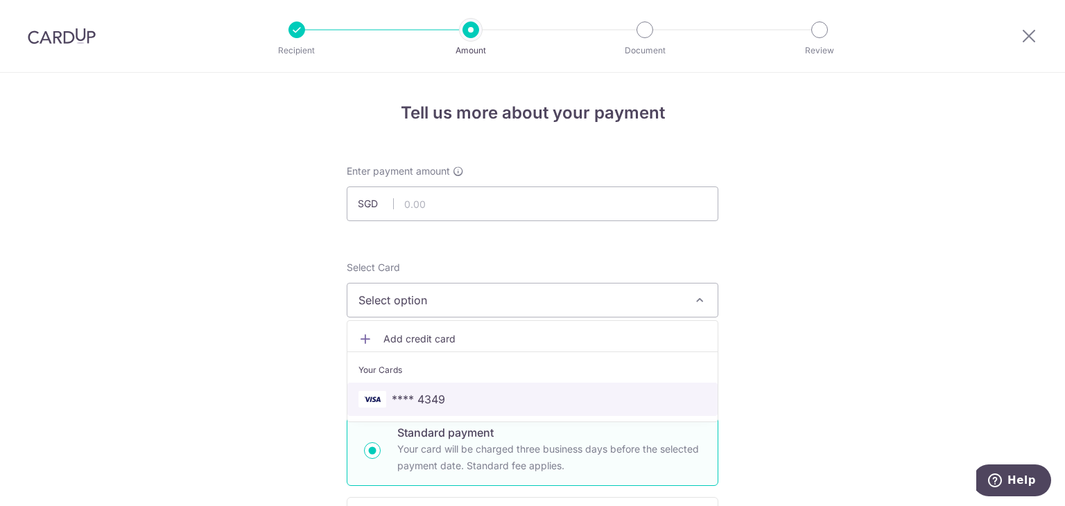
click at [446, 392] on span "**** 4349" at bounding box center [532, 399] width 348 height 17
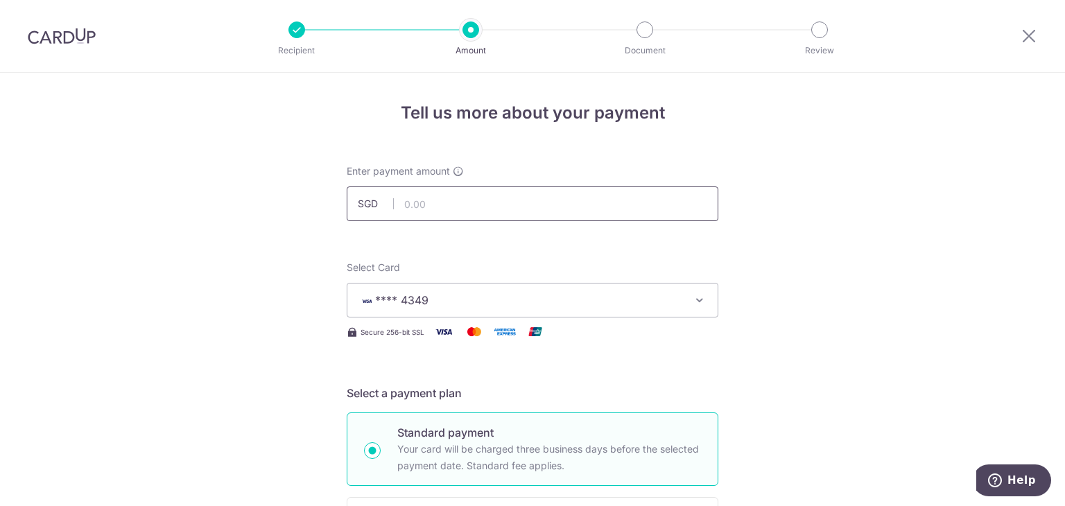
click at [463, 209] on input "text" at bounding box center [533, 203] width 372 height 35
click at [477, 204] on input "text" at bounding box center [533, 203] width 372 height 35
type input "160.08"
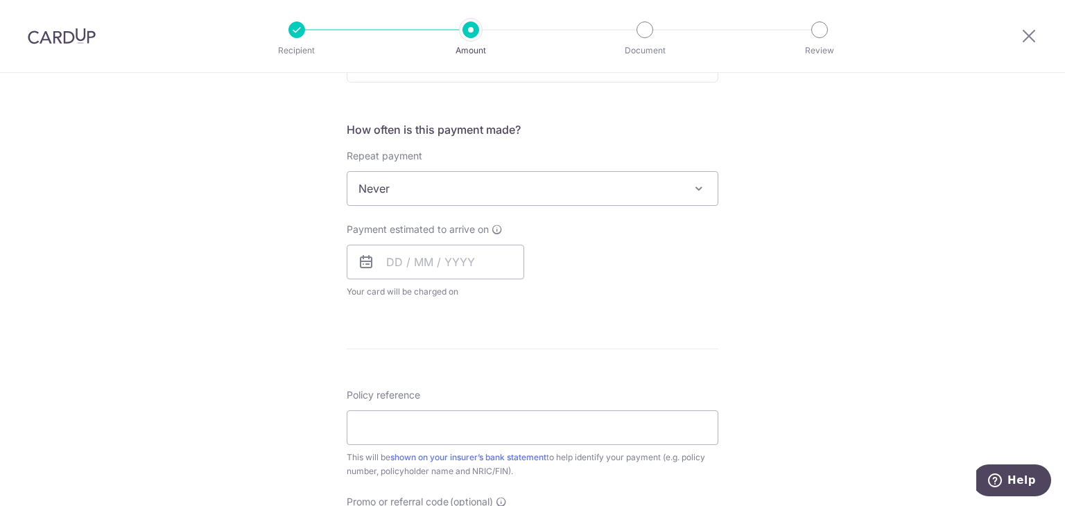
scroll to position [416, 0]
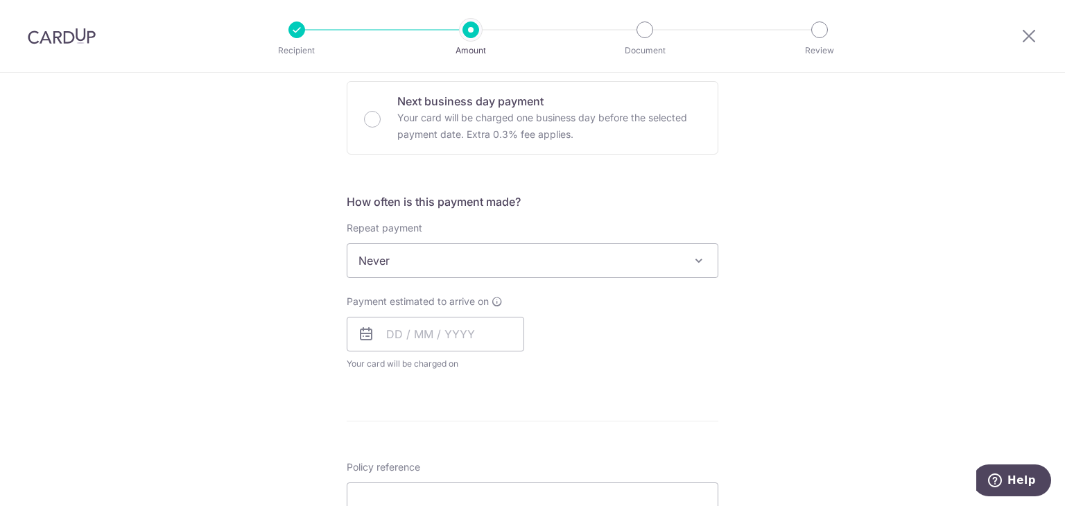
click at [482, 272] on span "Never" at bounding box center [532, 260] width 370 height 33
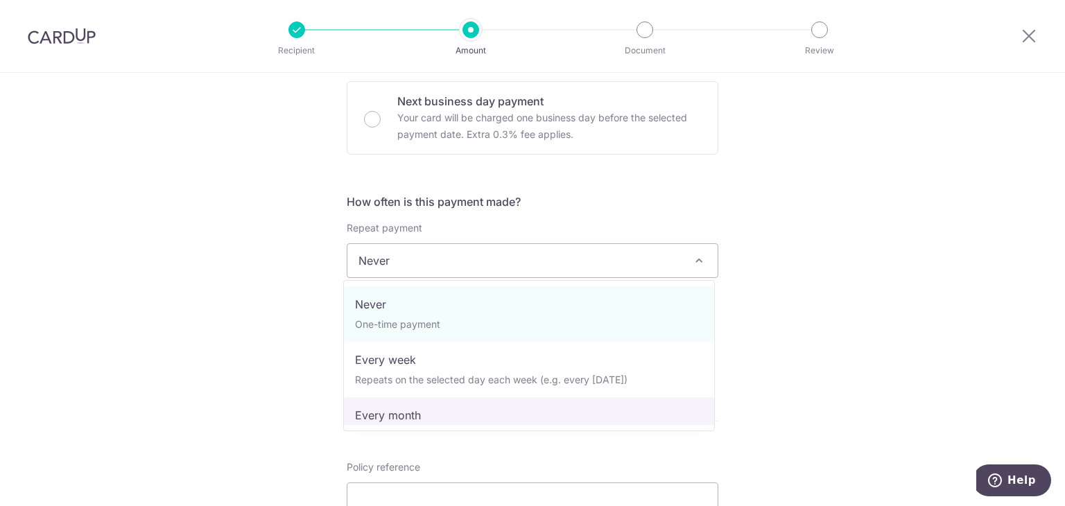
select select "3"
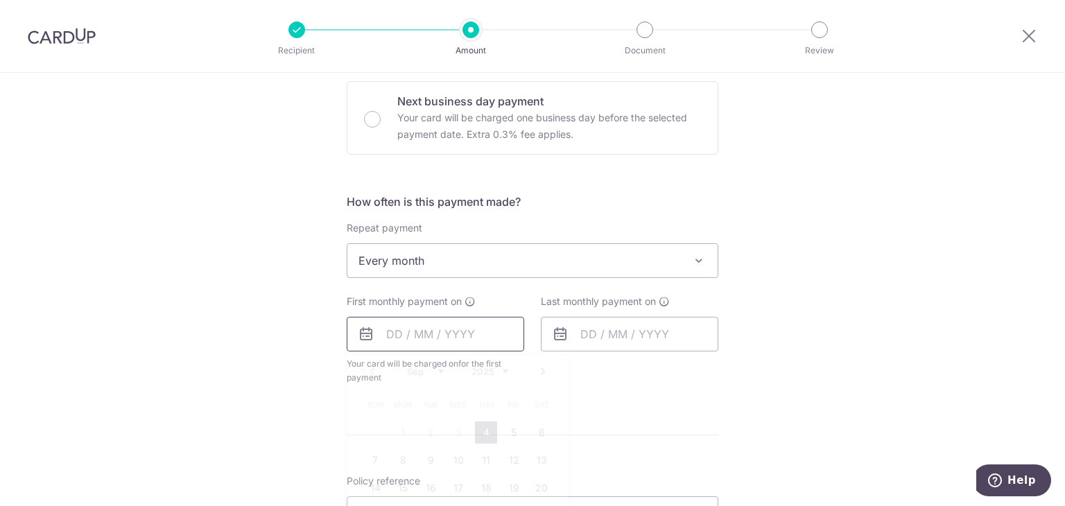
click at [441, 345] on input "text" at bounding box center [435, 334] width 177 height 35
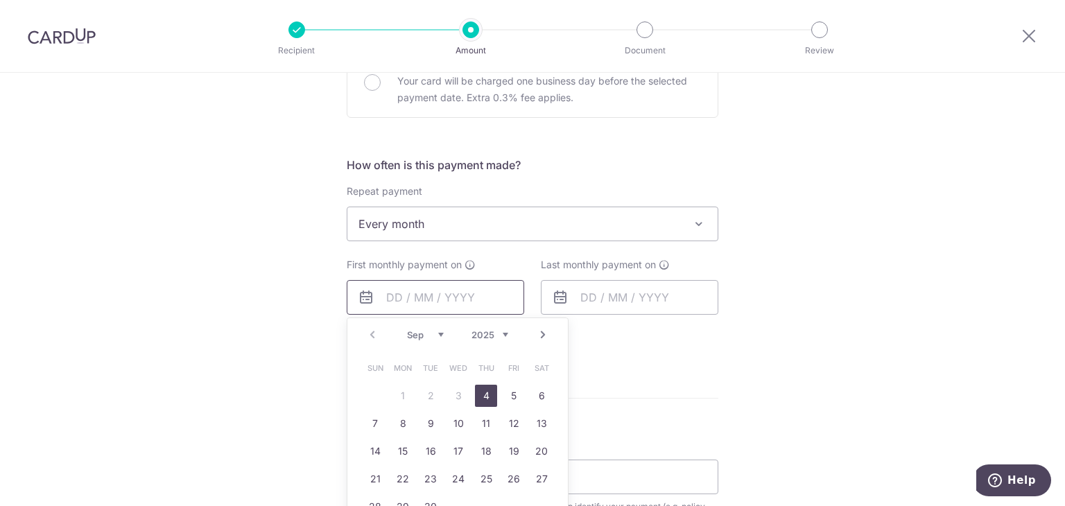
scroll to position [485, 0]
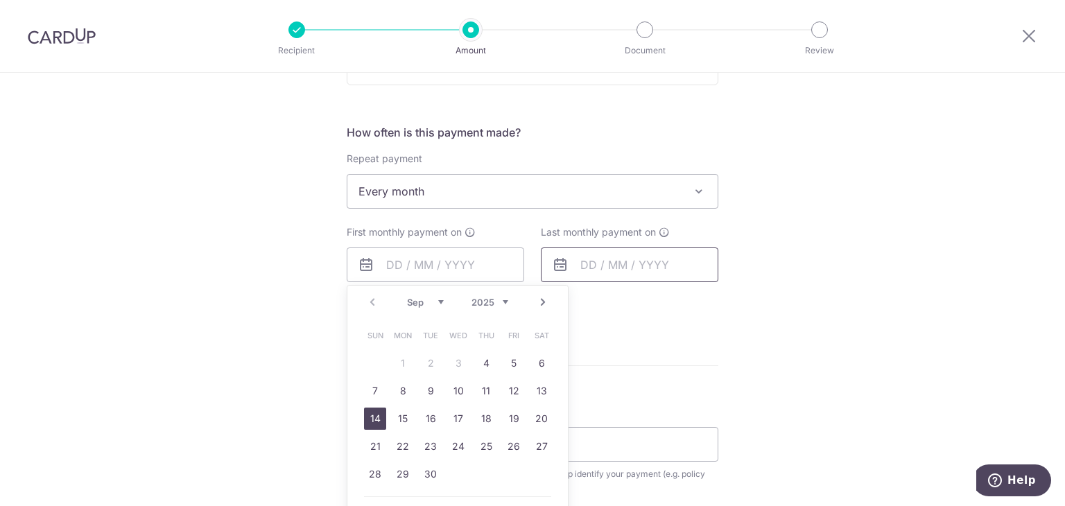
drag, startPoint x: 374, startPoint y: 420, endPoint x: 639, endPoint y: 256, distance: 311.7
click at [374, 420] on link "14" at bounding box center [375, 419] width 22 height 22
type input "[DATE]"
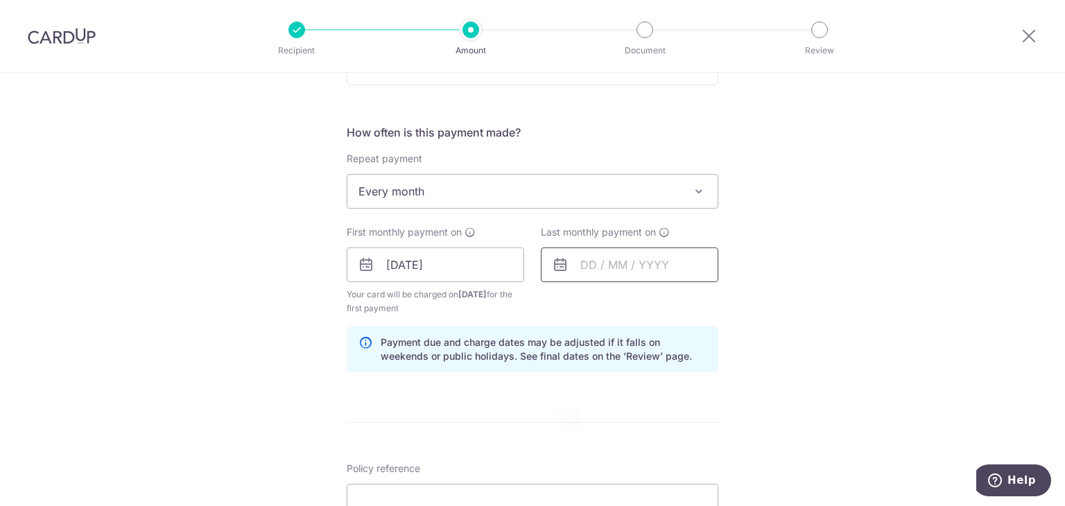
click at [597, 261] on input "text" at bounding box center [629, 265] width 177 height 35
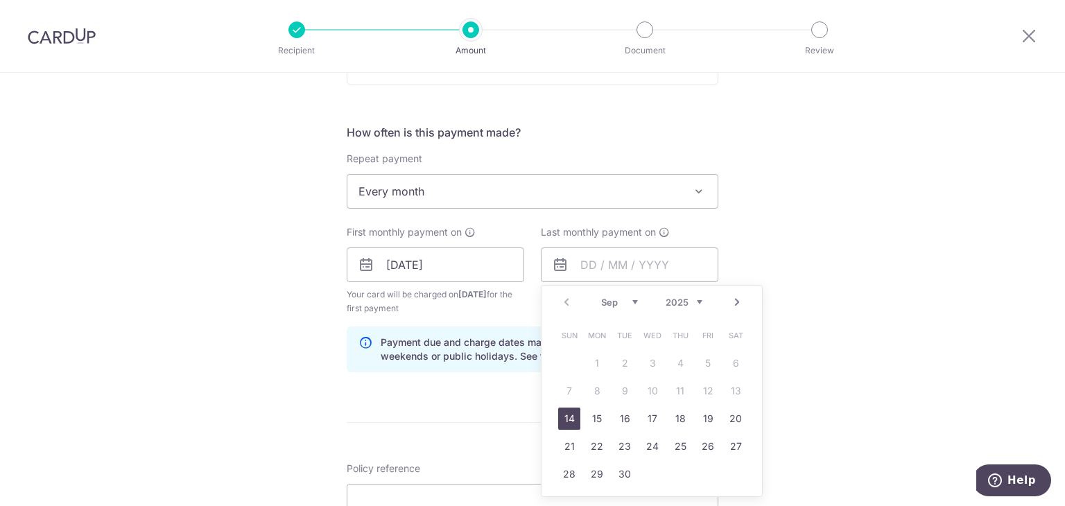
click at [681, 299] on select "2025 2026 2027 2028 2029 2030 2031 2032 2033 2034 2035" at bounding box center [684, 302] width 37 height 11
click at [826, 239] on div "Tell us more about your payment Enter payment amount SGD 160.08 160.08 Select C…" at bounding box center [532, 249] width 1065 height 1325
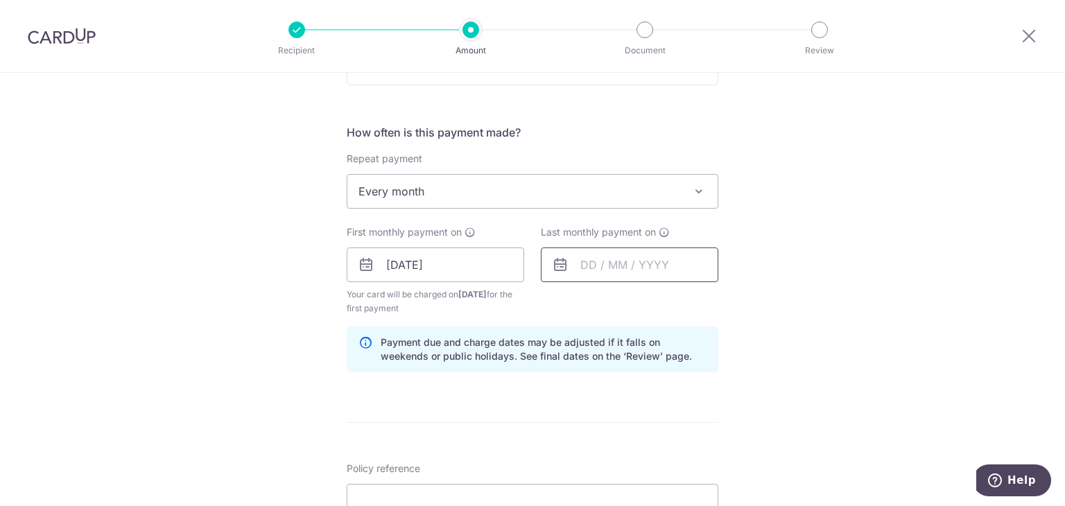
click at [663, 274] on input "text" at bounding box center [629, 265] width 177 height 35
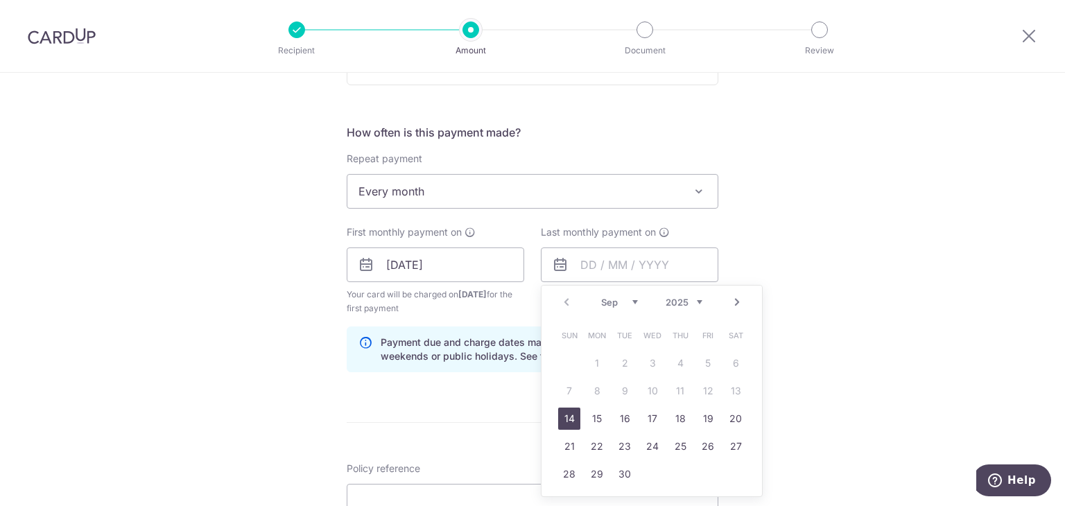
click at [622, 300] on select "Sep Oct Nov Dec" at bounding box center [619, 302] width 37 height 11
click at [609, 292] on div "Prev Next Sep Oct Nov Dec 2025 2026 2027 2028 2029 2030 2031 2032 2033 2034 2035" at bounding box center [651, 302] width 220 height 33
click at [693, 299] on select "2025 2026 2027 2028 2029 2030 2031 2032 2033 2034 2035" at bounding box center [684, 302] width 37 height 11
click at [674, 406] on td "17" at bounding box center [680, 419] width 28 height 28
type input "17/09/2026"
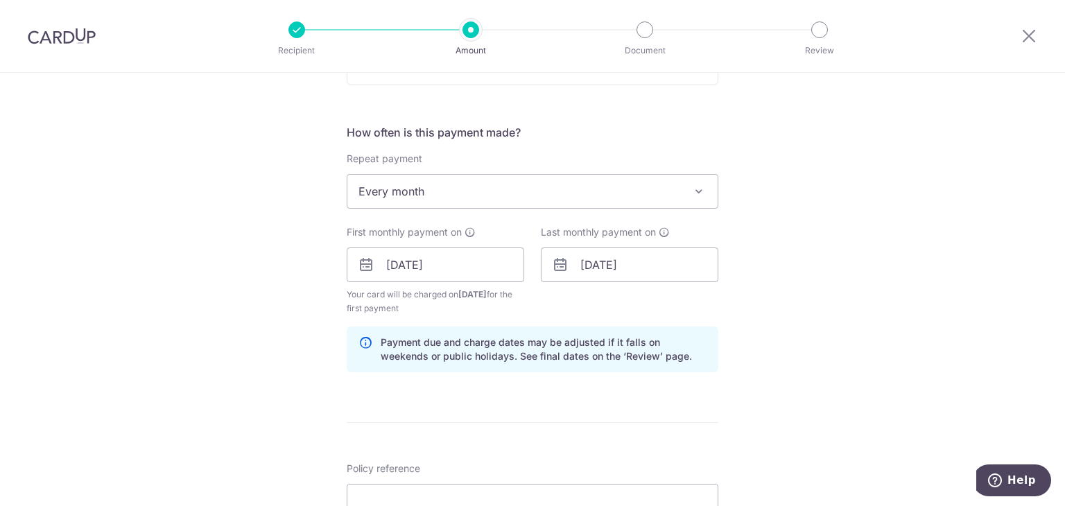
click at [675, 415] on form "Enter payment amount SGD 160.08 160.08 Select Card **** 4349 Add credit card Yo…" at bounding box center [533, 263] width 372 height 1168
click at [879, 279] on div "Tell us more about your payment Enter payment amount SGD 160.08 160.08 Select C…" at bounding box center [532, 249] width 1065 height 1325
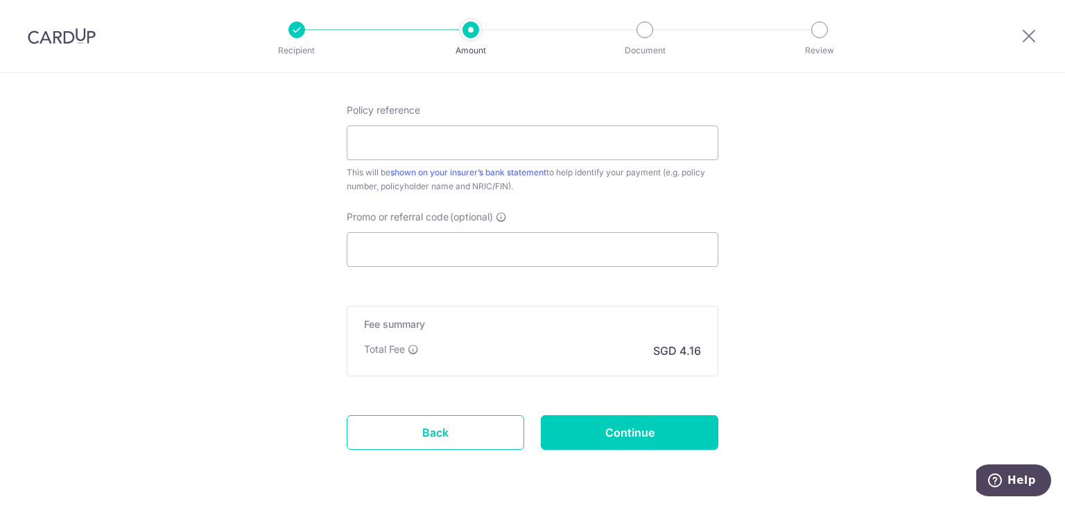
scroll to position [752, 0]
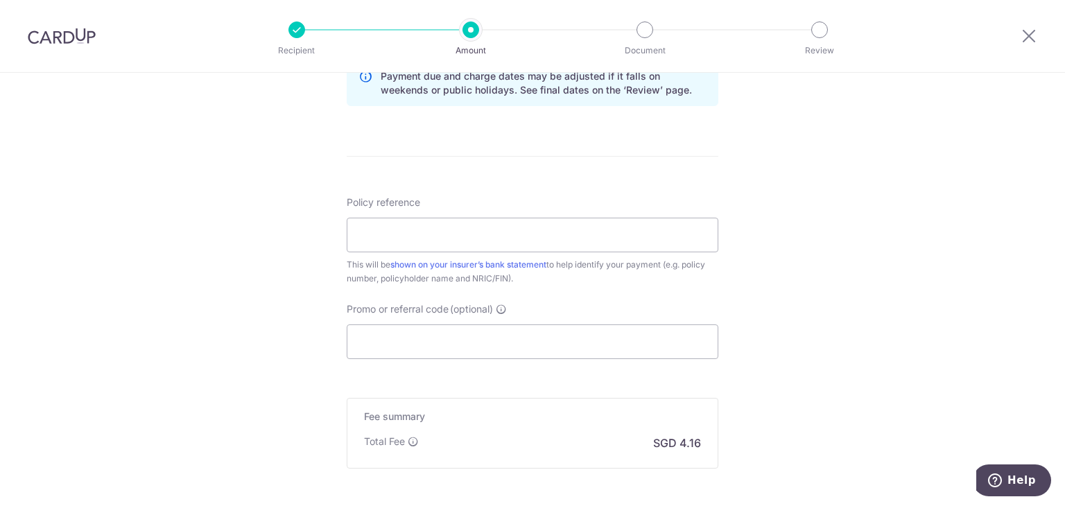
click at [430, 253] on div "Policy reference This will be shown on your insurer’s bank statement to help id…" at bounding box center [533, 241] width 372 height 90
click at [448, 232] on input "Policy reference" at bounding box center [533, 235] width 372 height 35
paste input "55158828"
drag, startPoint x: 380, startPoint y: 236, endPoint x: 290, endPoint y: 232, distance: 90.2
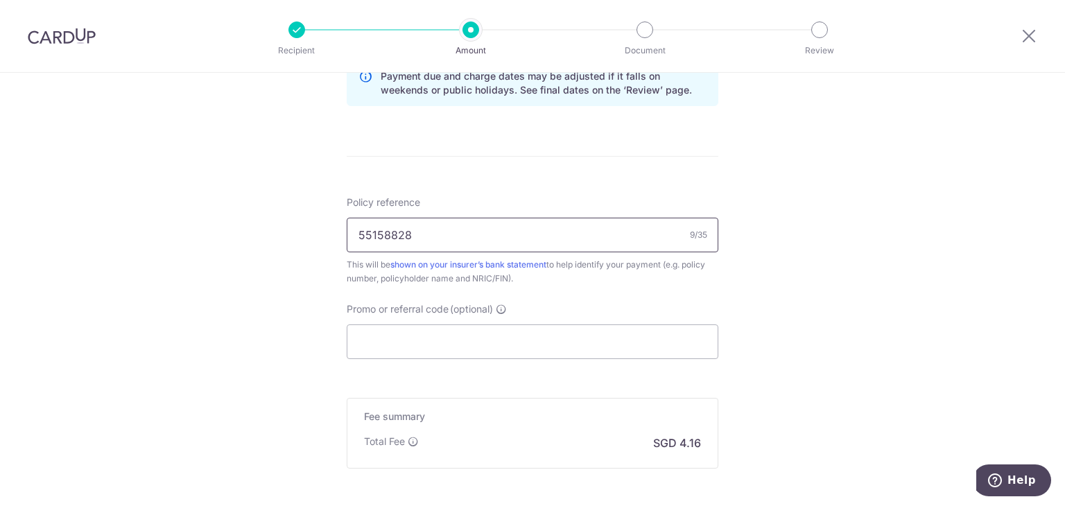
type input "55158828"
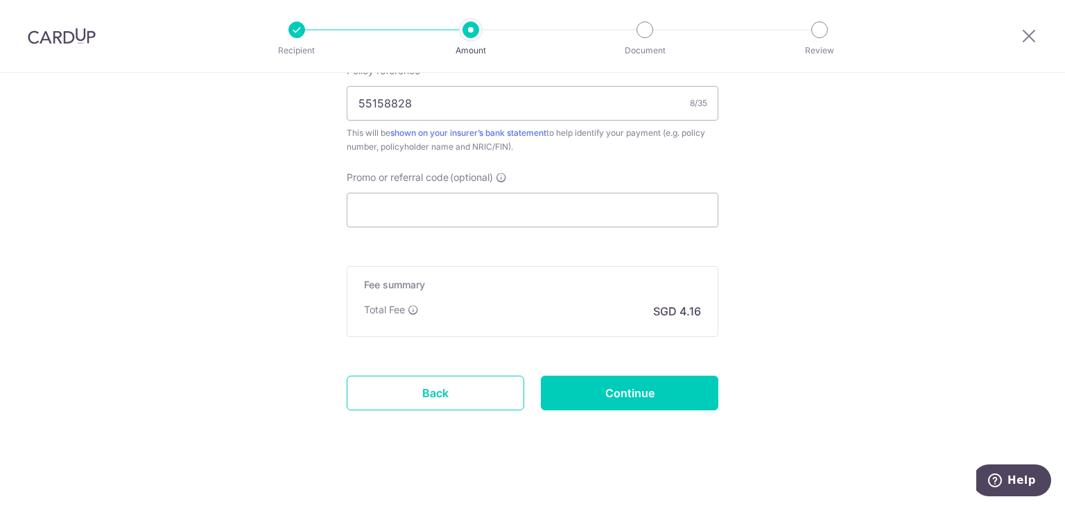
scroll to position [890, 0]
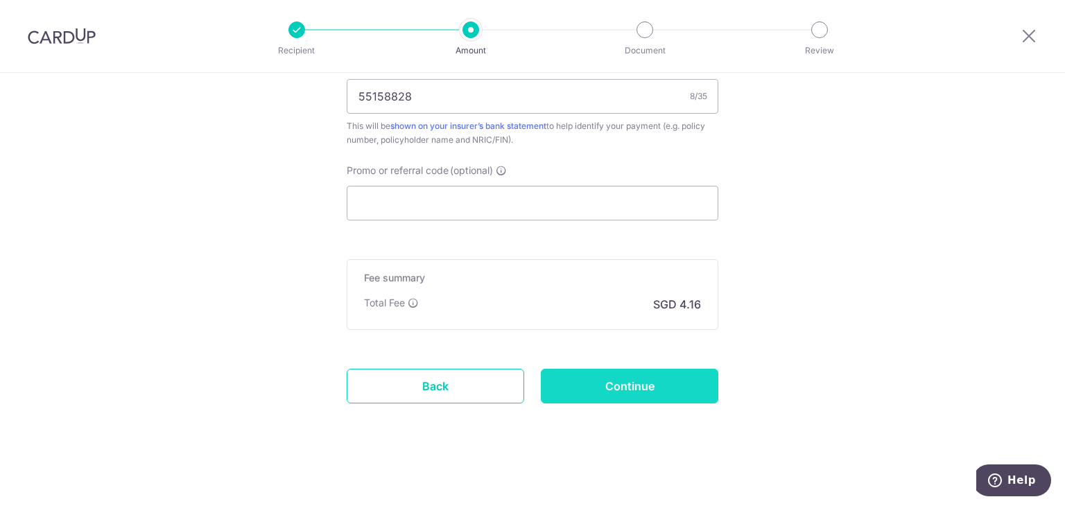
click at [679, 383] on input "Continue" at bounding box center [629, 386] width 177 height 35
type input "Create Schedule"
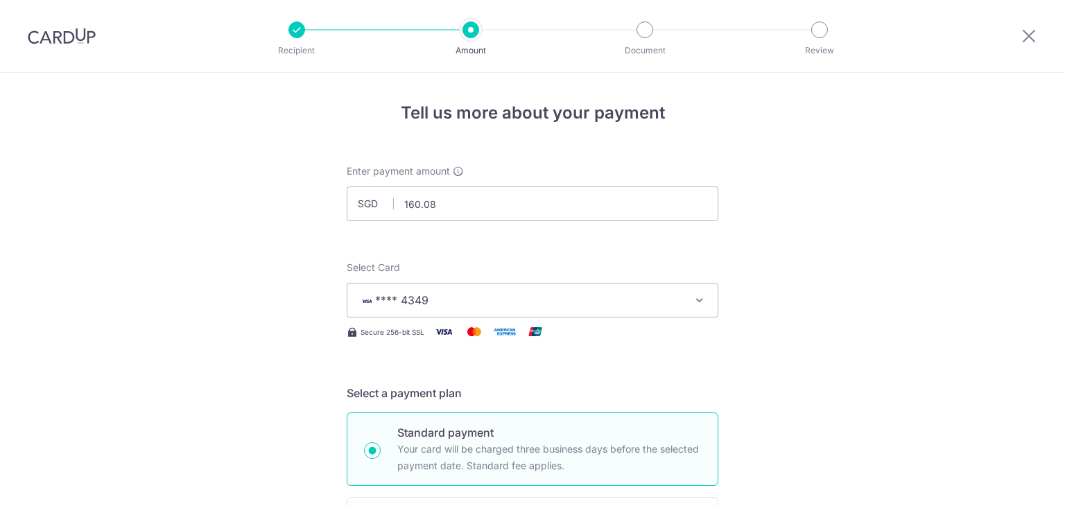
drag, startPoint x: 458, startPoint y: 207, endPoint x: 281, endPoint y: 191, distance: 176.8
drag, startPoint x: 459, startPoint y: 205, endPoint x: 351, endPoint y: 205, distance: 108.2
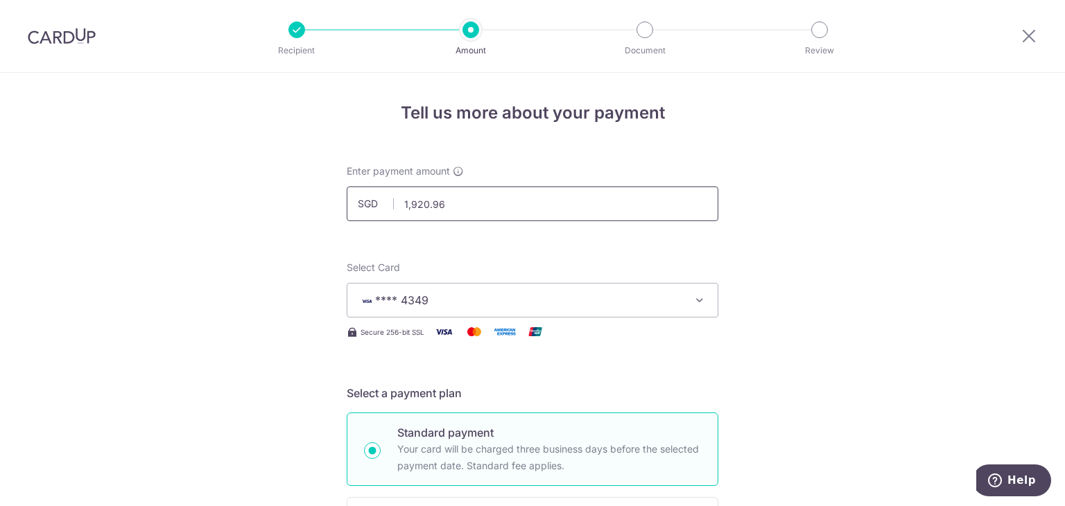
click at [351, 205] on input "1,920.96" at bounding box center [533, 203] width 372 height 35
paste input "60.08"
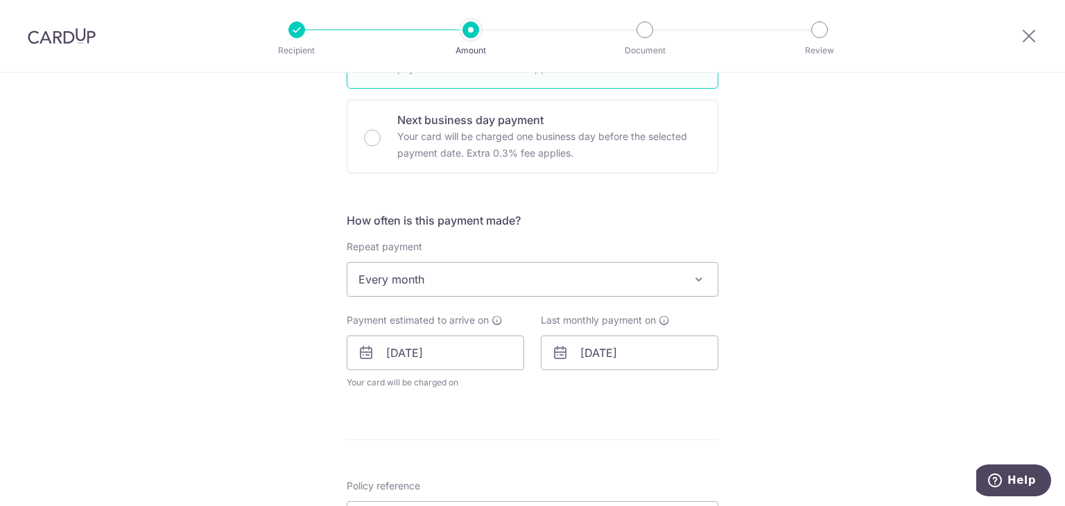
scroll to position [416, 0]
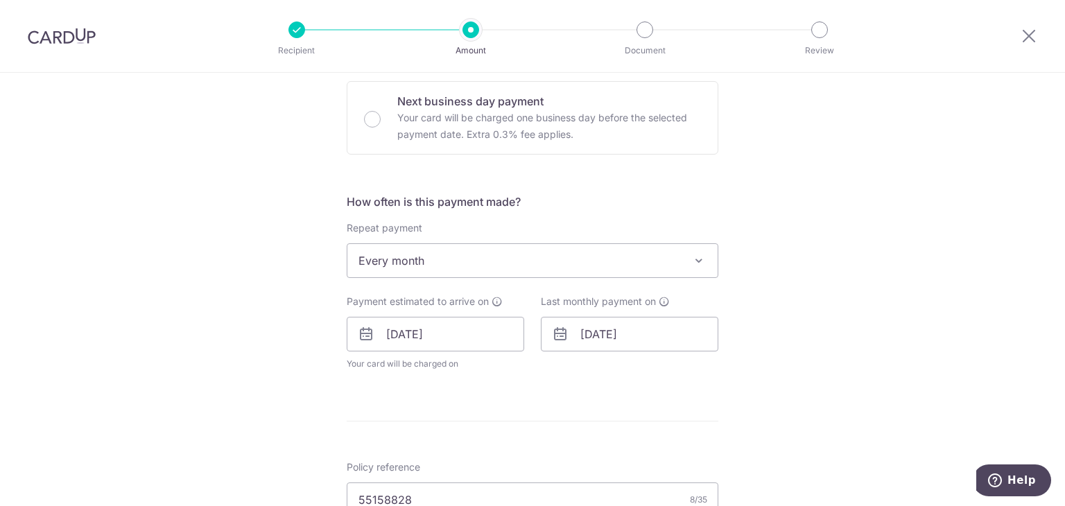
type input "160.08"
click at [645, 329] on input "17/09/2026" at bounding box center [629, 334] width 177 height 35
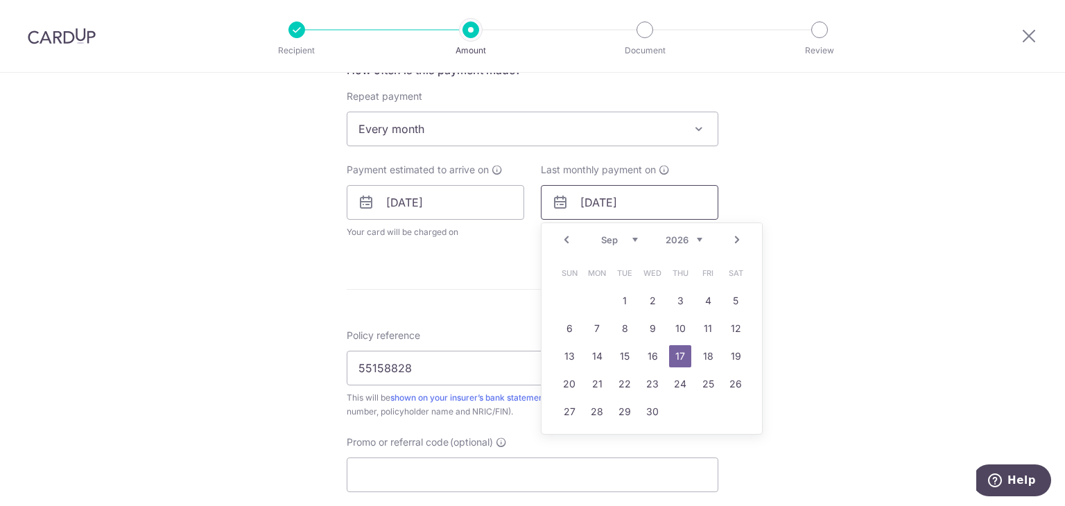
scroll to position [555, 0]
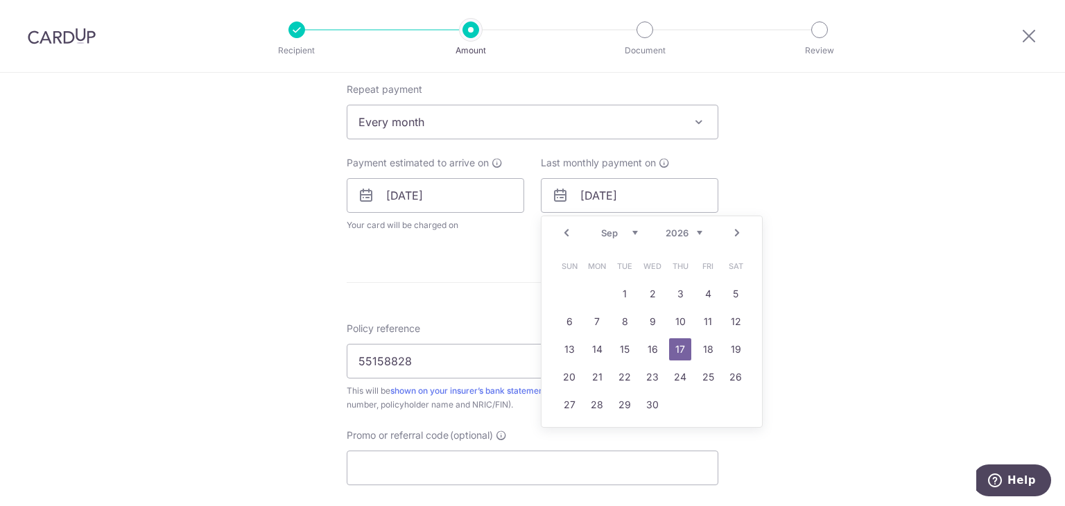
click at [820, 198] on div "Tell us more about your payment Enter payment amount SGD 160.08 160.08 Select C…" at bounding box center [532, 145] width 1065 height 1254
click at [629, 193] on input "17/09/2026" at bounding box center [629, 195] width 177 height 35
click at [616, 233] on select "Jan Feb Mar Apr May Jun Jul Aug Sep Oct Nov Dec" at bounding box center [619, 232] width 37 height 11
click at [729, 320] on link "14" at bounding box center [735, 322] width 22 height 22
type input "14/02/2026"
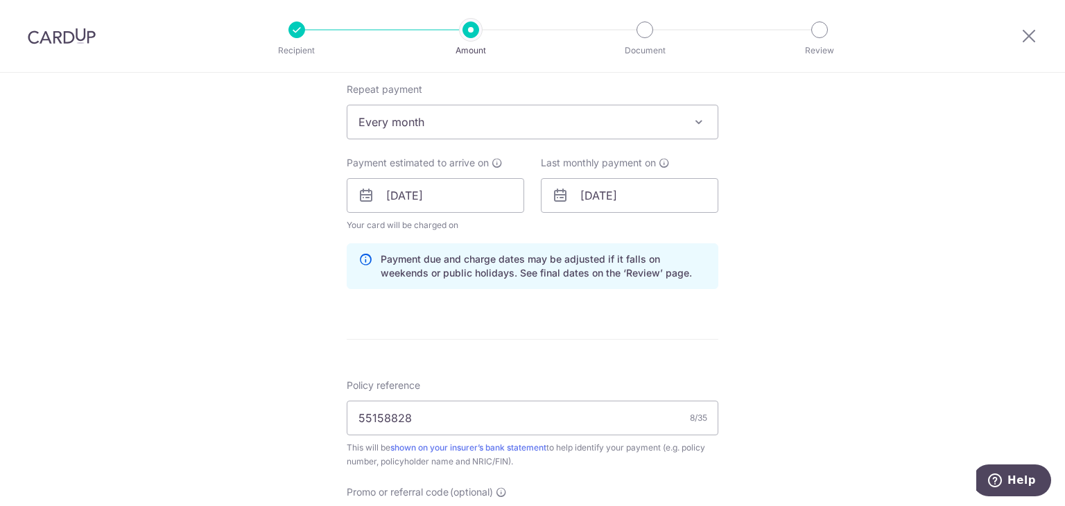
click at [794, 217] on div "Tell us more about your payment Enter payment amount SGD 160.08 160.08 Select C…" at bounding box center [532, 173] width 1065 height 1311
click at [835, 272] on div "Tell us more about your payment Enter payment amount SGD 160.08 160.08 Select C…" at bounding box center [532, 173] width 1065 height 1311
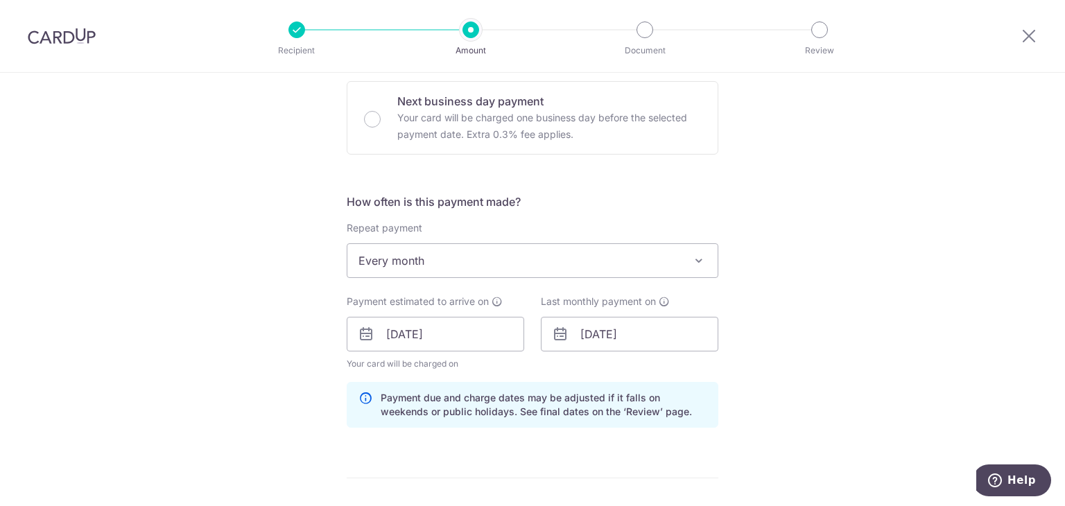
scroll to position [876, 0]
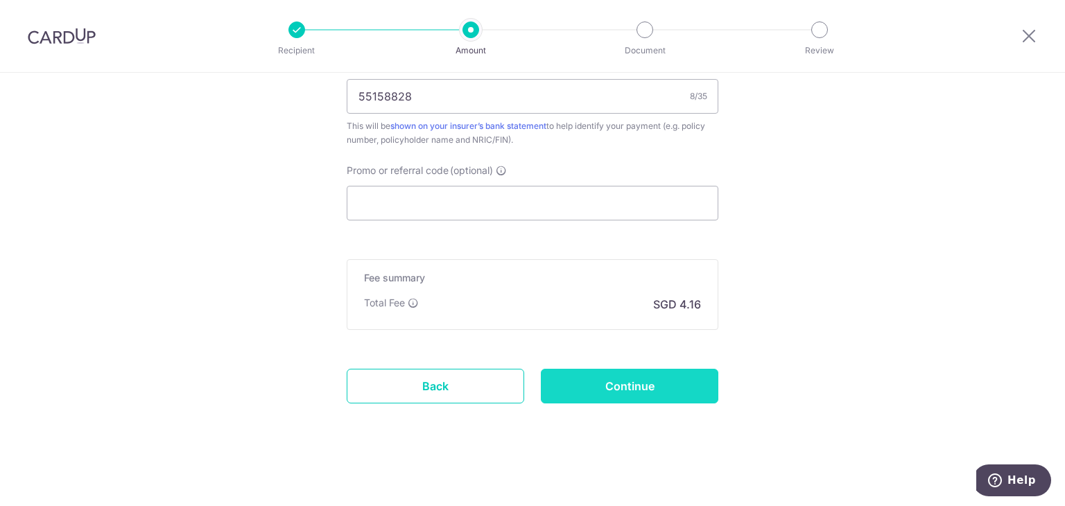
click at [604, 394] on input "Continue" at bounding box center [629, 386] width 177 height 35
type input "Update Schedule"
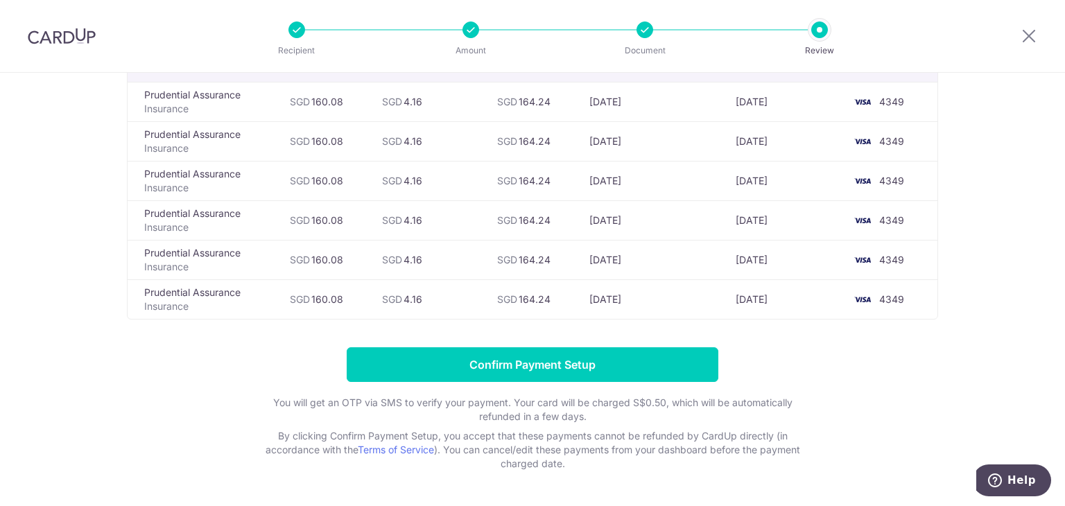
scroll to position [139, 0]
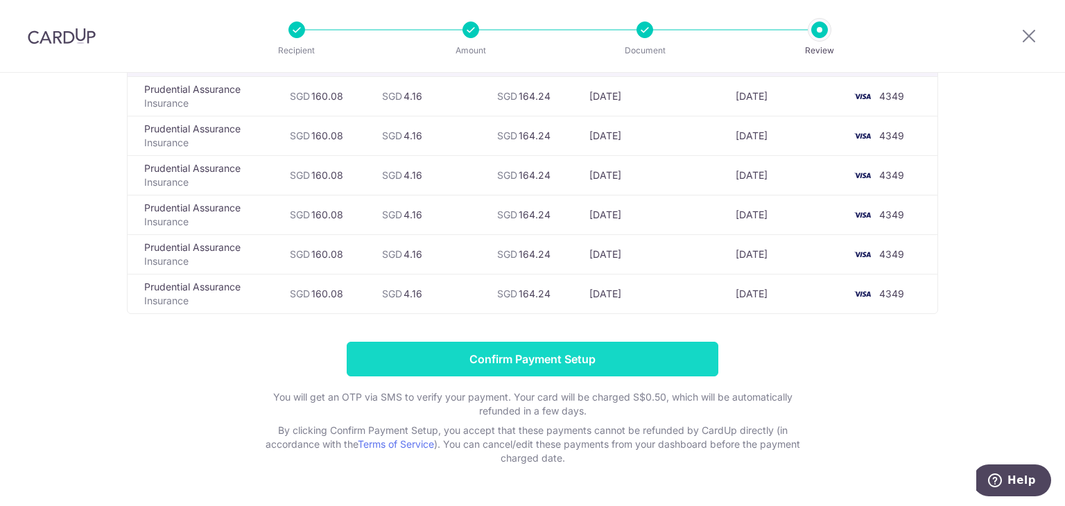
click at [582, 358] on input "Confirm Payment Setup" at bounding box center [533, 359] width 372 height 35
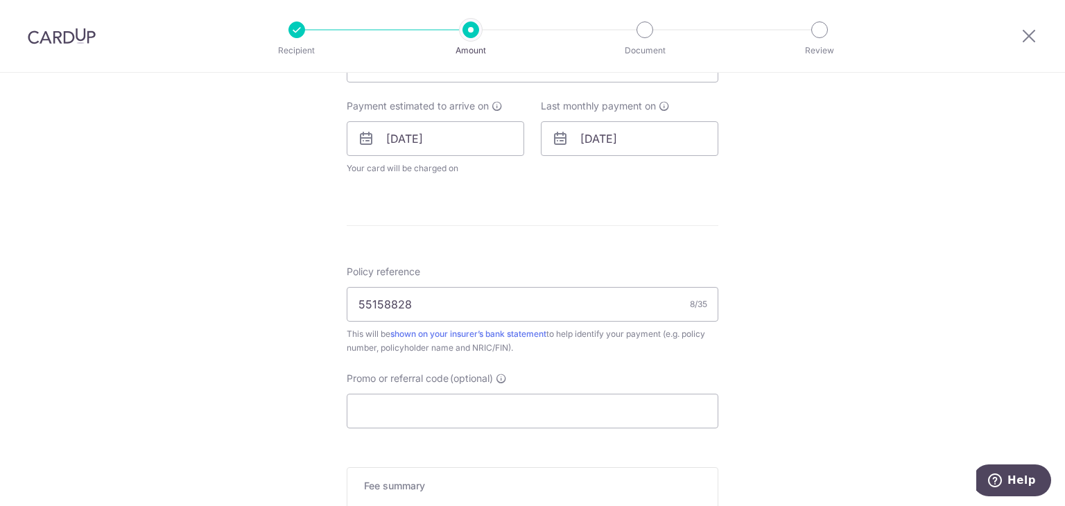
scroll to position [668, 0]
click at [405, 144] on input "[DATE]" at bounding box center [435, 138] width 177 height 35
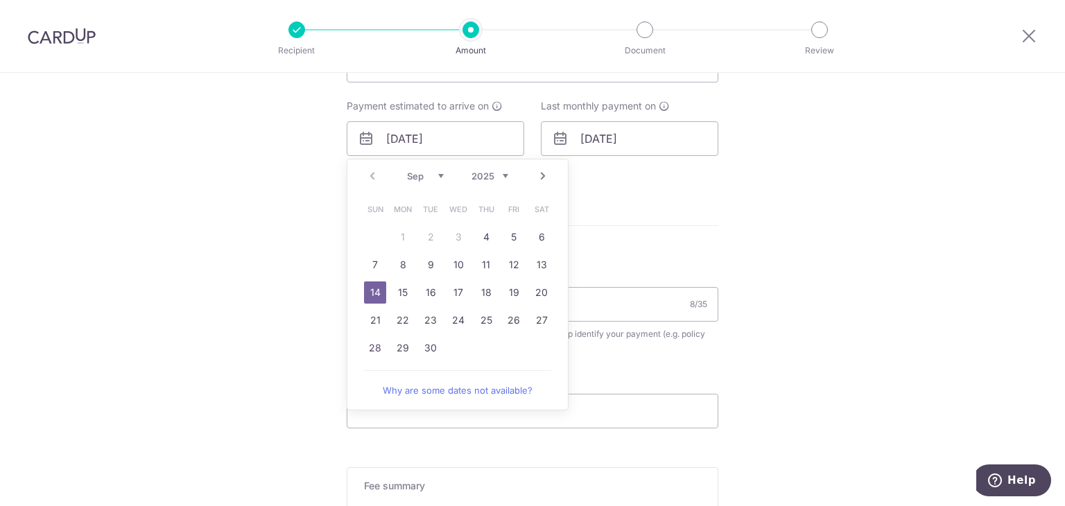
click at [431, 177] on select "Sep Oct Nov Dec" at bounding box center [425, 176] width 37 height 11
click at [435, 288] on link "14" at bounding box center [430, 292] width 22 height 22
type input "[DATE]"
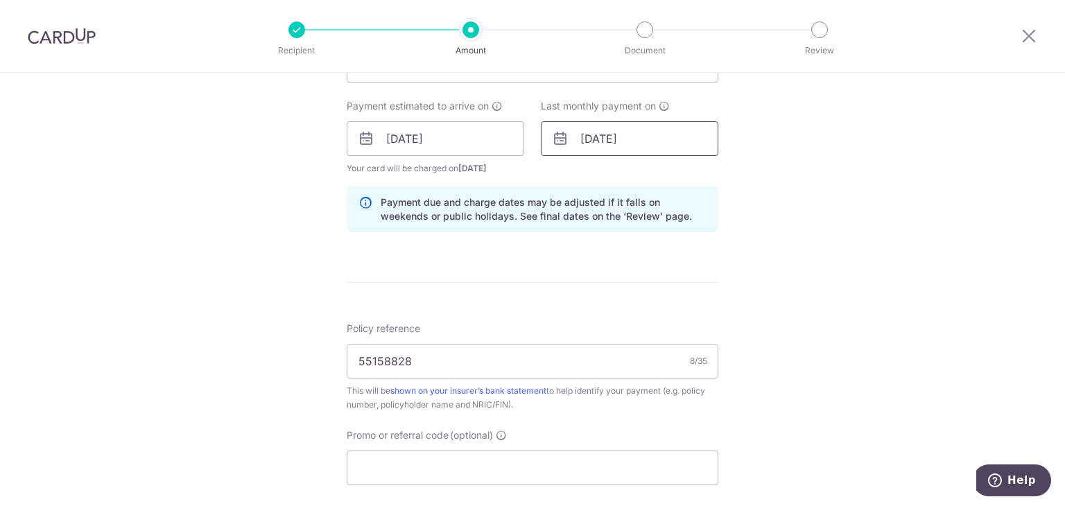
click at [627, 139] on input "[DATE]" at bounding box center [629, 138] width 177 height 35
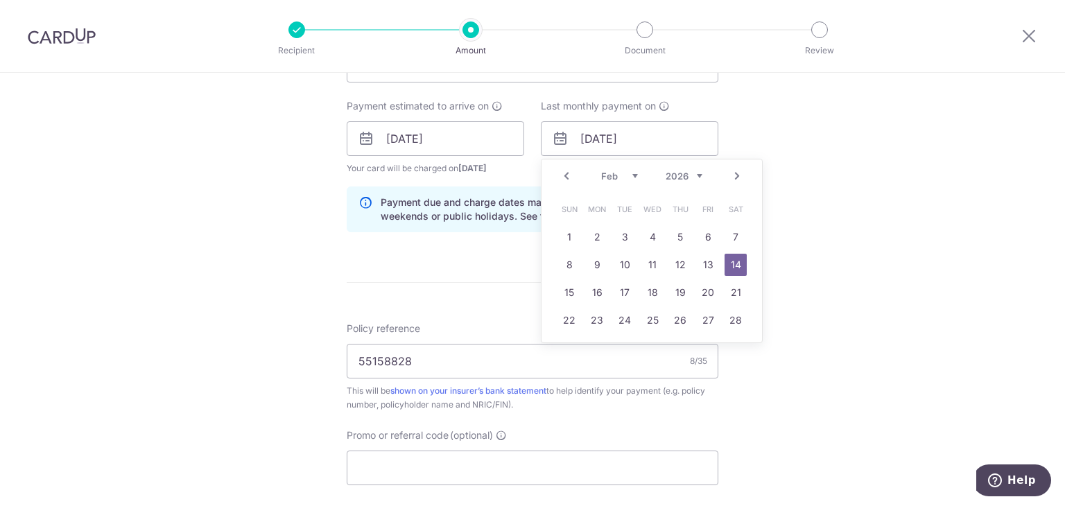
click at [632, 174] on select "Jan Feb Mar Apr May Jun [DATE] Aug Sep Oct Nov Dec" at bounding box center [619, 176] width 37 height 11
click at [729, 264] on link "14" at bounding box center [735, 265] width 22 height 22
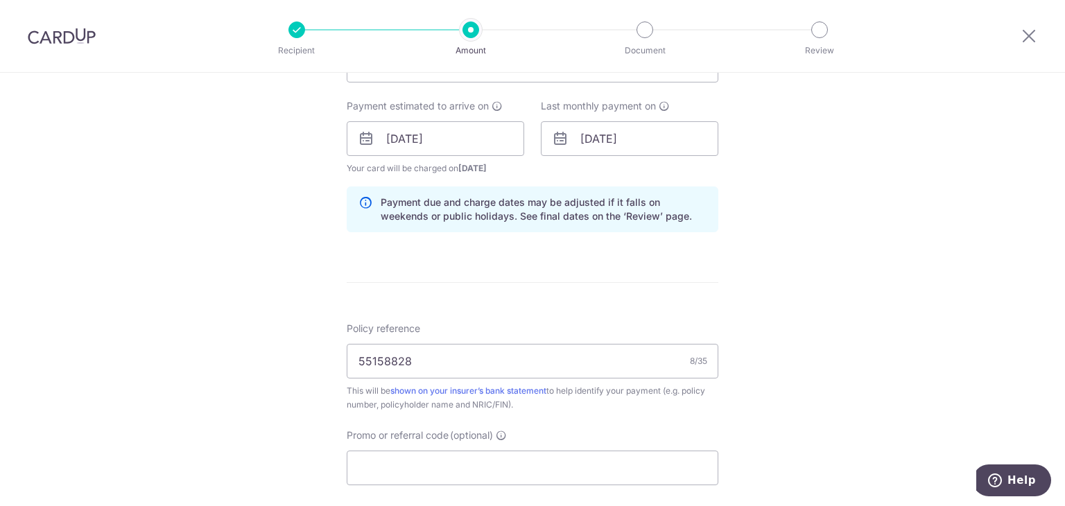
click at [864, 178] on div "Tell us more about your payment Enter payment amount SGD 160.08 160.08 Unable t…" at bounding box center [532, 88] width 1065 height 1368
click at [587, 137] on input "[DATE]" at bounding box center [629, 138] width 177 height 35
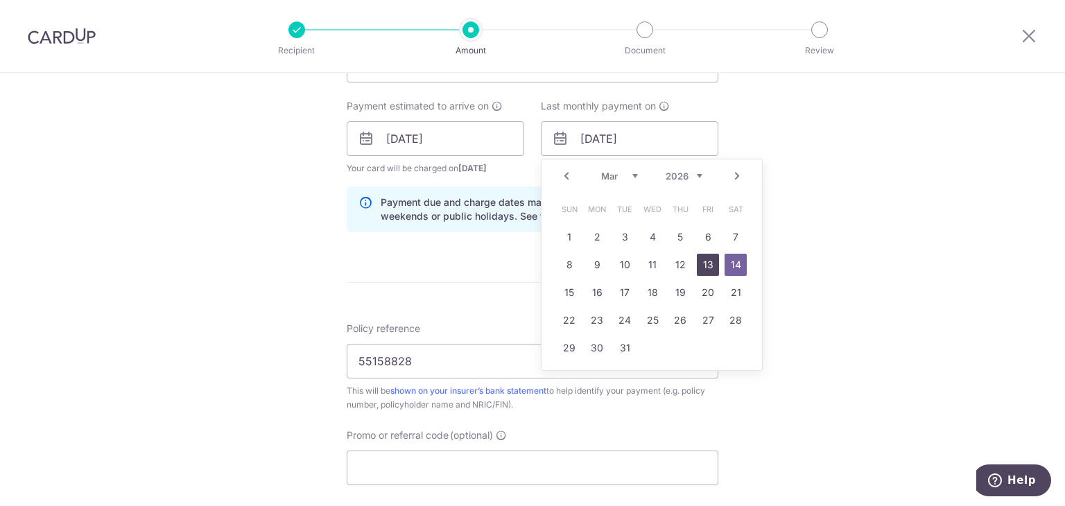
click at [703, 266] on link "13" at bounding box center [708, 265] width 22 height 22
type input "[DATE]"
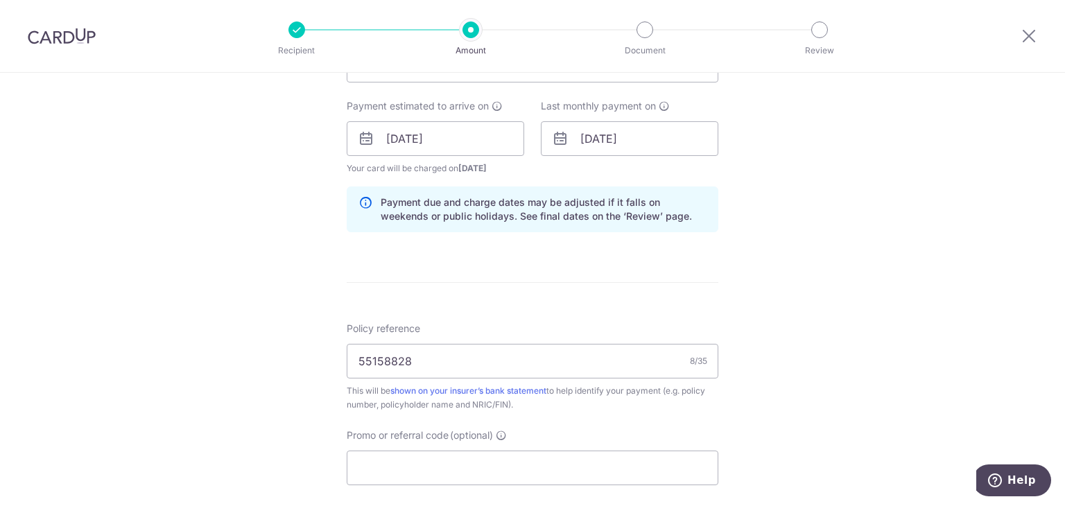
click at [788, 212] on div "Tell us more about your payment Enter payment amount SGD 160.08 160.08 Unable t…" at bounding box center [532, 88] width 1065 height 1368
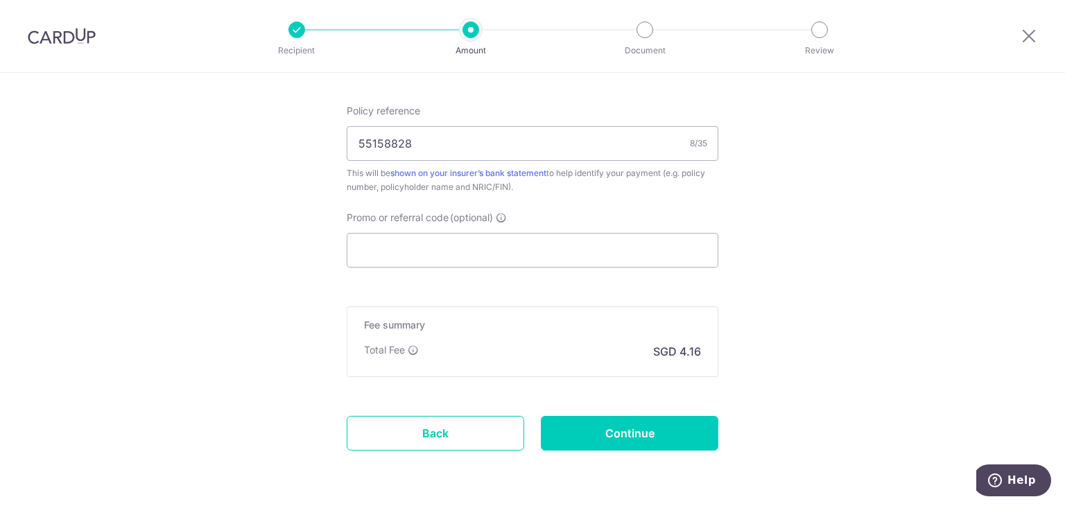
scroll to position [932, 0]
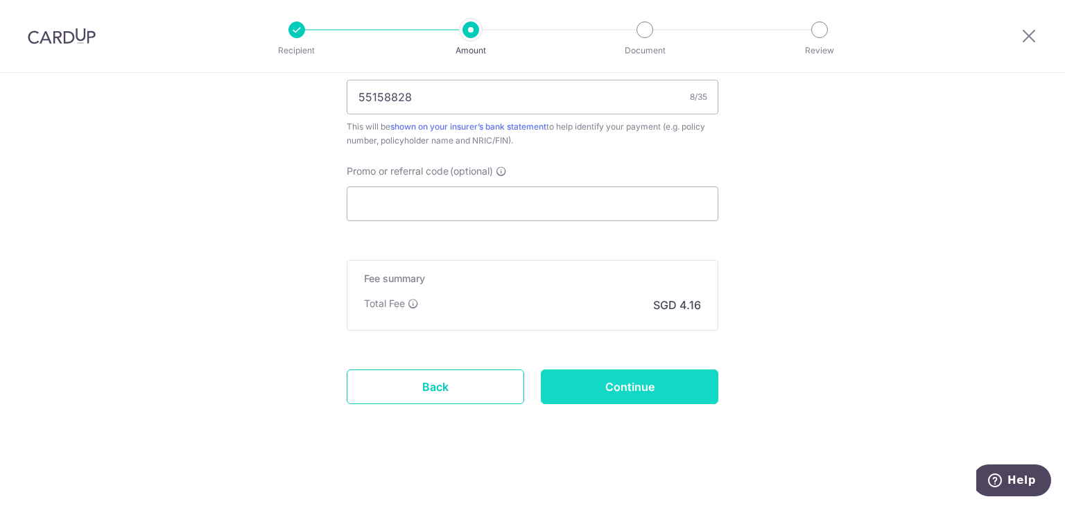
click at [671, 377] on input "Continue" at bounding box center [629, 387] width 177 height 35
type input "Update Schedule"
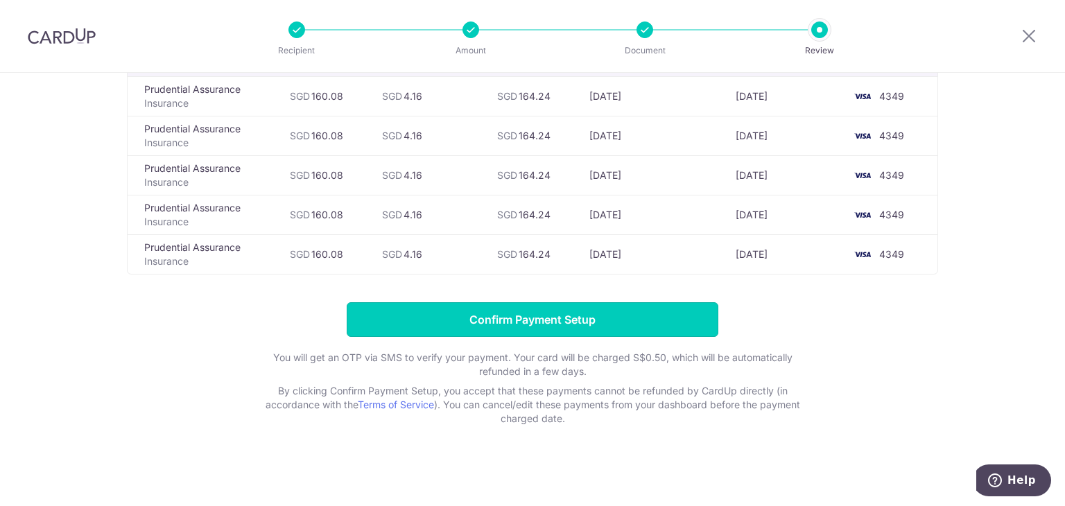
click at [635, 313] on input "Confirm Payment Setup" at bounding box center [533, 319] width 372 height 35
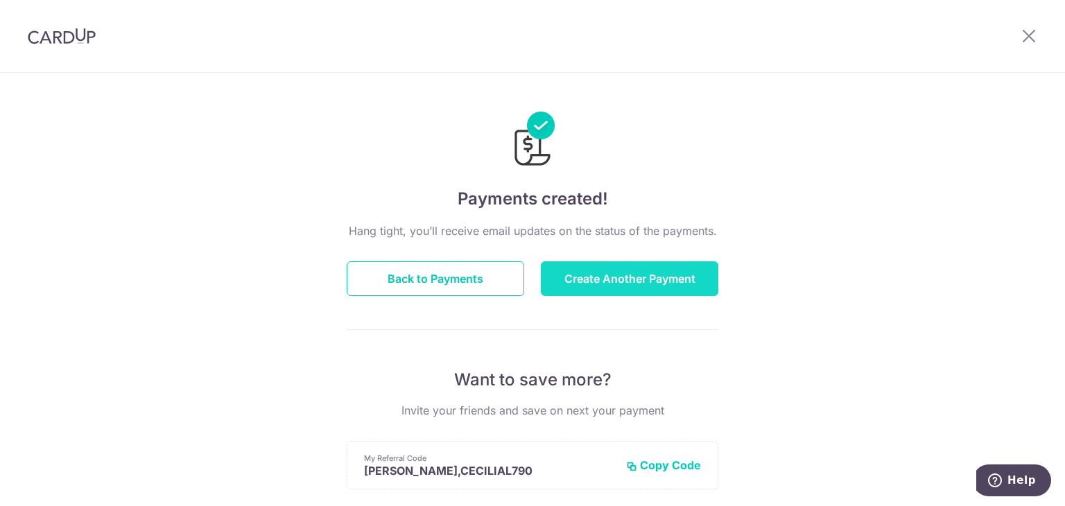
click at [602, 279] on button "Create Another Payment" at bounding box center [629, 278] width 177 height 35
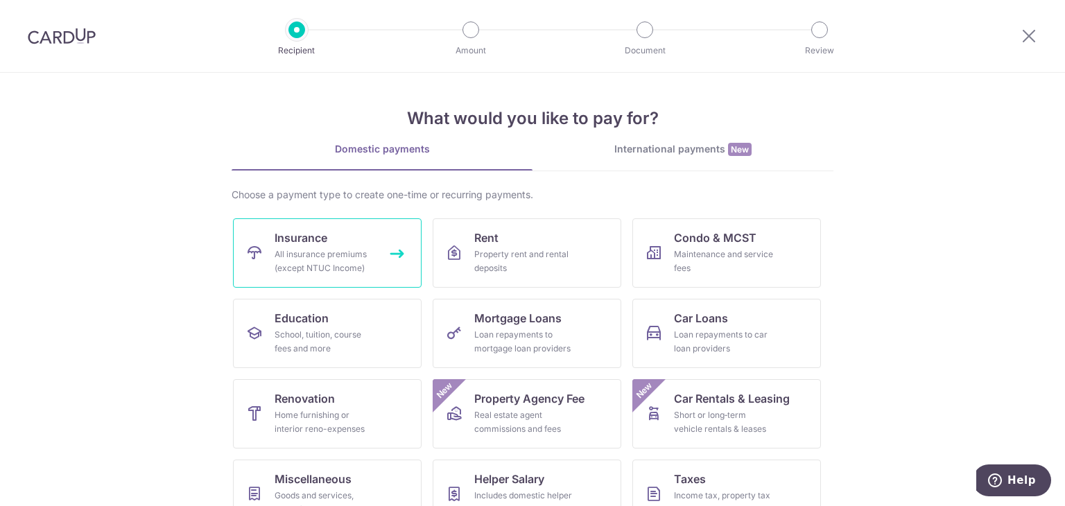
click at [359, 267] on div "All insurance premiums (except NTUC Income)" at bounding box center [325, 262] width 100 height 28
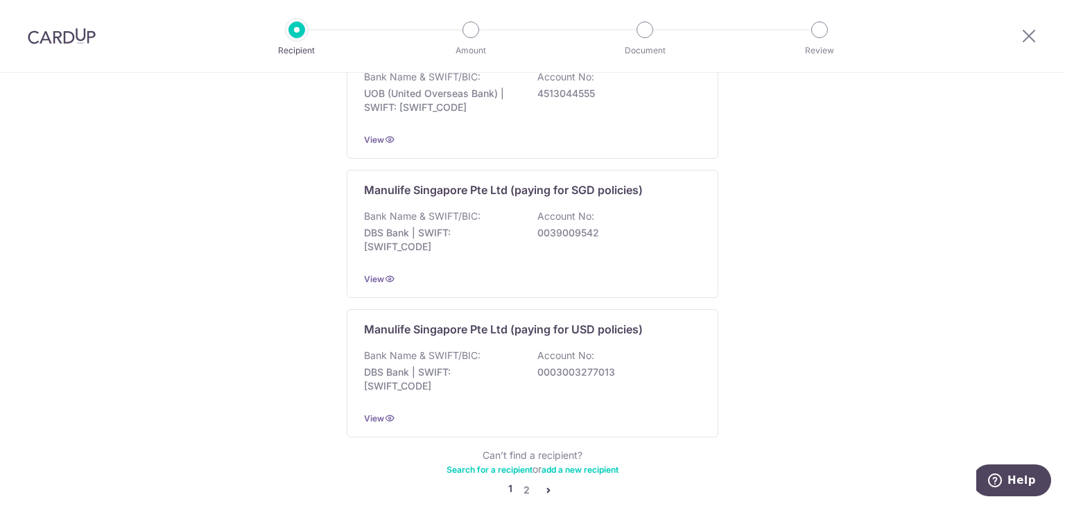
scroll to position [1383, 0]
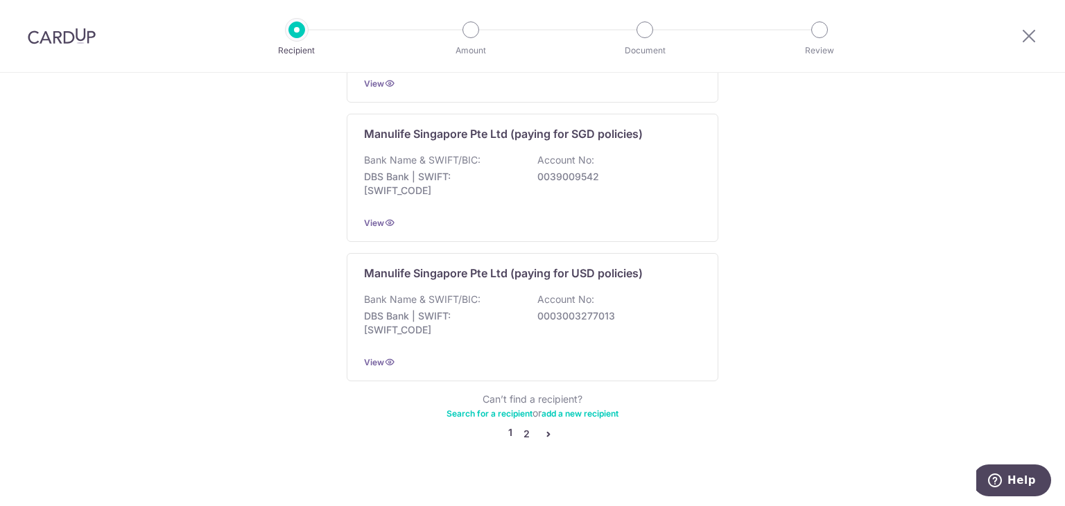
click at [524, 426] on link "2" at bounding box center [526, 434] width 17 height 17
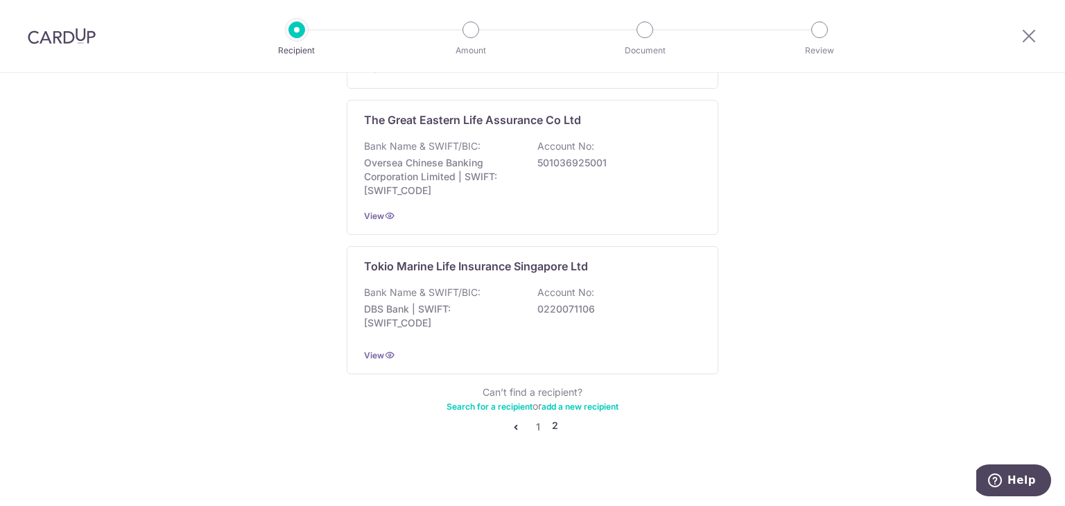
scroll to position [0, 0]
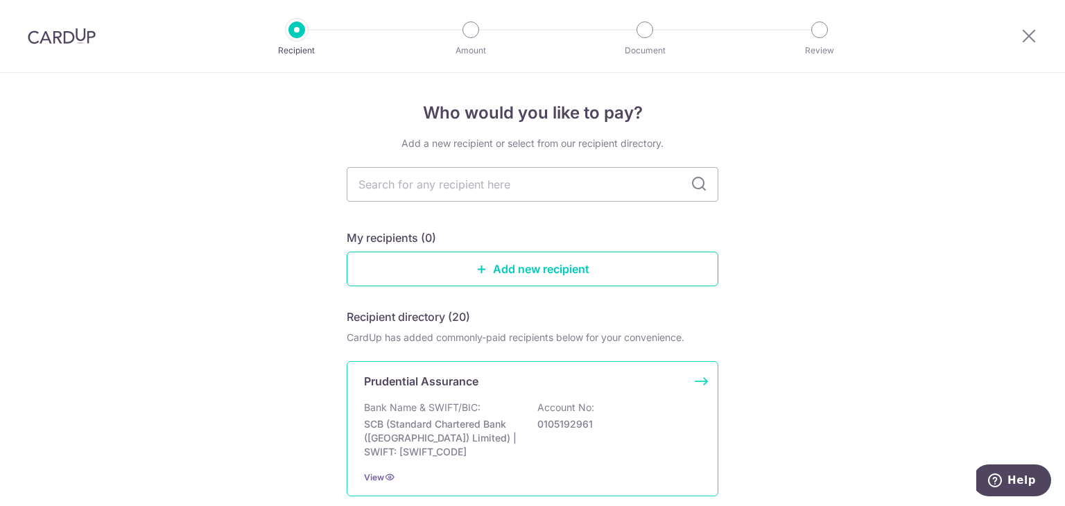
click at [526, 397] on div "Prudential Assurance Bank Name & SWIFT/BIC: SCB (Standard Chartered Bank (Singa…" at bounding box center [533, 428] width 372 height 135
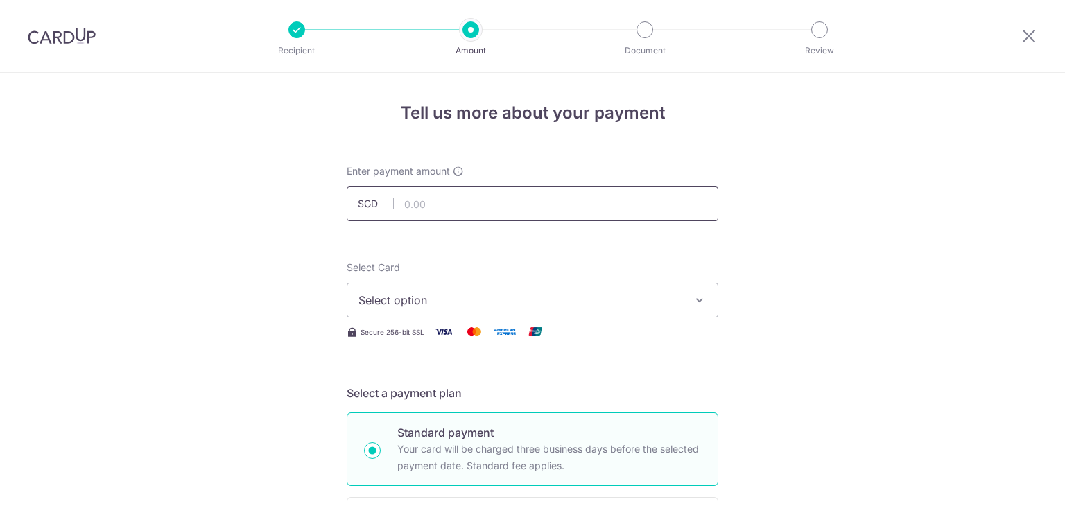
click at [499, 209] on input "text" at bounding box center [533, 203] width 372 height 35
type input "57439676"
click at [415, 289] on button "Select option" at bounding box center [533, 300] width 372 height 35
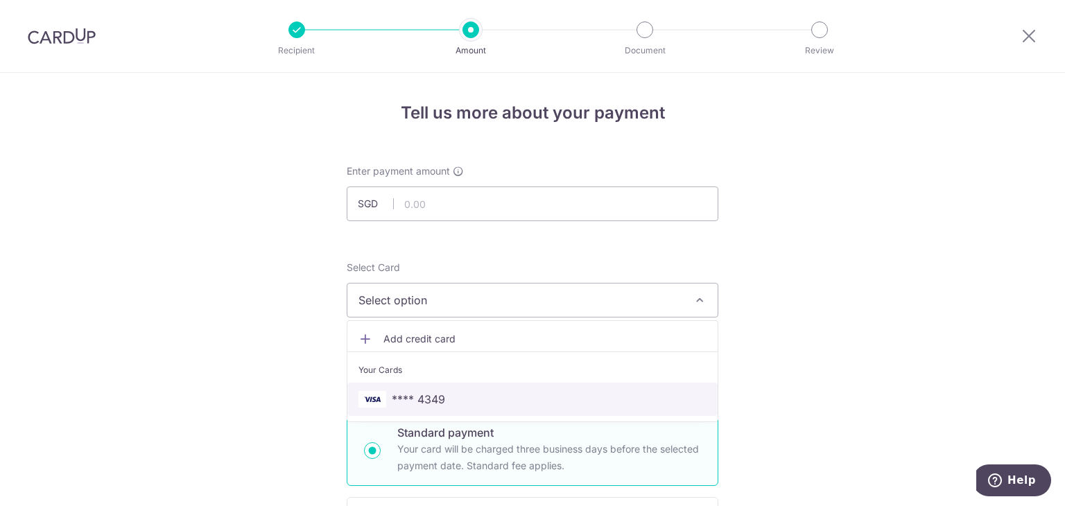
click at [431, 395] on span "**** 4349" at bounding box center [418, 399] width 53 height 17
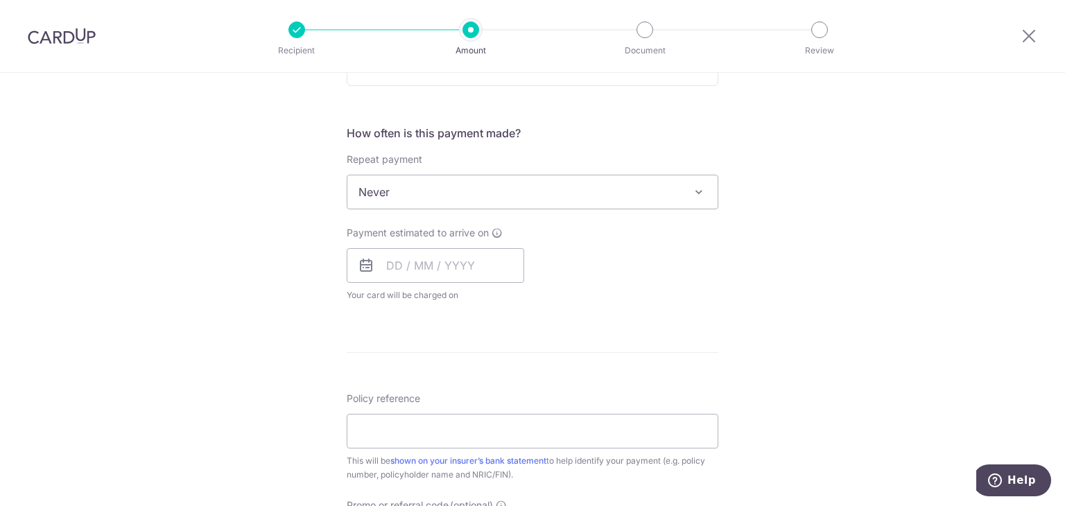
scroll to position [485, 0]
click at [462, 417] on input "Policy reference" at bounding box center [533, 430] width 372 height 35
paste input "57439676"
click at [355, 425] on input "57439676" at bounding box center [533, 430] width 372 height 35
type input "57439676"
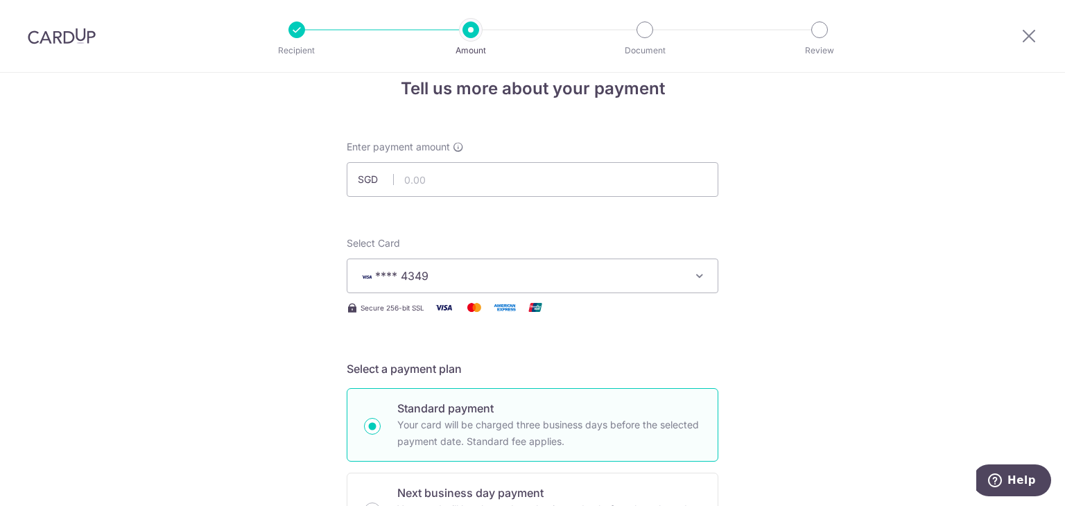
scroll to position [0, 0]
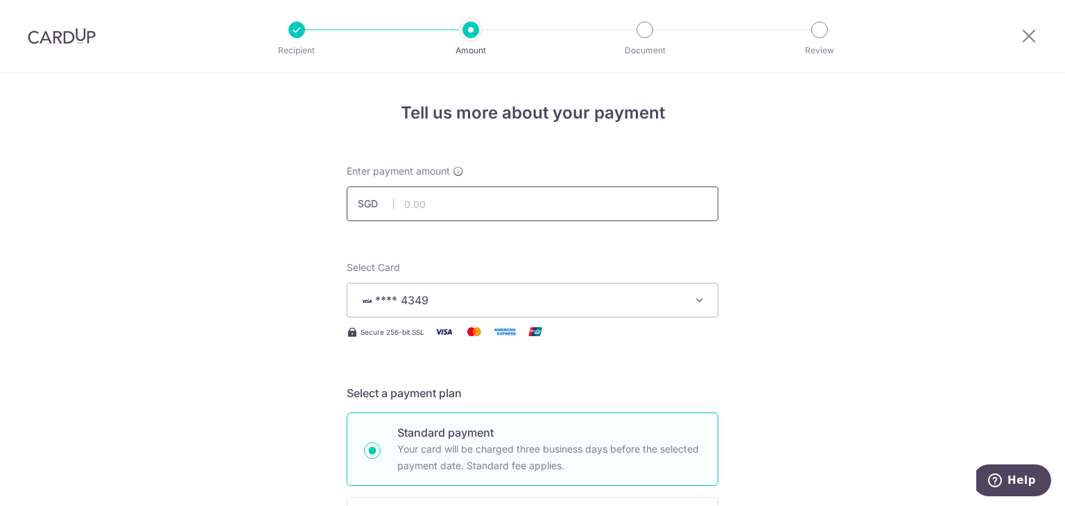
click at [439, 209] on input "text" at bounding box center [533, 203] width 372 height 35
paste input "153.60"
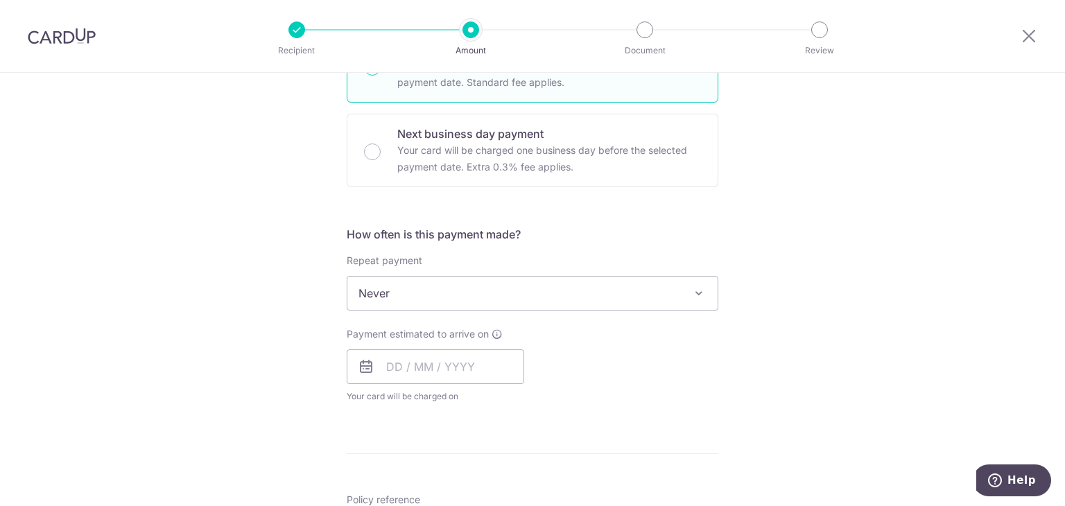
scroll to position [416, 0]
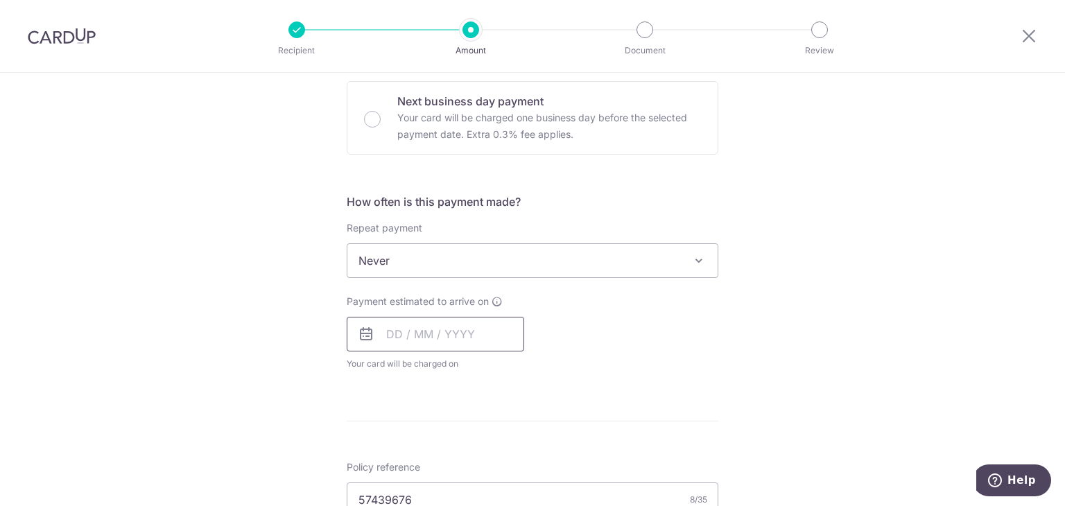
type input "153.60"
click at [422, 345] on input "text" at bounding box center [435, 334] width 177 height 35
click at [480, 433] on link "4" at bounding box center [486, 433] width 22 height 22
type input "[DATE]"
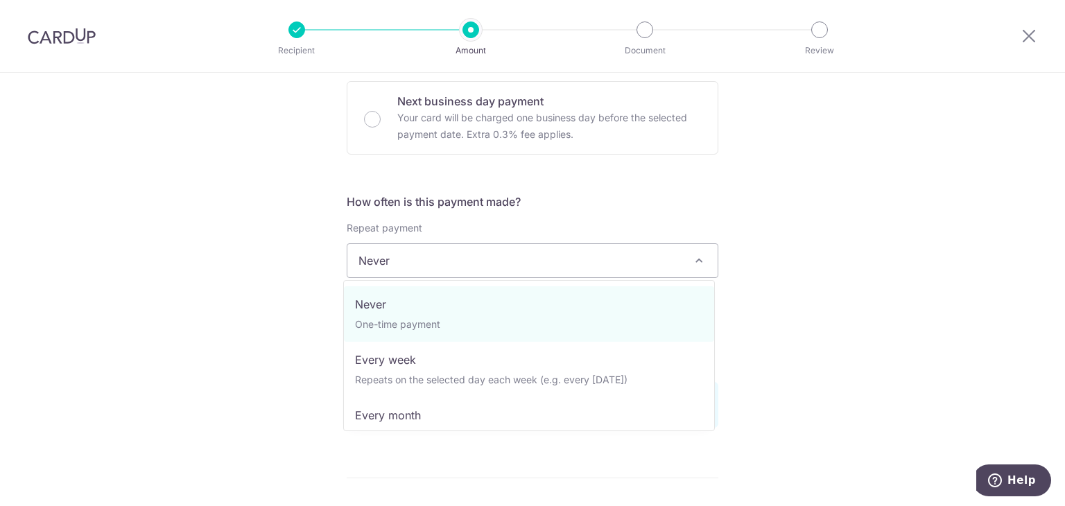
click at [516, 264] on span "Never" at bounding box center [532, 260] width 370 height 33
select select "3"
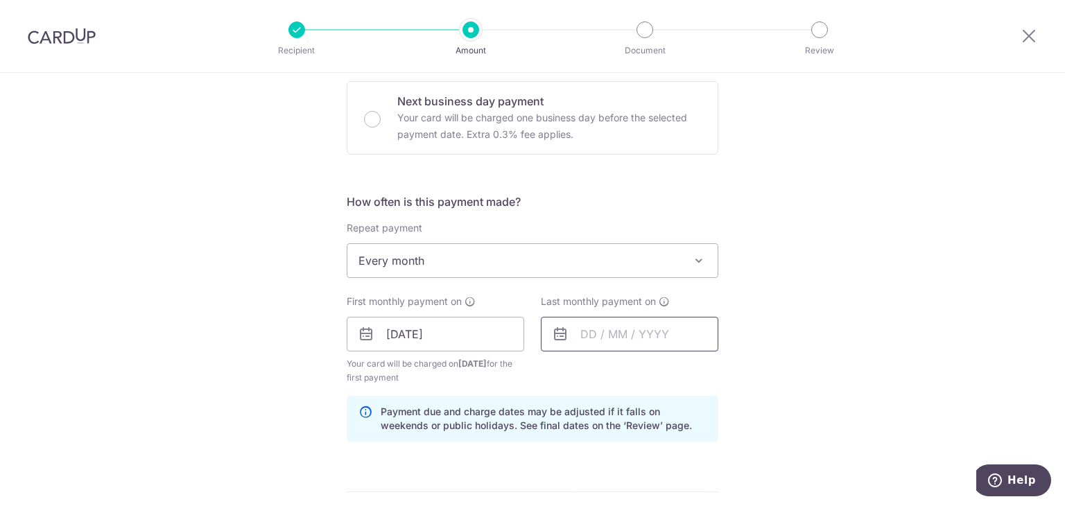
click at [627, 341] on input "text" at bounding box center [629, 334] width 177 height 35
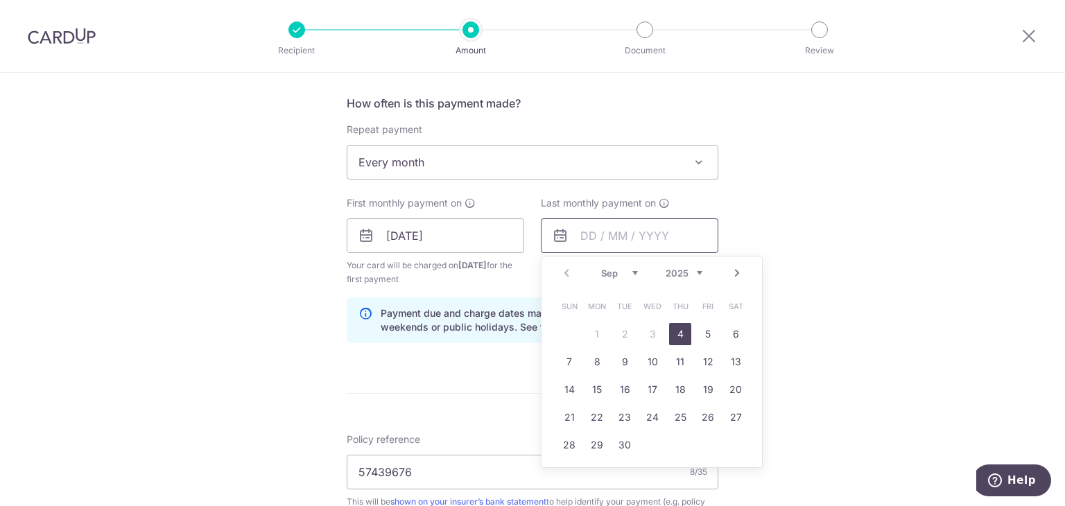
scroll to position [624, 0]
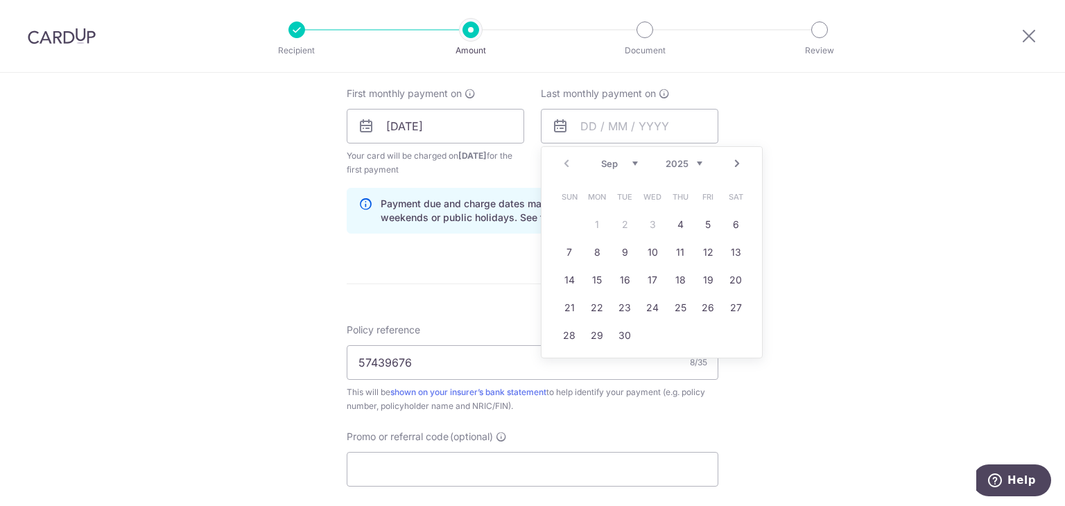
click at [630, 162] on select "Sep Oct Nov Dec" at bounding box center [619, 163] width 37 height 11
click at [662, 155] on div "Prev Next Sep Oct Nov [DATE] 2026 2027 2028 2029 2030 2031 2032 2033 2034 2035" at bounding box center [651, 163] width 220 height 33
click at [671, 162] on select "2025 2026 2027 2028 2029 2030 2031 2032 2033 2034 2035" at bounding box center [684, 163] width 37 height 11
click at [611, 162] on select "Jan Feb Mar Apr May Jun [DATE] Aug Sep Oct Nov Dec" at bounding box center [619, 163] width 37 height 11
click at [622, 164] on select "Jan Feb Mar Apr May Jun [DATE] Aug Sep Oct Nov Dec" at bounding box center [619, 163] width 37 height 11
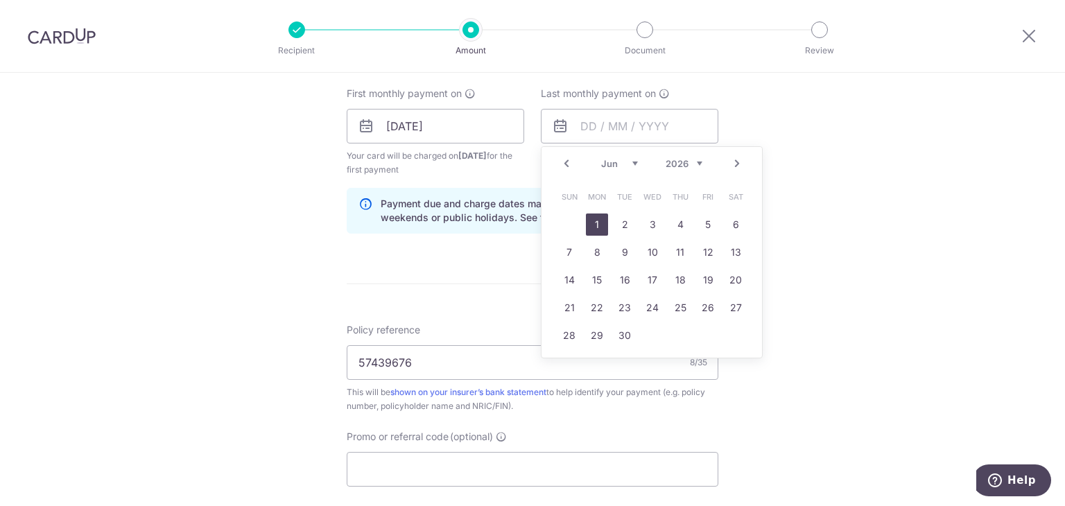
click at [595, 227] on link "1" at bounding box center [597, 225] width 22 height 22
type input "[DATE]"
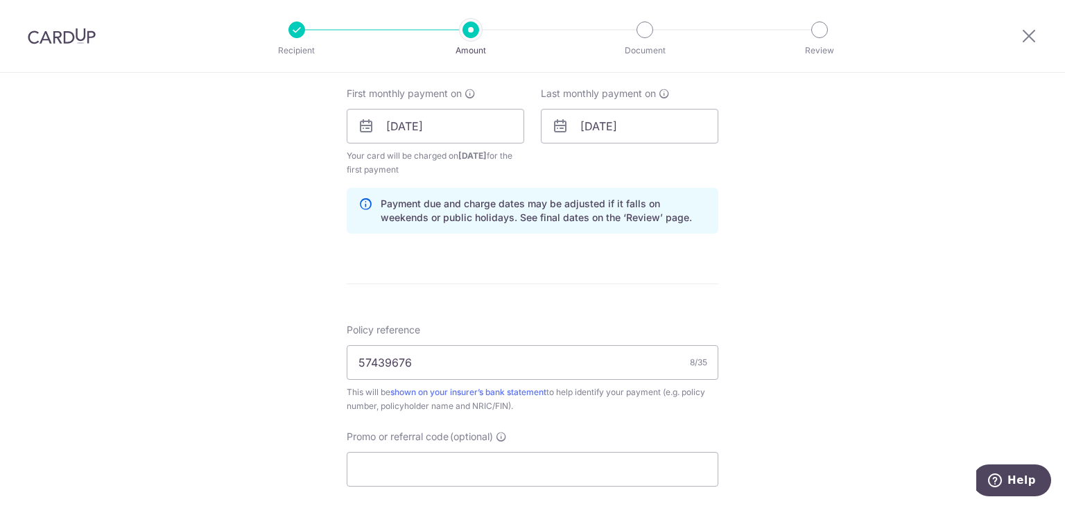
click at [781, 216] on div "Tell us more about your payment Enter payment amount SGD 153.60 153.60 Select C…" at bounding box center [532, 111] width 1065 height 1325
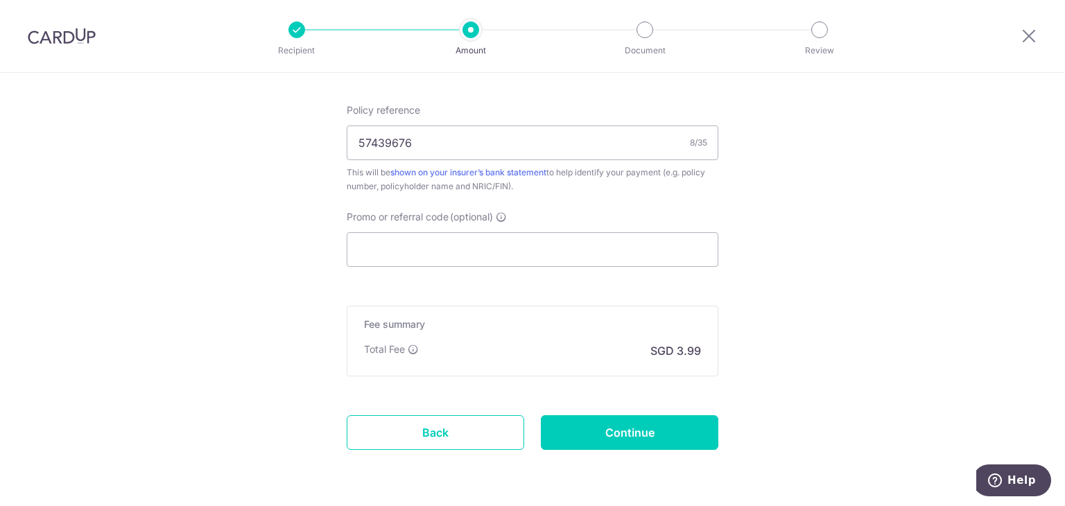
scroll to position [890, 0]
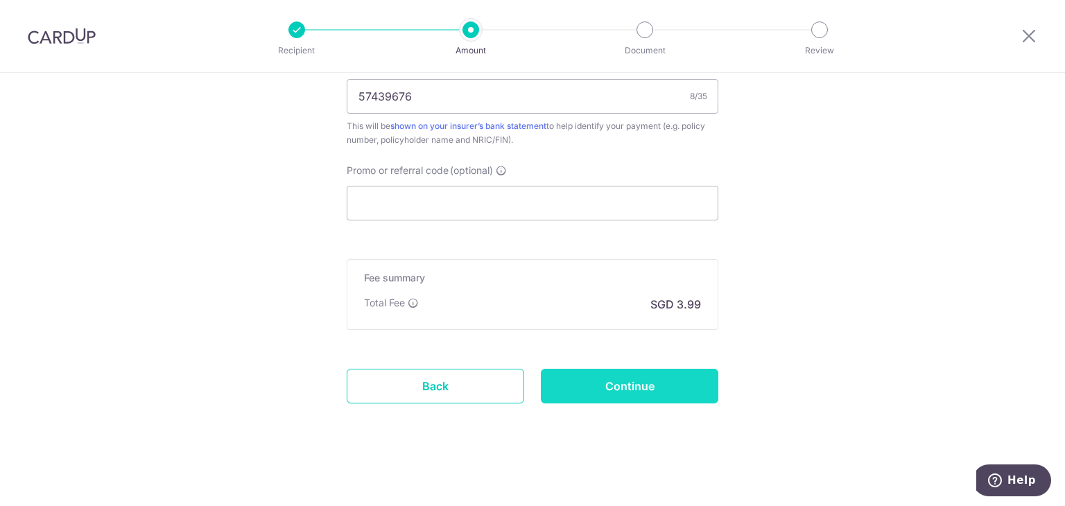
click at [603, 385] on input "Continue" at bounding box center [629, 386] width 177 height 35
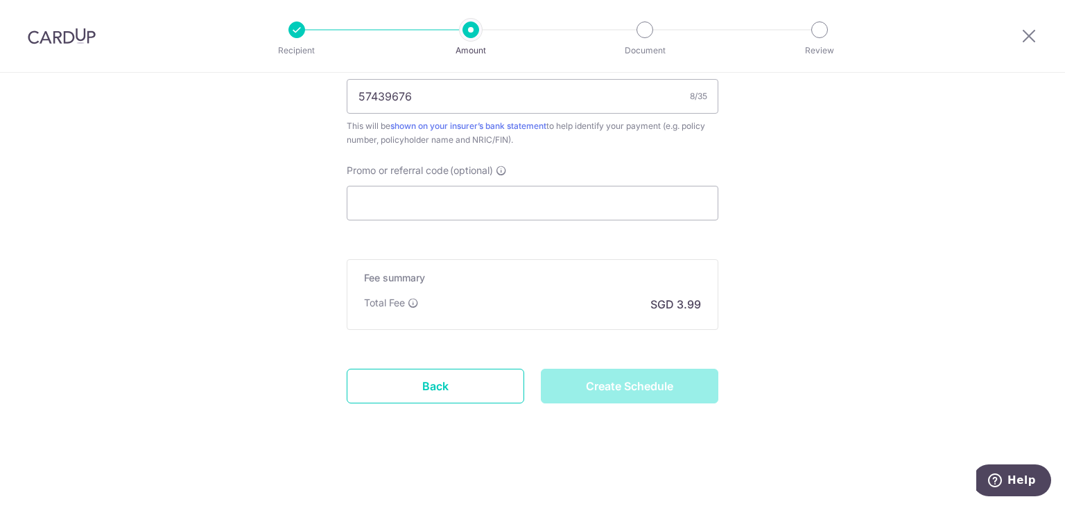
type input "Create Schedule"
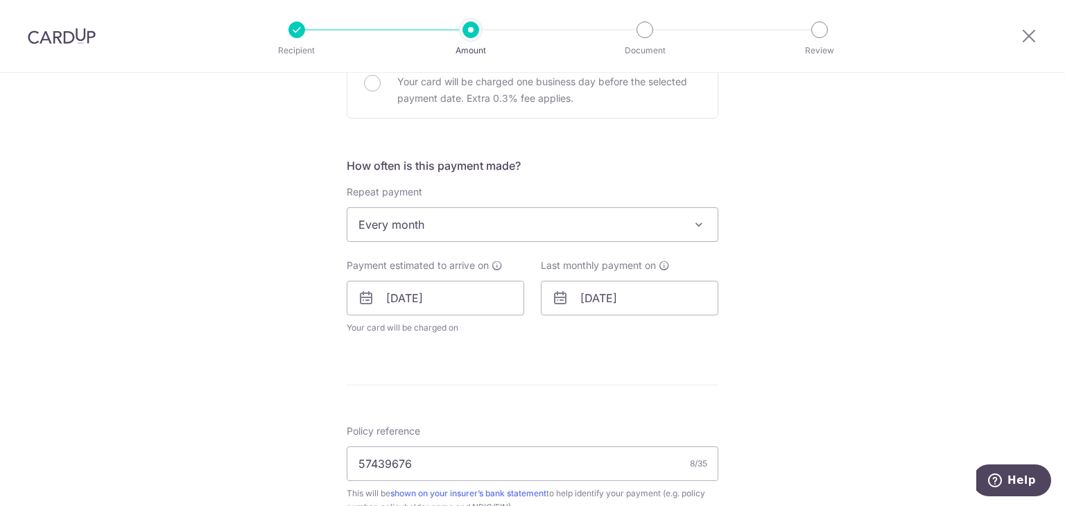
scroll to position [485, 0]
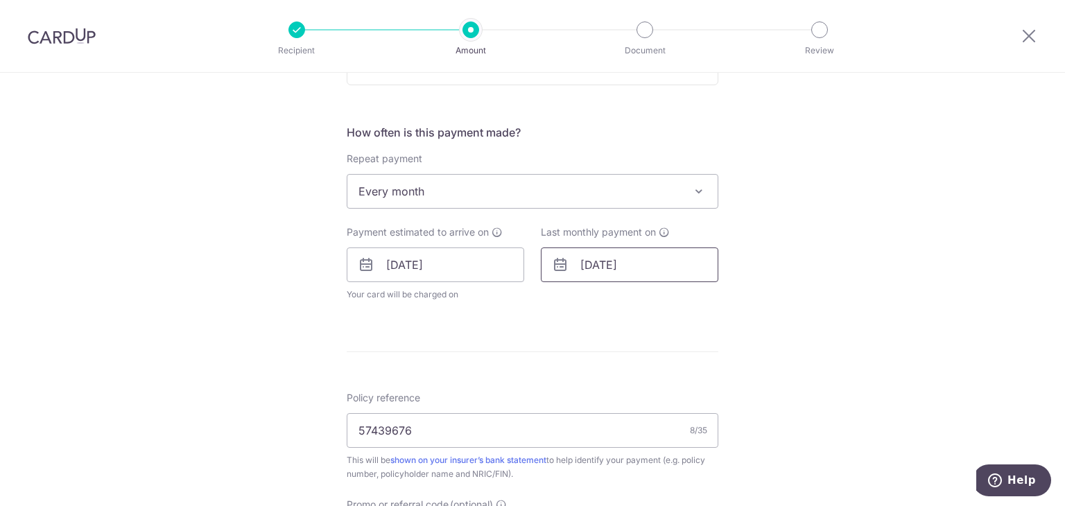
click at [629, 270] on input "[DATE]" at bounding box center [629, 265] width 177 height 35
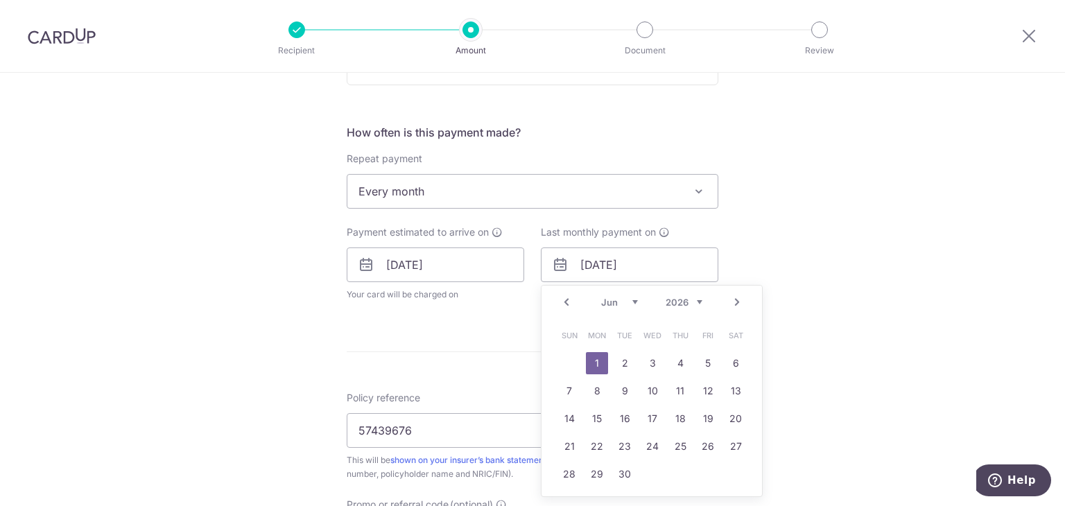
click at [681, 304] on select "2025 2026 2027 2028 2029 2030 2031 2032 2033 2034 2035" at bounding box center [684, 302] width 37 height 11
click at [611, 295] on div "Prev Next Sep Oct Nov [DATE] 2026 2027 2028 2029 2030 2031 2032 2033 2034 2035" at bounding box center [651, 302] width 220 height 33
click at [611, 304] on select "Sep Oct Nov Dec" at bounding box center [619, 302] width 37 height 11
click at [623, 300] on select "Sep Oct Nov Dec" at bounding box center [619, 302] width 37 height 11
click at [696, 294] on div "Prev Next Sep Oct Nov [DATE] 2026 2027 2028 2029 2030 2031 2032 2033 2034 2035" at bounding box center [651, 302] width 220 height 33
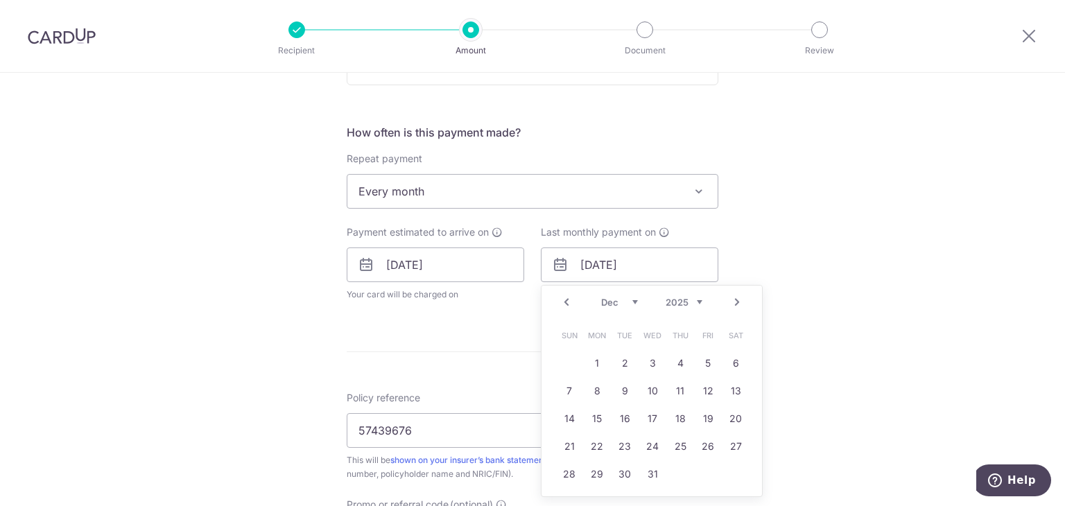
click at [690, 308] on div "Prev Next Sep Oct Nov [DATE] 2026 2027 2028 2029 2030 2031 2032 2033 2034 2035" at bounding box center [651, 302] width 220 height 33
click at [691, 303] on select "2025 2026 2027 2028 2029 2030 2031 2032 2033 2034 2035" at bounding box center [684, 302] width 37 height 11
click at [615, 309] on div "Prev Next Jan Feb Mar Apr May Jun [DATE] Aug Sep Oct Nov [DATE] 2026 2027 2028 …" at bounding box center [651, 302] width 220 height 33
click at [615, 300] on select "Jan Feb Mar Apr May Jun [DATE] Aug Sep Oct Nov Dec" at bounding box center [619, 302] width 37 height 11
click at [672, 356] on link "1" at bounding box center [680, 363] width 22 height 22
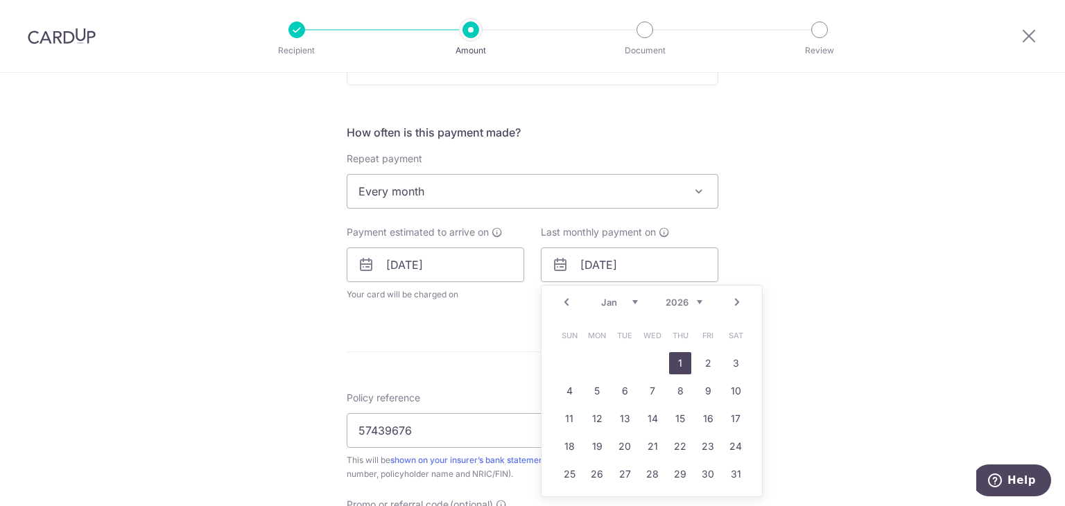
type input "[DATE]"
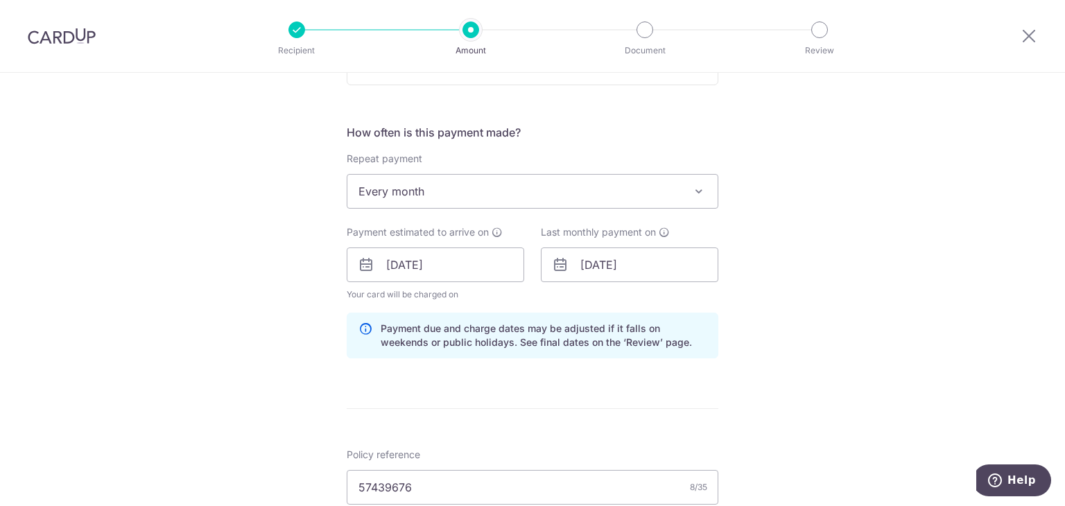
click at [831, 269] on div "Tell us more about your payment Enter payment amount SGD 153.60 153.60 Select C…" at bounding box center [532, 242] width 1065 height 1311
click at [782, 284] on div "Tell us more about your payment Enter payment amount SGD 153.60 153.60 Select C…" at bounding box center [532, 242] width 1065 height 1311
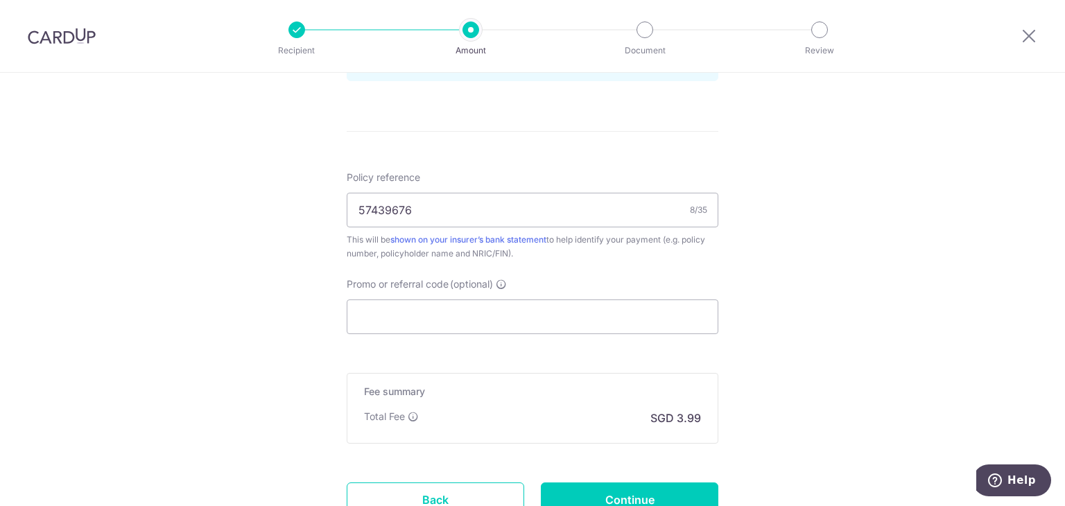
scroll to position [876, 0]
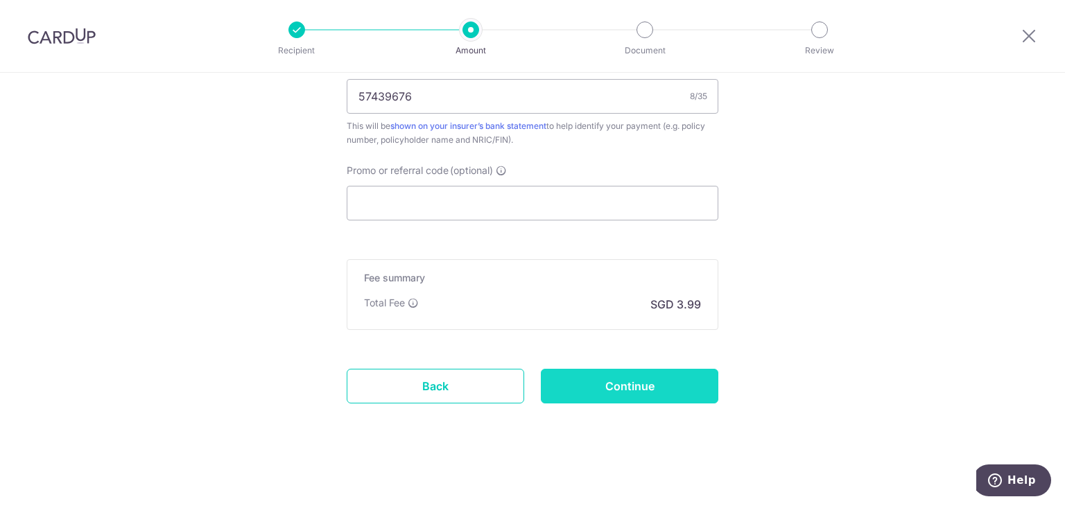
click at [646, 388] on input "Continue" at bounding box center [629, 386] width 177 height 35
type input "Update Schedule"
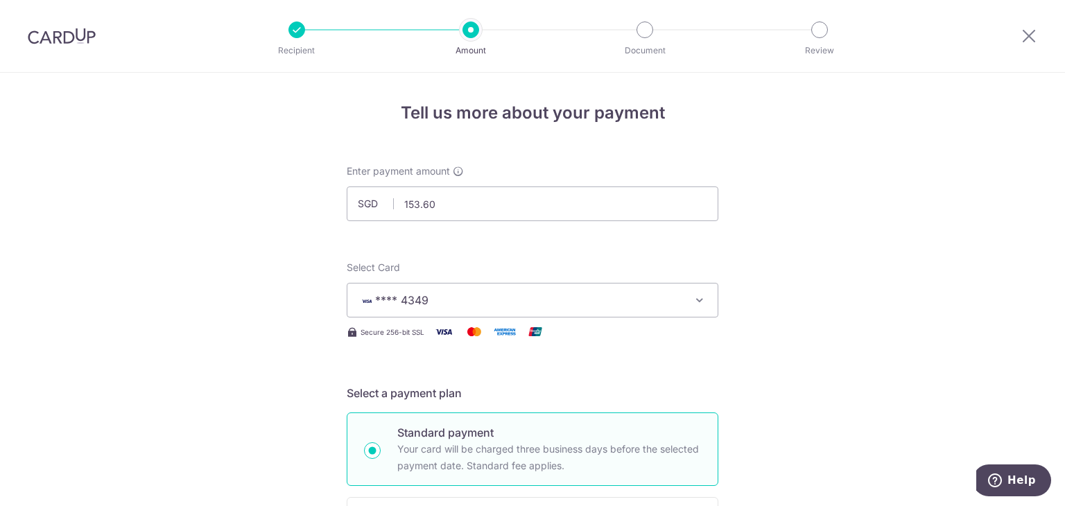
scroll to position [37, 0]
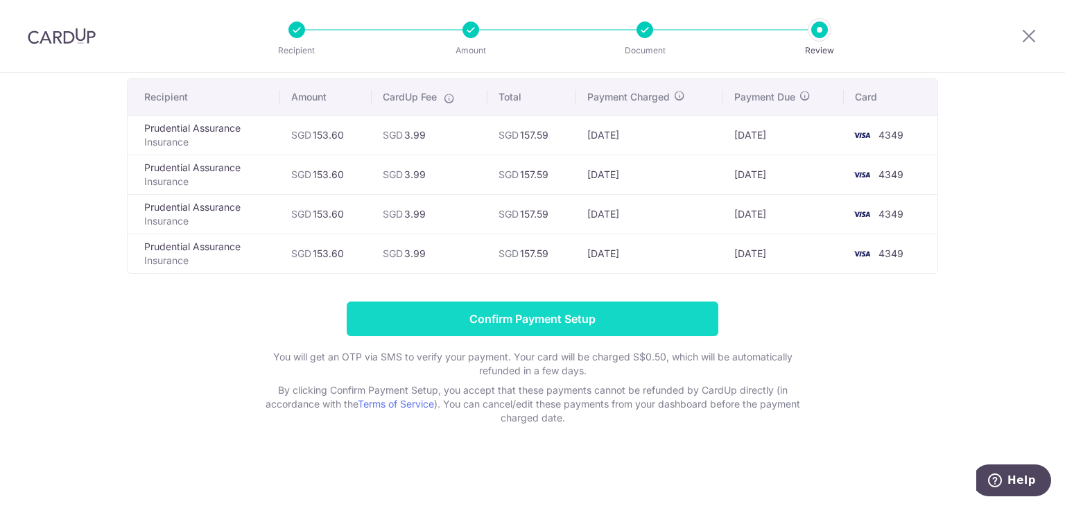
click at [588, 318] on input "Confirm Payment Setup" at bounding box center [533, 319] width 372 height 35
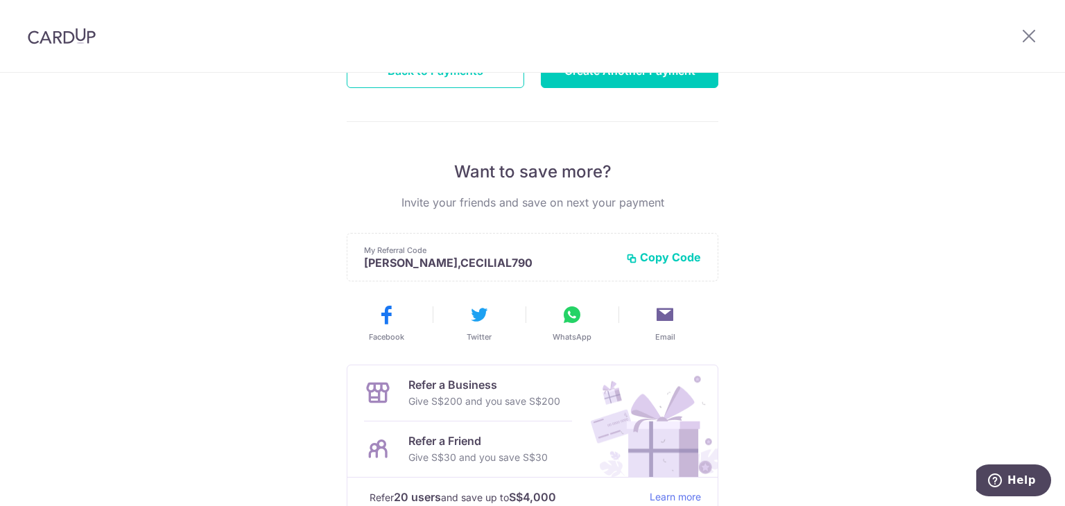
scroll to position [69, 0]
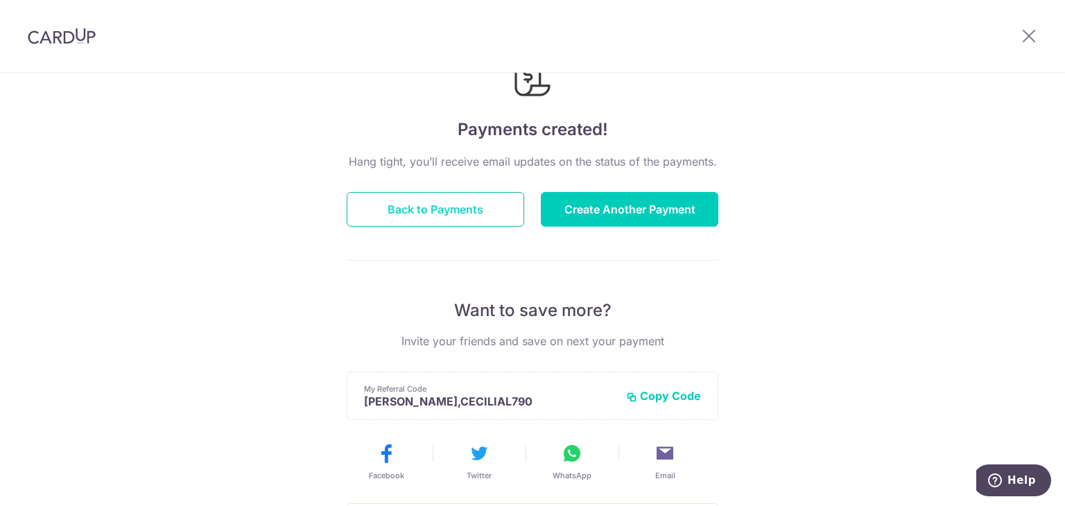
click at [466, 200] on button "Back to Payments" at bounding box center [435, 209] width 177 height 35
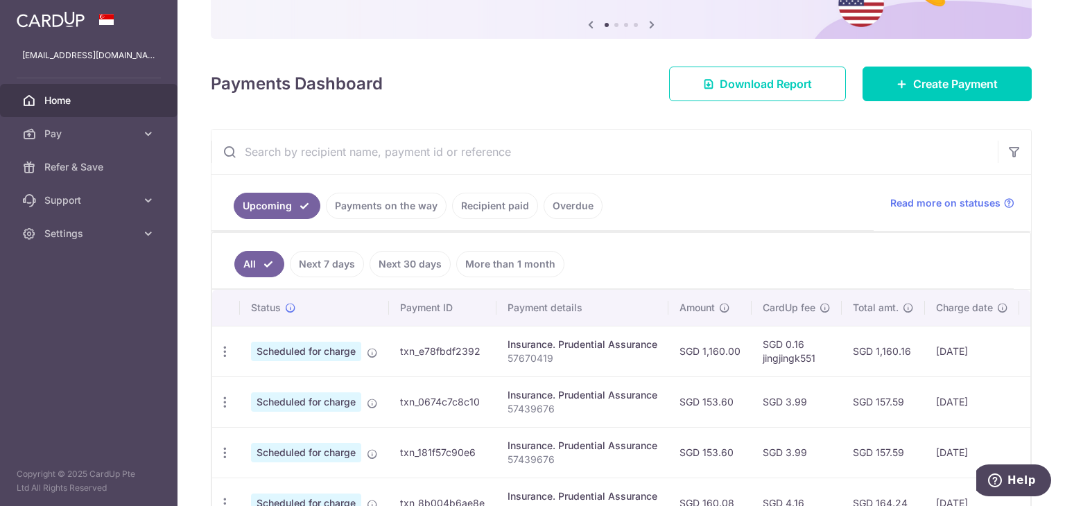
click at [425, 206] on link "Payments on the way" at bounding box center [386, 206] width 121 height 26
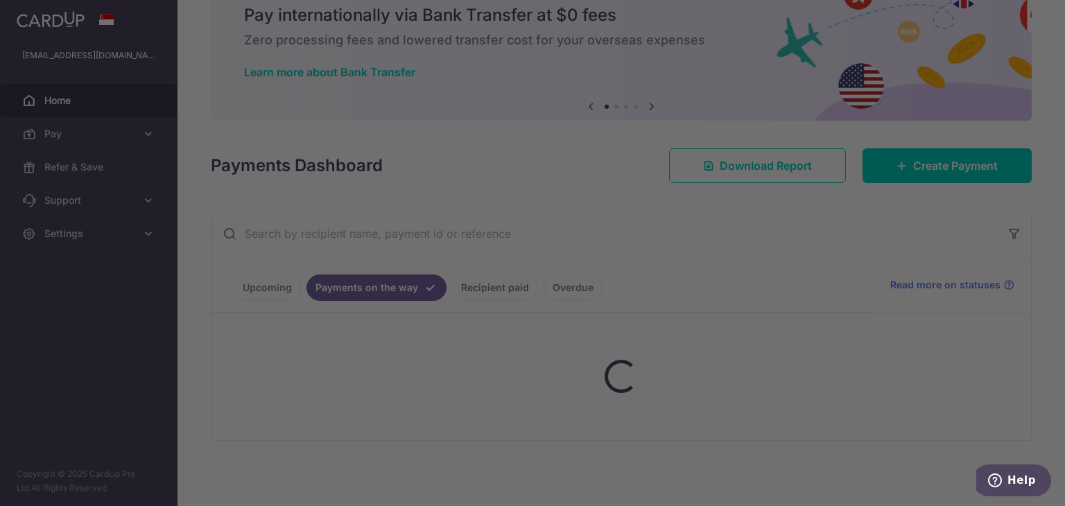
scroll to position [111, 0]
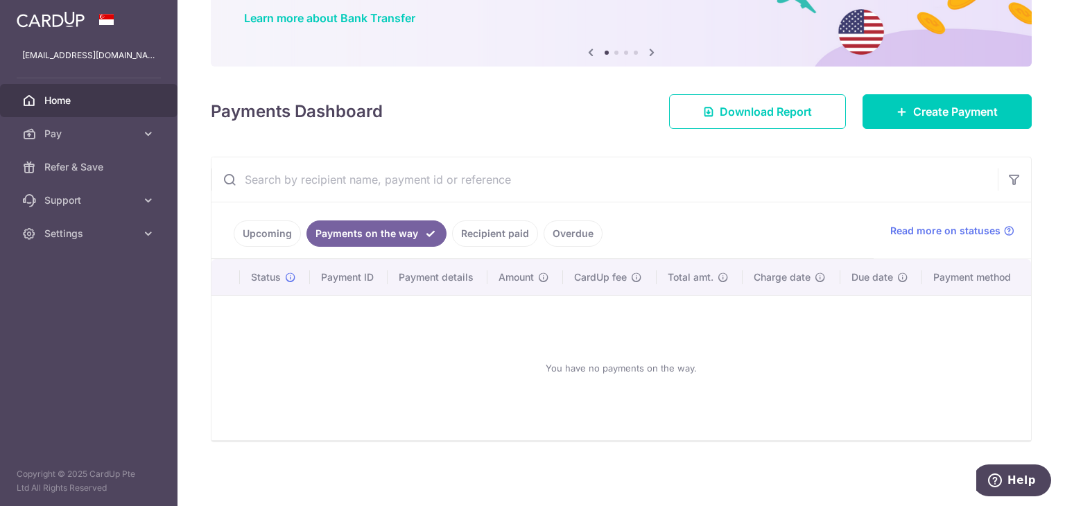
click at [261, 227] on link "Upcoming" at bounding box center [267, 233] width 67 height 26
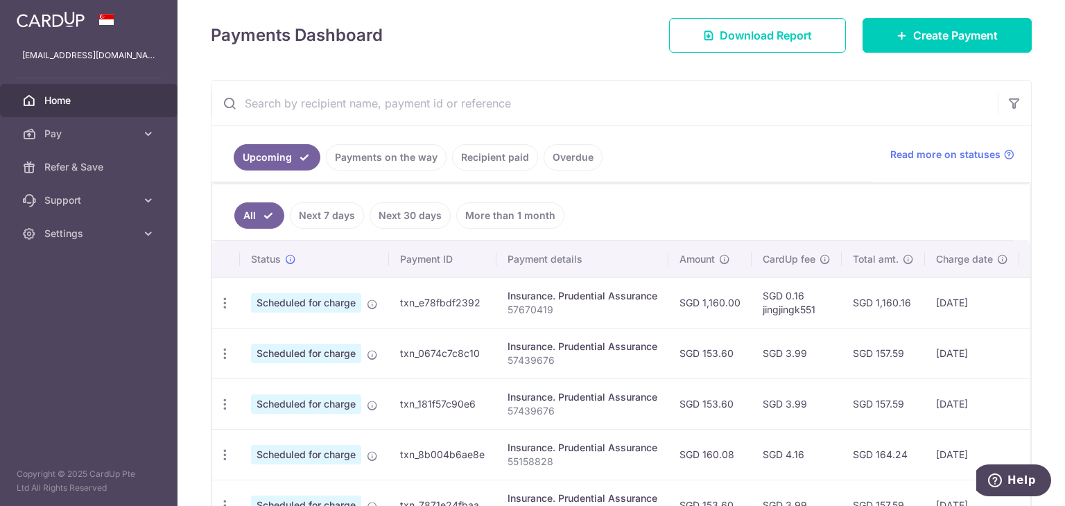
scroll to position [69, 0]
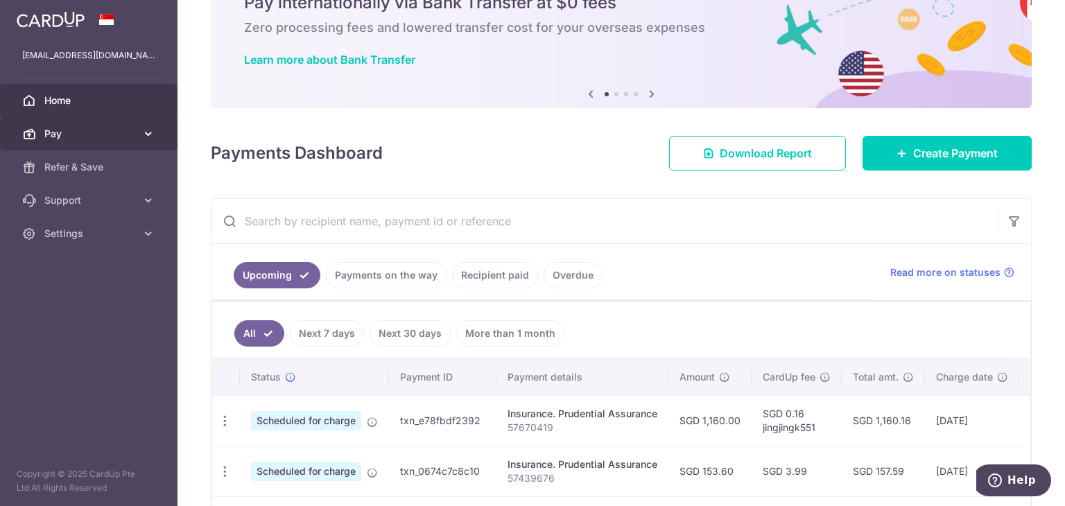
click at [89, 128] on span "Pay" at bounding box center [90, 134] width 92 height 14
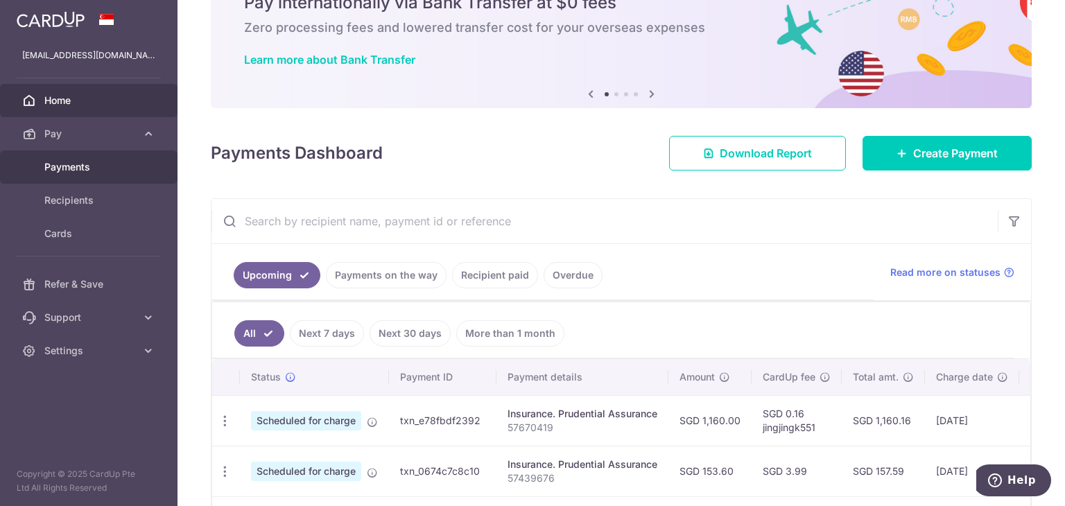
click at [116, 162] on span "Payments" at bounding box center [90, 167] width 92 height 14
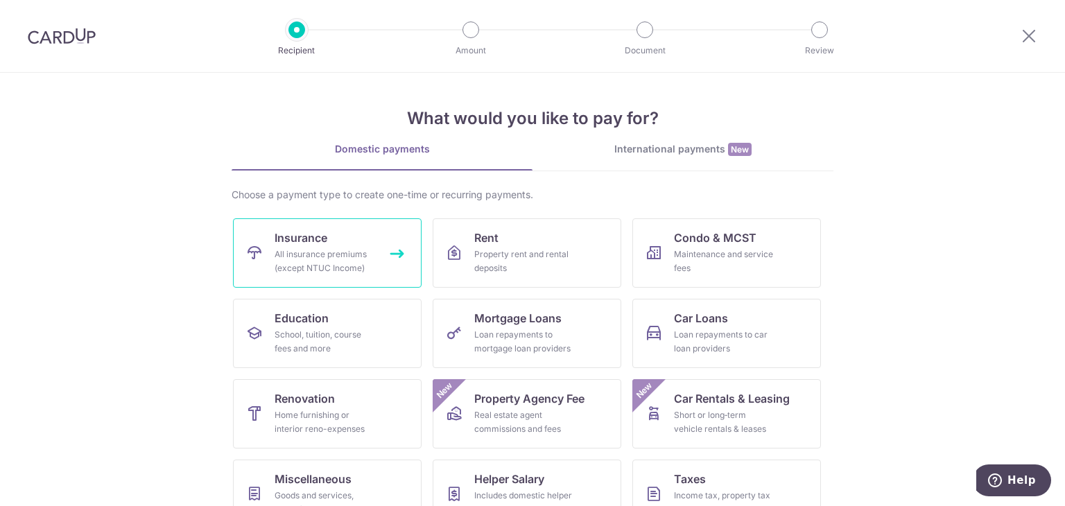
click at [348, 250] on div "All insurance premiums (except NTUC Income)" at bounding box center [325, 262] width 100 height 28
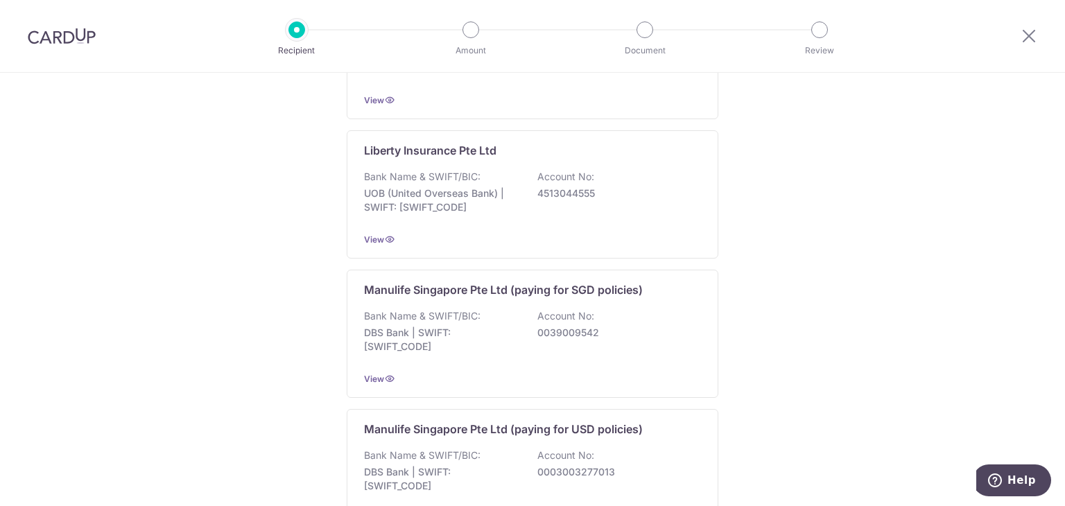
scroll to position [1383, 0]
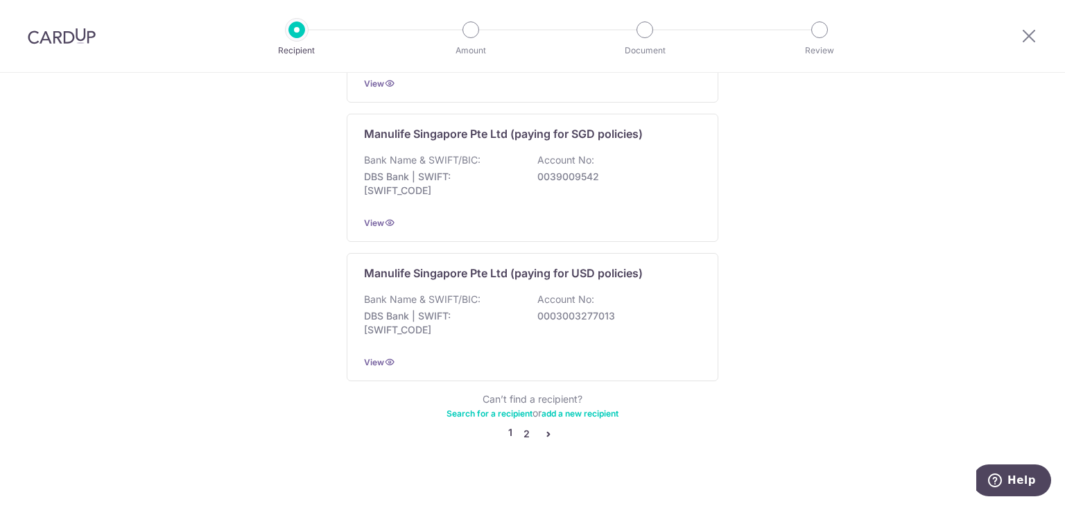
click at [521, 426] on link "2" at bounding box center [526, 434] width 17 height 17
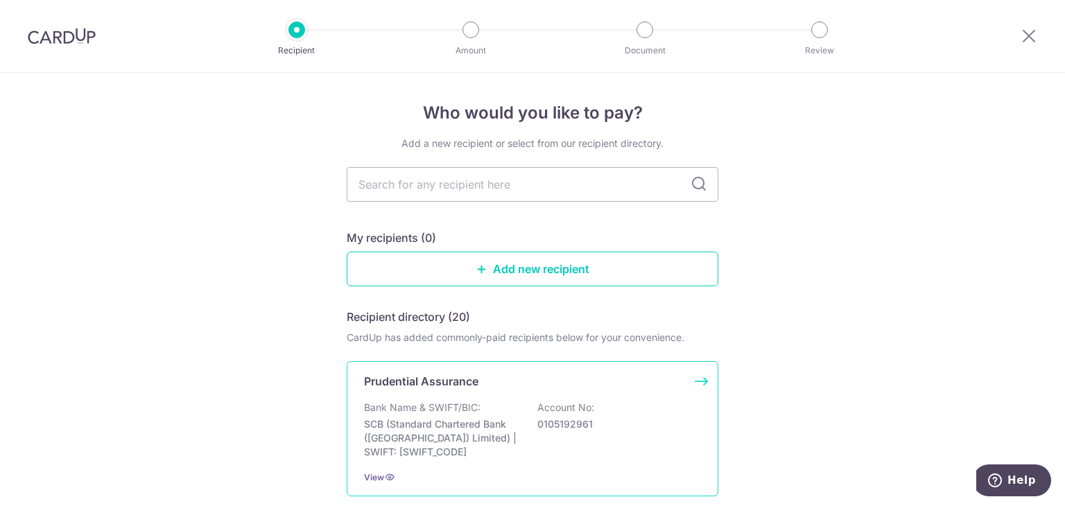
click at [445, 394] on div "Prudential Assurance Bank Name & SWIFT/BIC: SCB (Standard Chartered Bank (Singa…" at bounding box center [533, 428] width 372 height 135
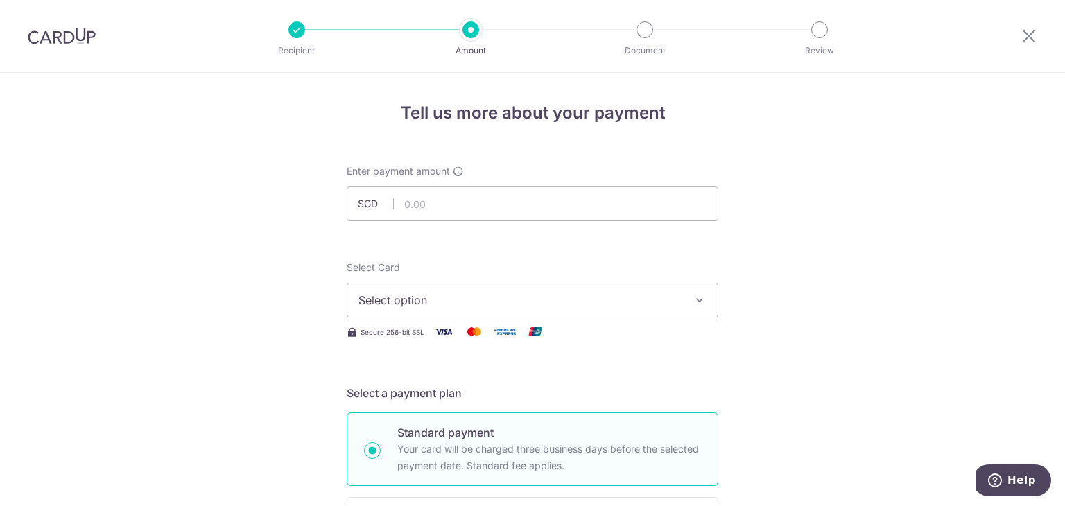
click at [480, 294] on span "Select option" at bounding box center [519, 300] width 323 height 17
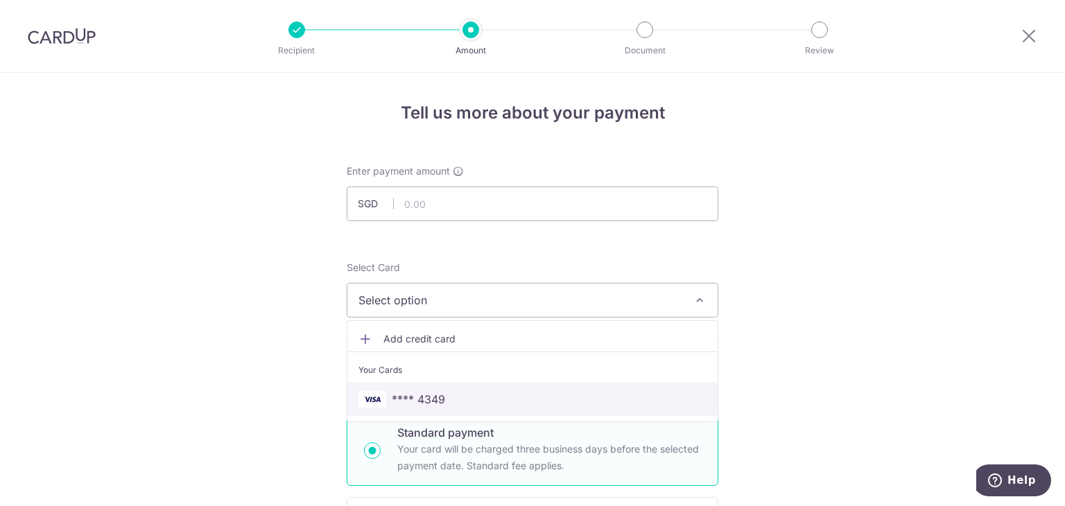
click at [462, 392] on span "**** 4349" at bounding box center [532, 399] width 348 height 17
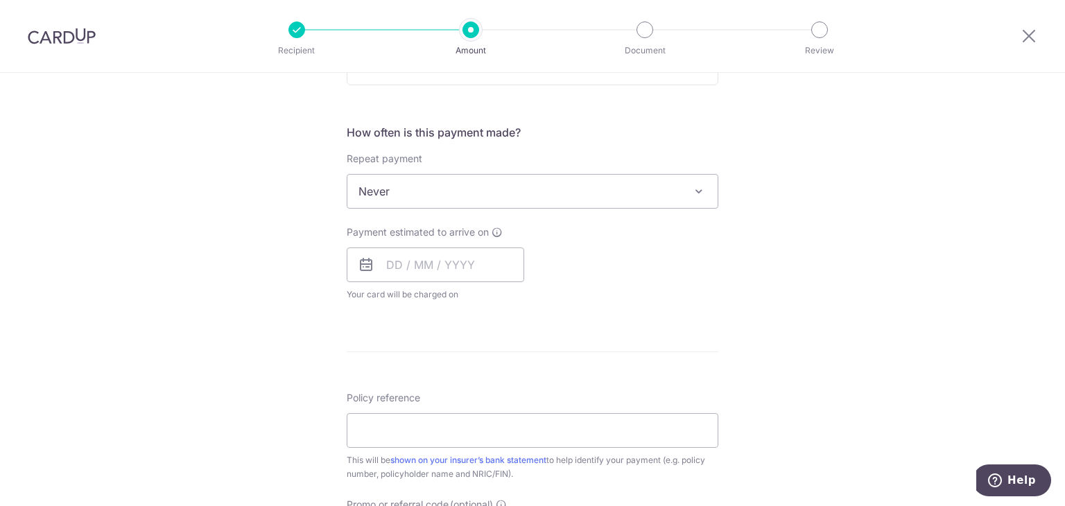
scroll to position [763, 0]
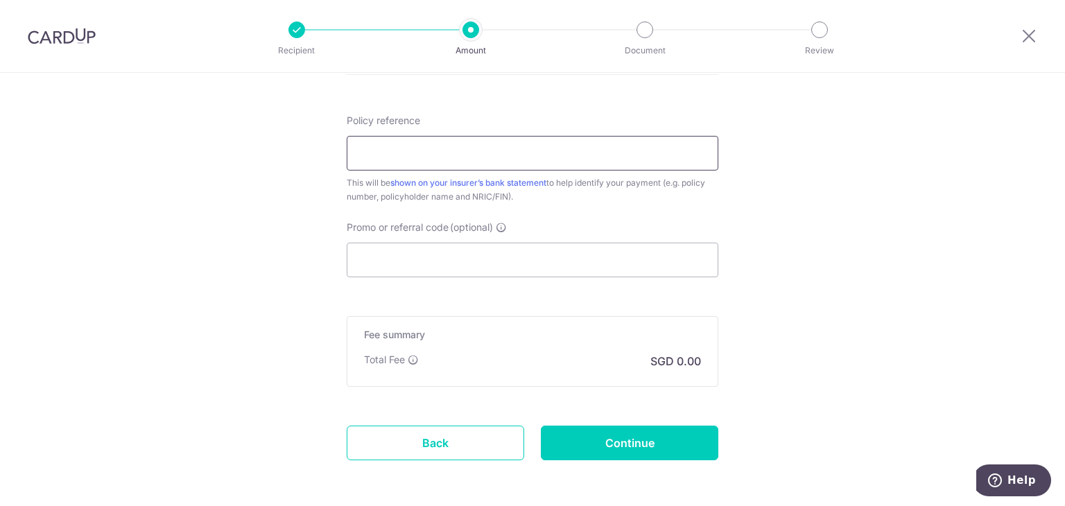
click at [478, 136] on input "Policy reference" at bounding box center [533, 153] width 372 height 35
paste input "55993849"
type input "55993849"
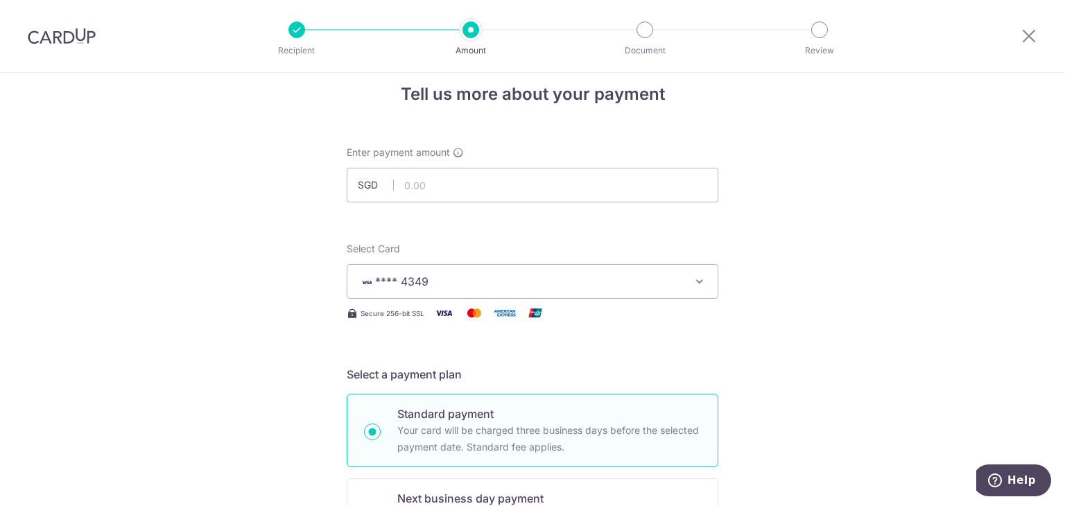
scroll to position [0, 0]
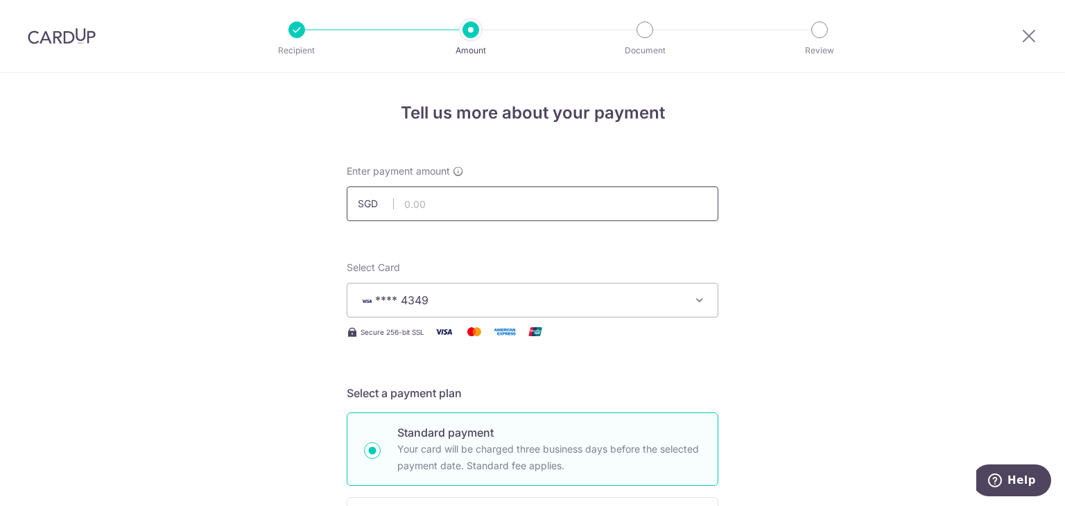
click at [494, 202] on input "text" at bounding box center [533, 203] width 372 height 35
type input "172.00"
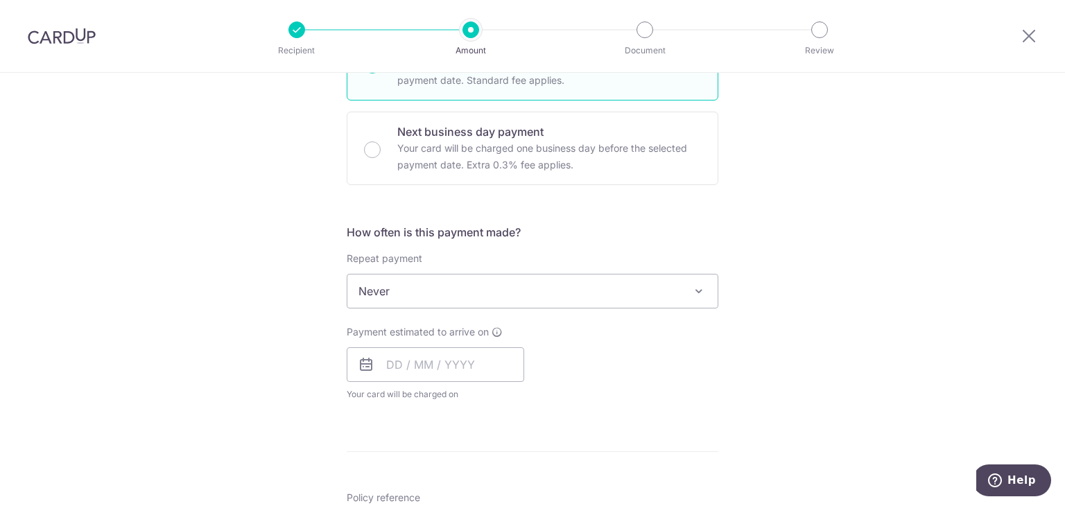
scroll to position [485, 0]
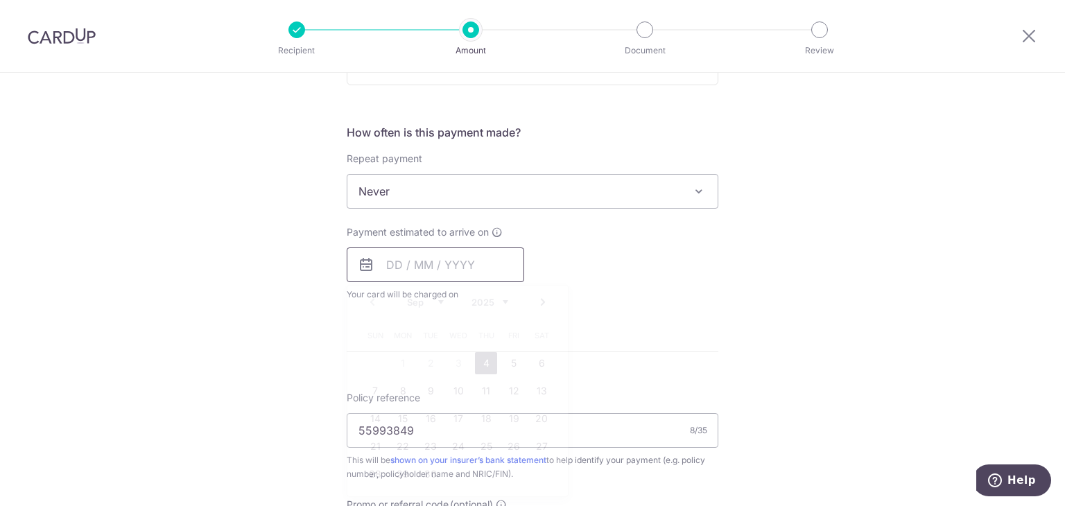
click at [408, 256] on input "text" at bounding box center [435, 265] width 177 height 35
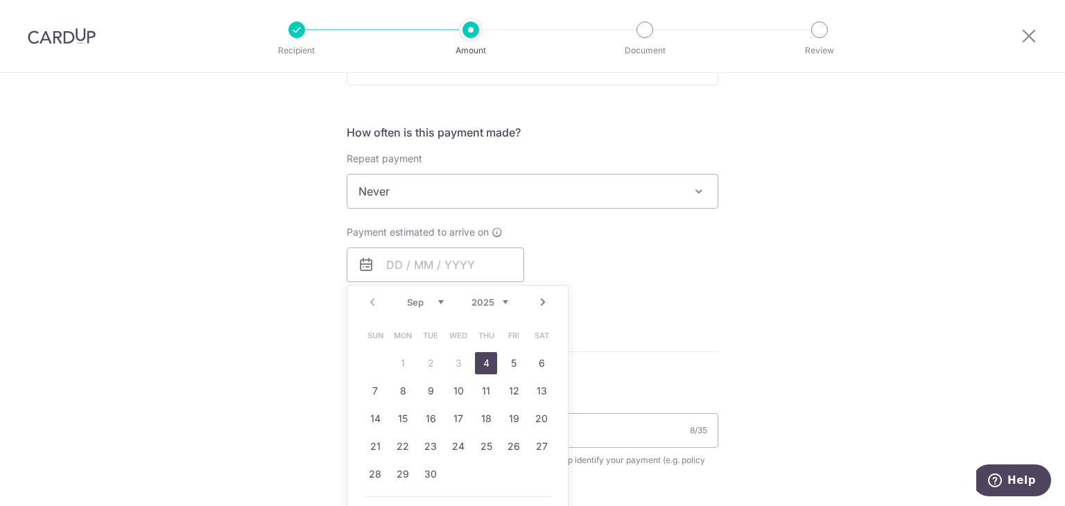
drag, startPoint x: 481, startPoint y: 365, endPoint x: 617, endPoint y: 322, distance: 142.5
click at [481, 365] on link "4" at bounding box center [486, 363] width 22 height 22
type input "[DATE]"
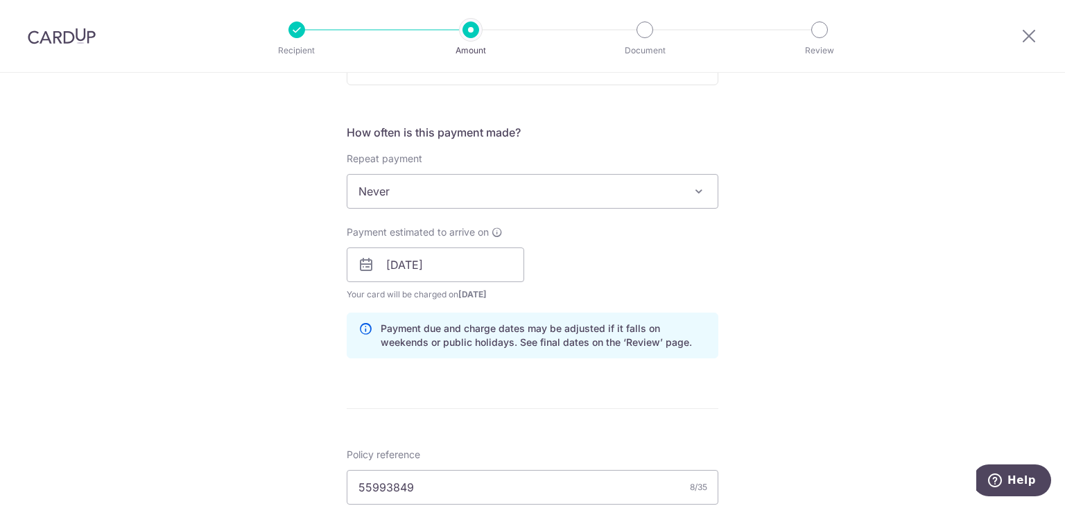
click at [737, 290] on div "Tell us more about your payment Enter payment amount SGD 172.00 172.00 Select C…" at bounding box center [532, 242] width 1065 height 1311
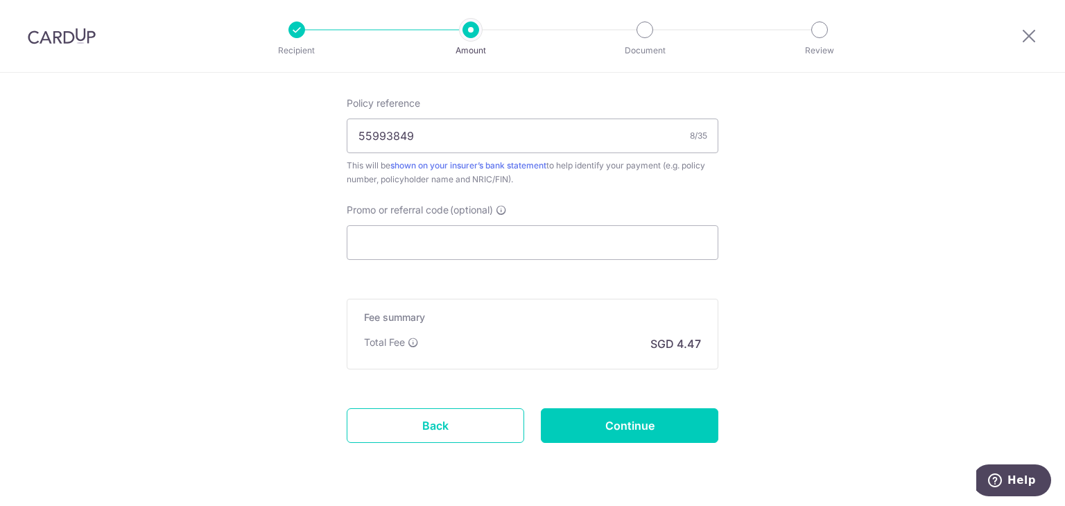
scroll to position [876, 0]
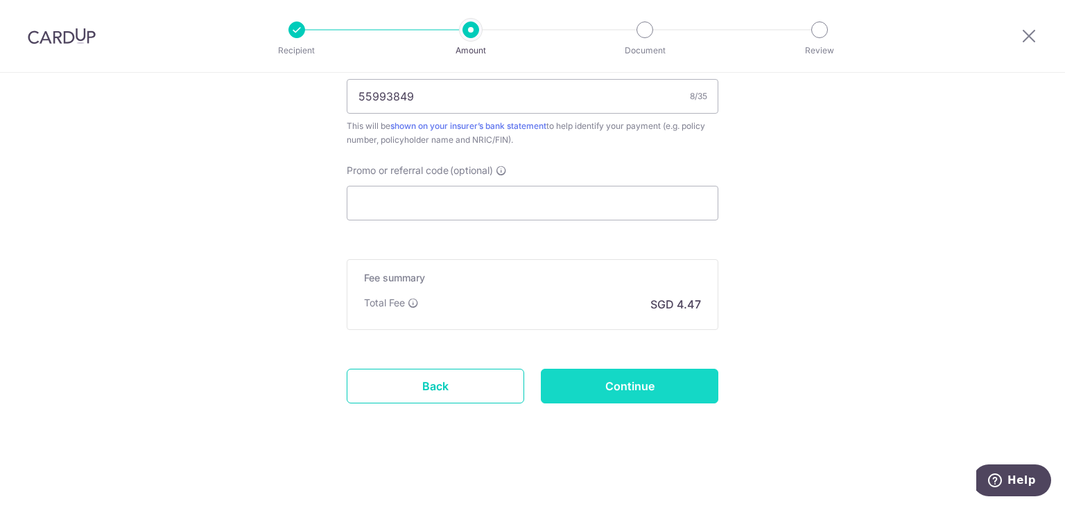
click at [631, 385] on input "Continue" at bounding box center [629, 386] width 177 height 35
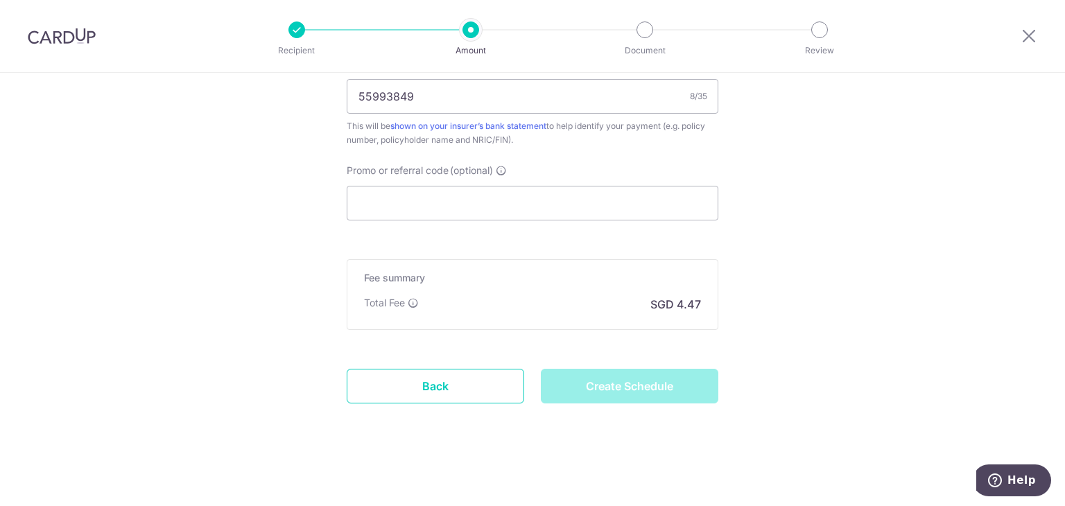
type input "Create Schedule"
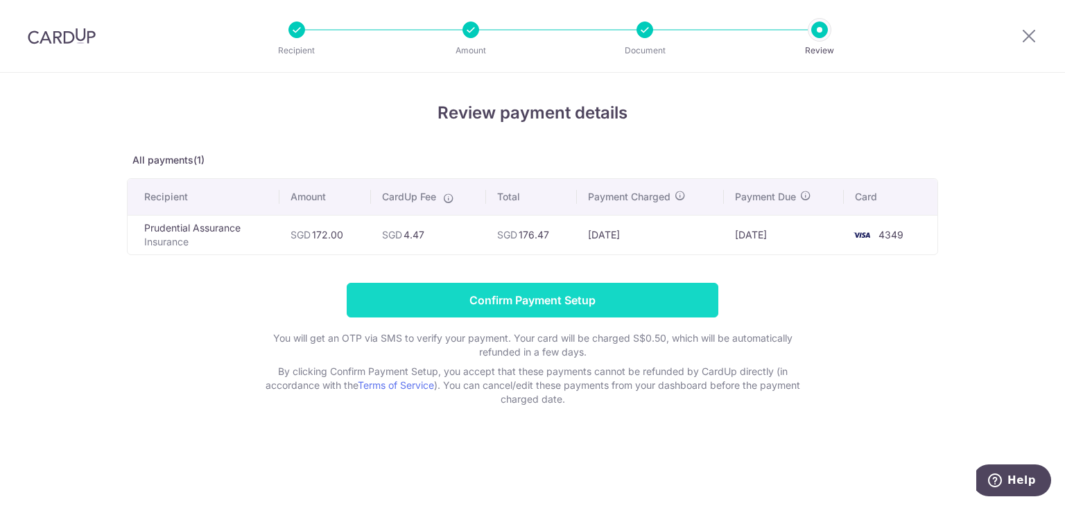
click at [559, 295] on input "Confirm Payment Setup" at bounding box center [533, 300] width 372 height 35
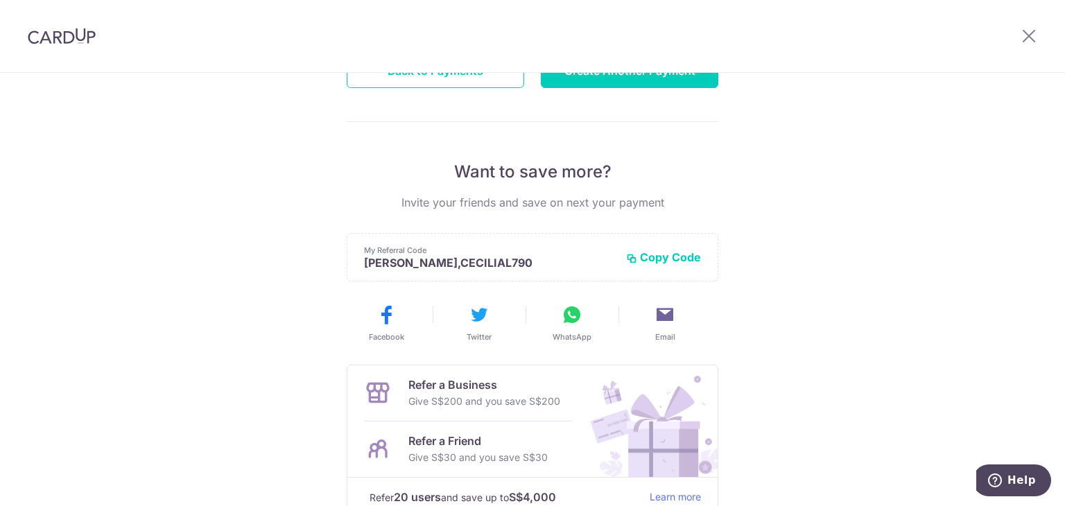
scroll to position [208, 0]
click at [663, 252] on button "Copy Code" at bounding box center [663, 257] width 75 height 14
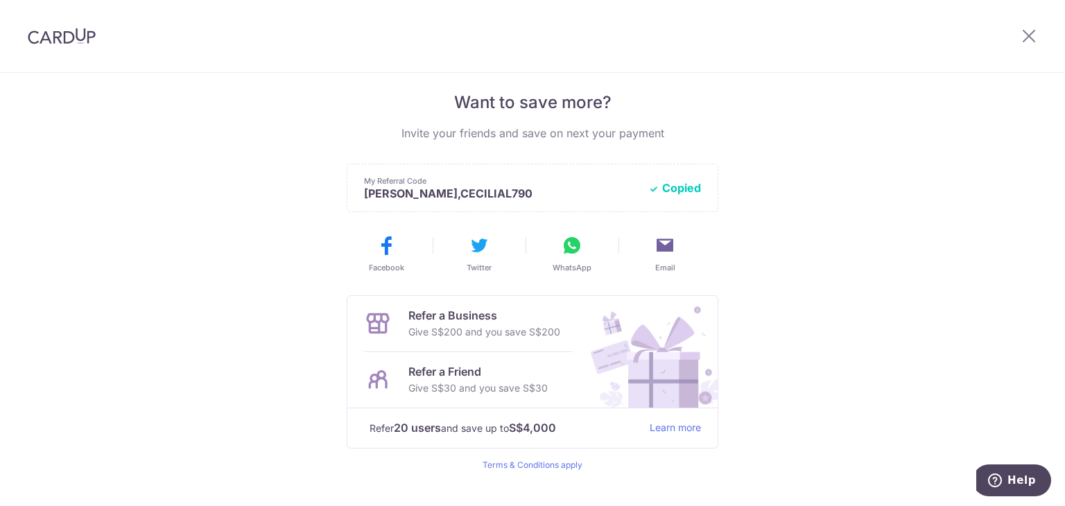
click at [526, 383] on p "Give S$30 and you save S$30" at bounding box center [477, 388] width 139 height 17
click at [574, 248] on icon at bounding box center [572, 245] width 22 height 22
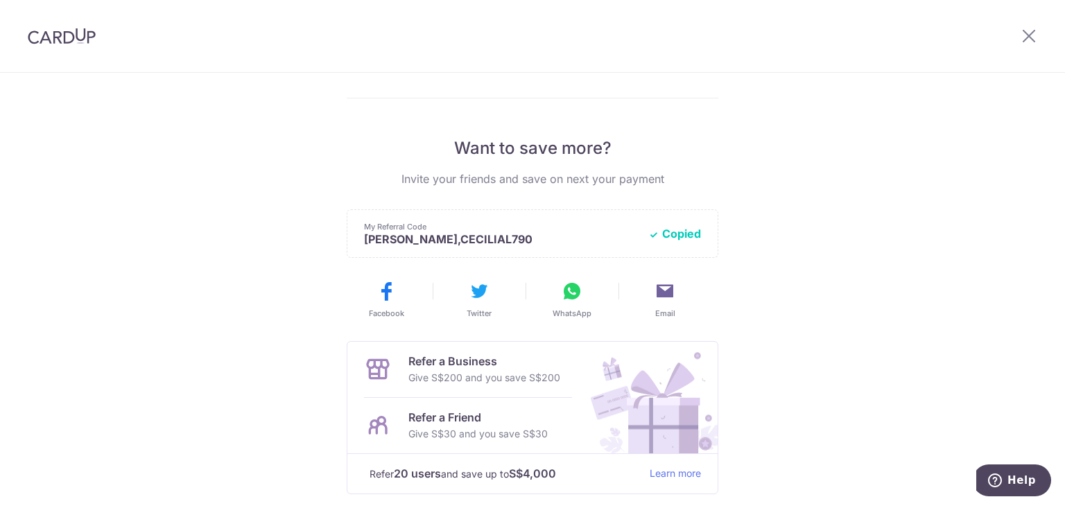
scroll to position [208, 0]
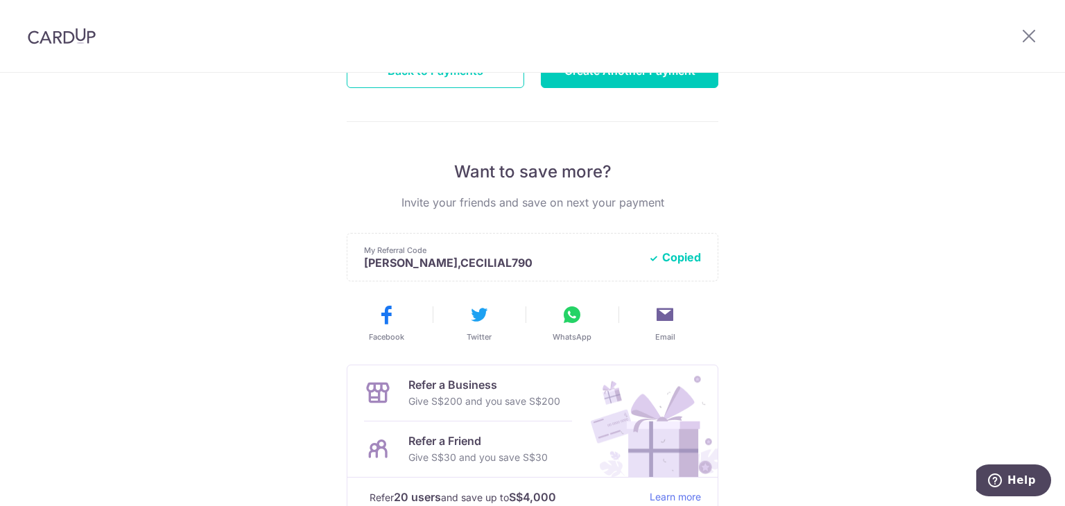
click at [1015, 37] on div at bounding box center [1029, 36] width 72 height 72
click at [1026, 37] on icon at bounding box center [1029, 35] width 17 height 17
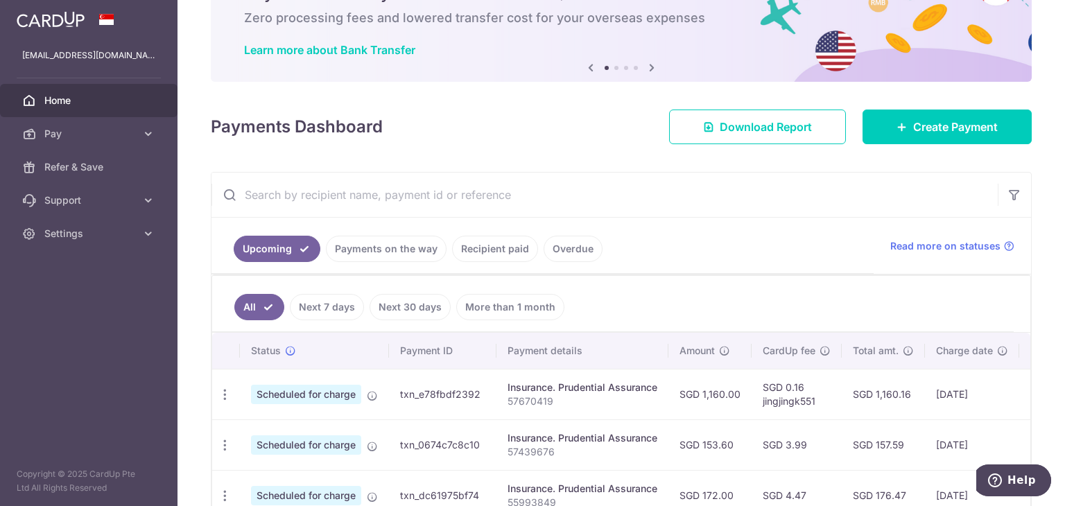
scroll to position [208, 0]
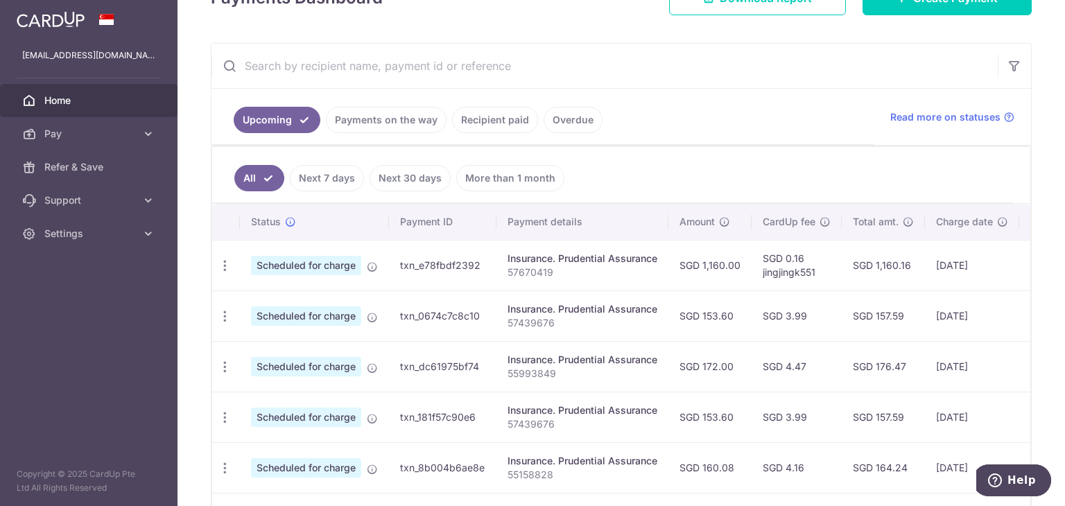
click at [331, 178] on link "Next 7 days" at bounding box center [327, 178] width 74 height 26
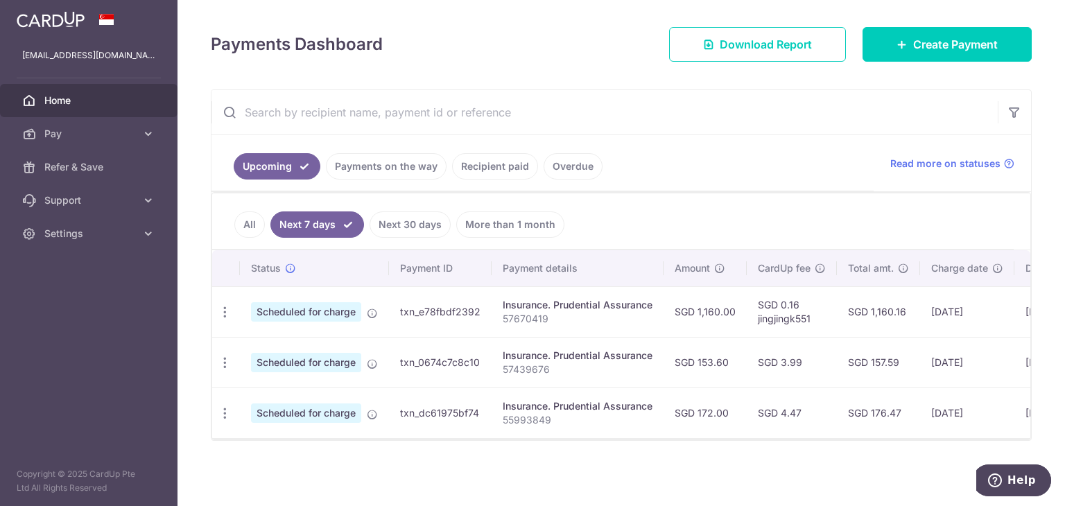
click at [410, 214] on link "Next 30 days" at bounding box center [410, 224] width 81 height 26
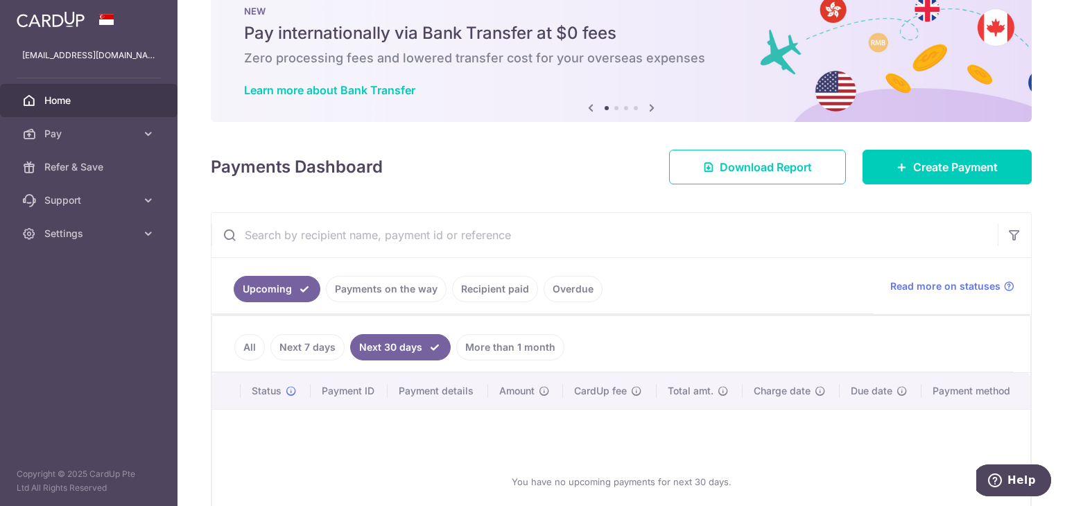
scroll to position [153, 0]
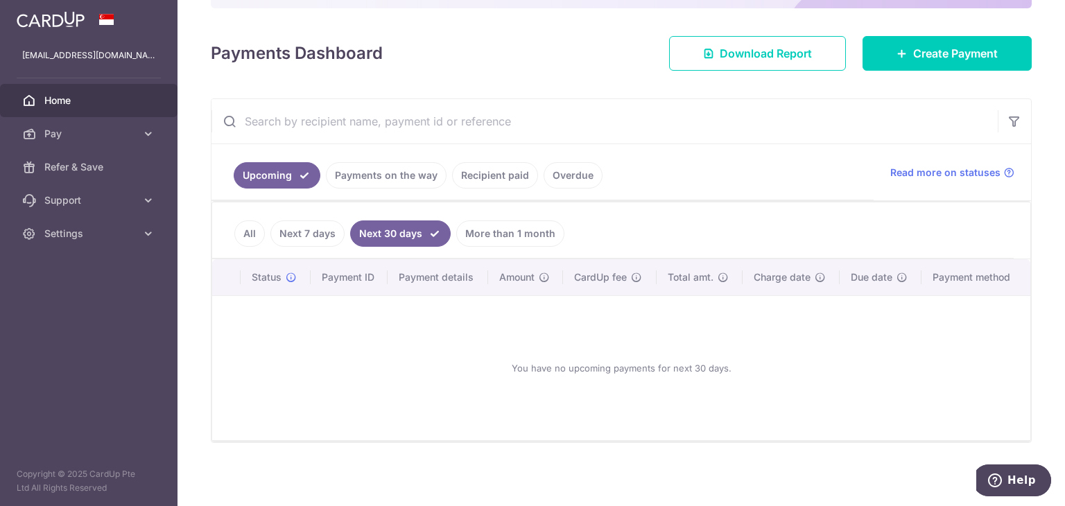
click at [319, 236] on link "Next 7 days" at bounding box center [307, 233] width 74 height 26
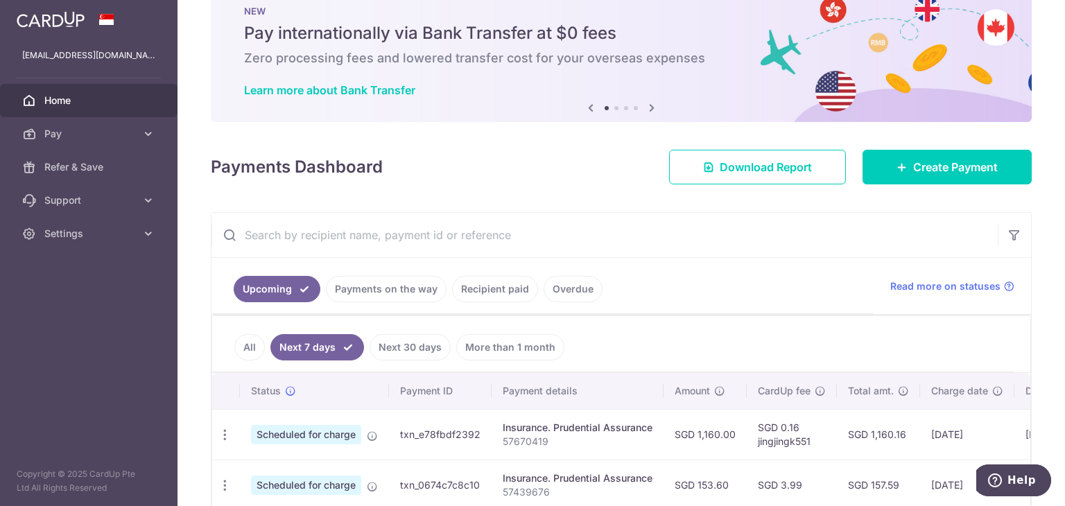
scroll to position [166, 0]
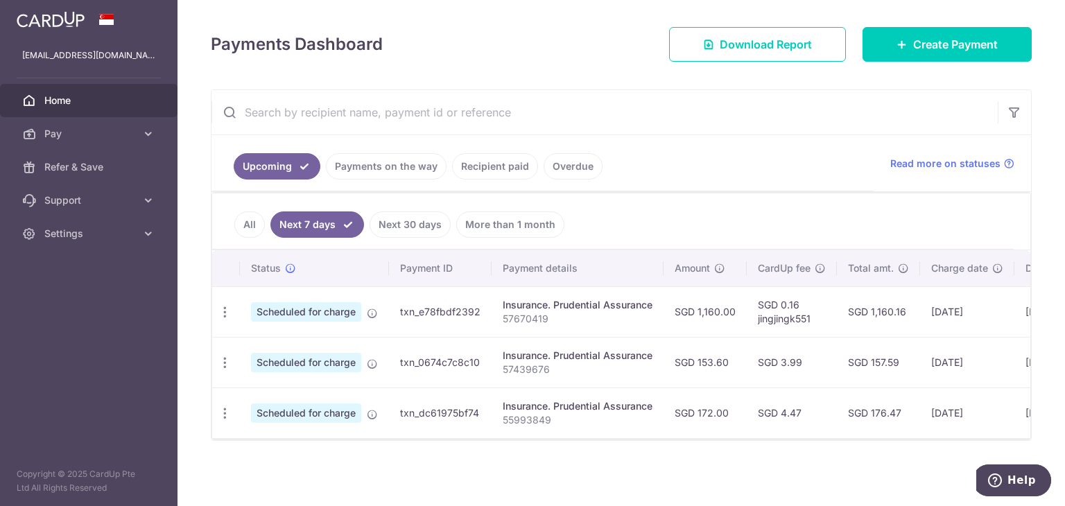
click at [243, 219] on link "All" at bounding box center [249, 224] width 31 height 26
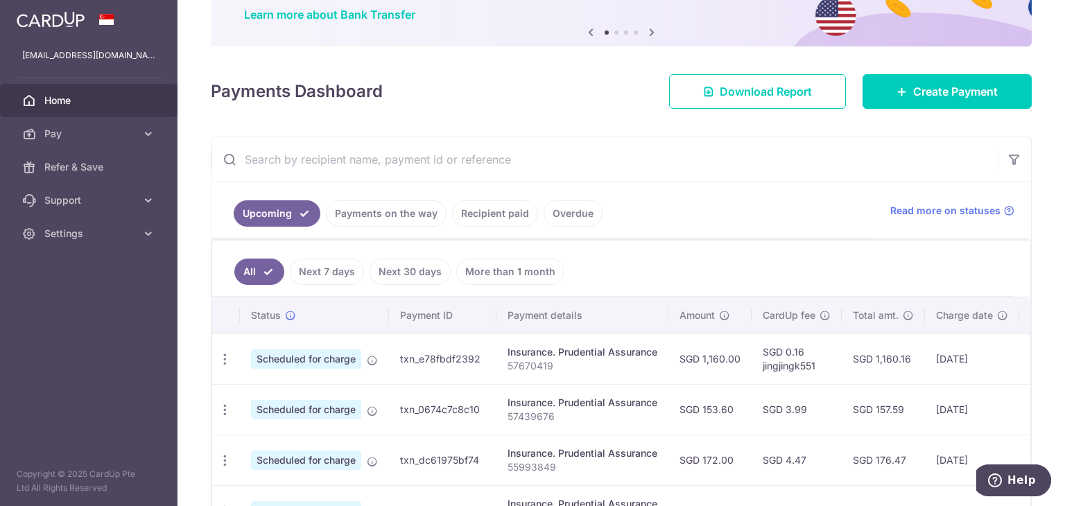
scroll to position [0, 0]
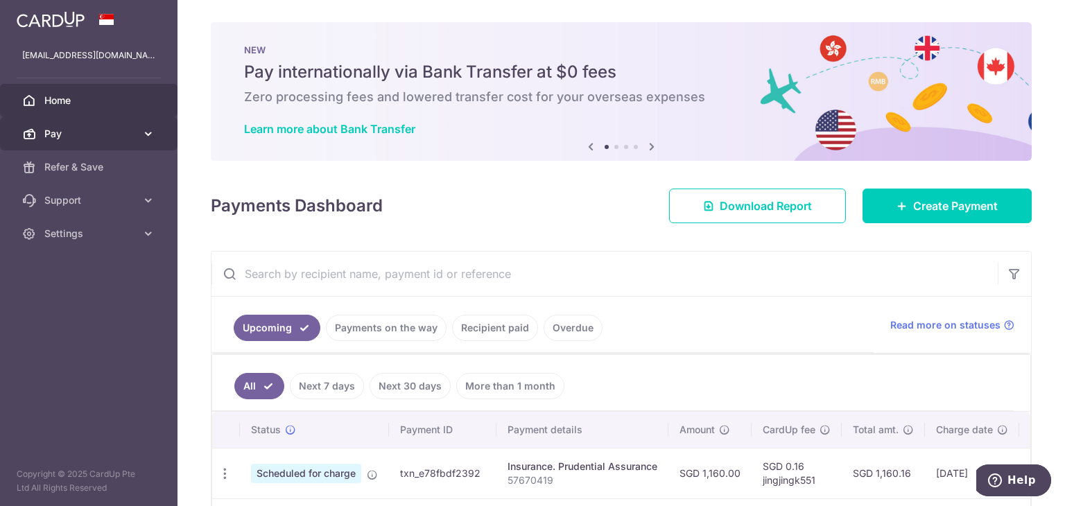
click at [76, 138] on span "Pay" at bounding box center [90, 134] width 92 height 14
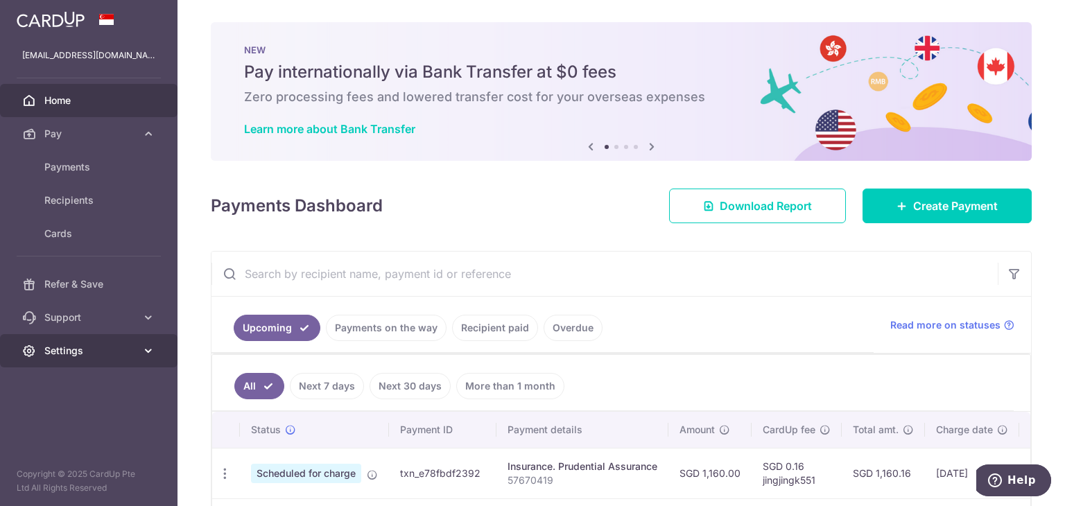
click at [119, 346] on span "Settings" at bounding box center [90, 351] width 92 height 14
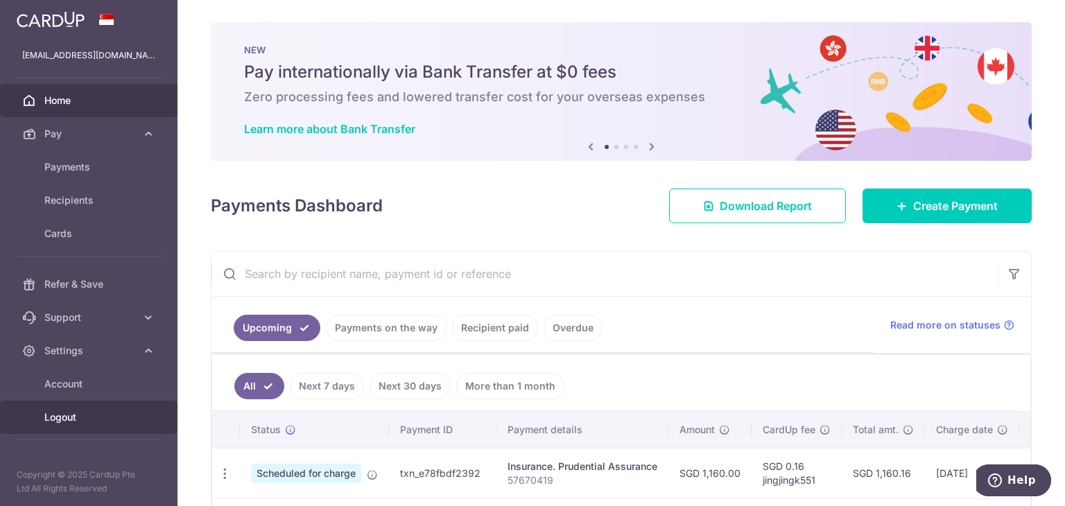
click at [103, 412] on span "Logout" at bounding box center [90, 417] width 92 height 14
